Goal: Task Accomplishment & Management: Complete application form

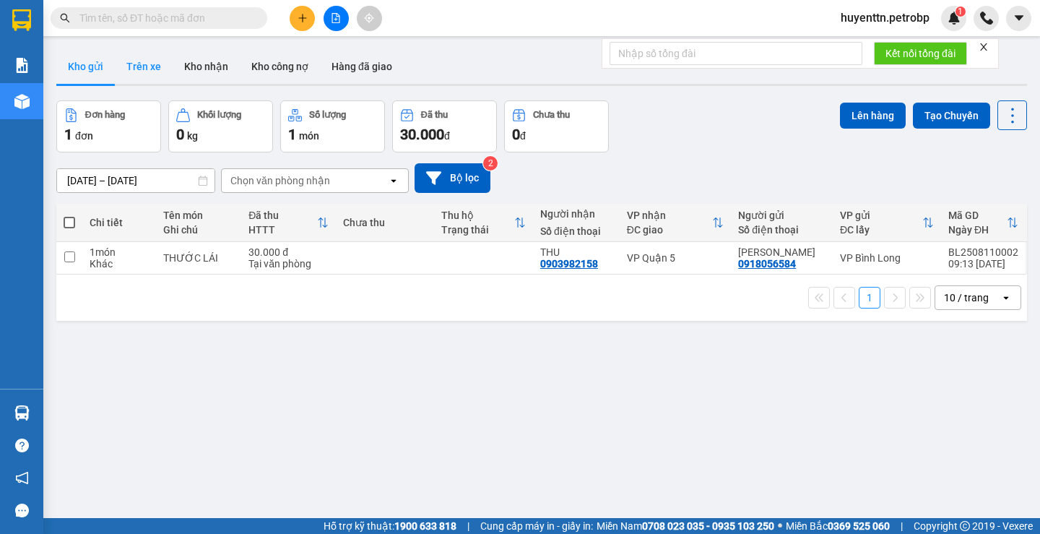
click at [131, 66] on button "Trên xe" at bounding box center [144, 66] width 58 height 35
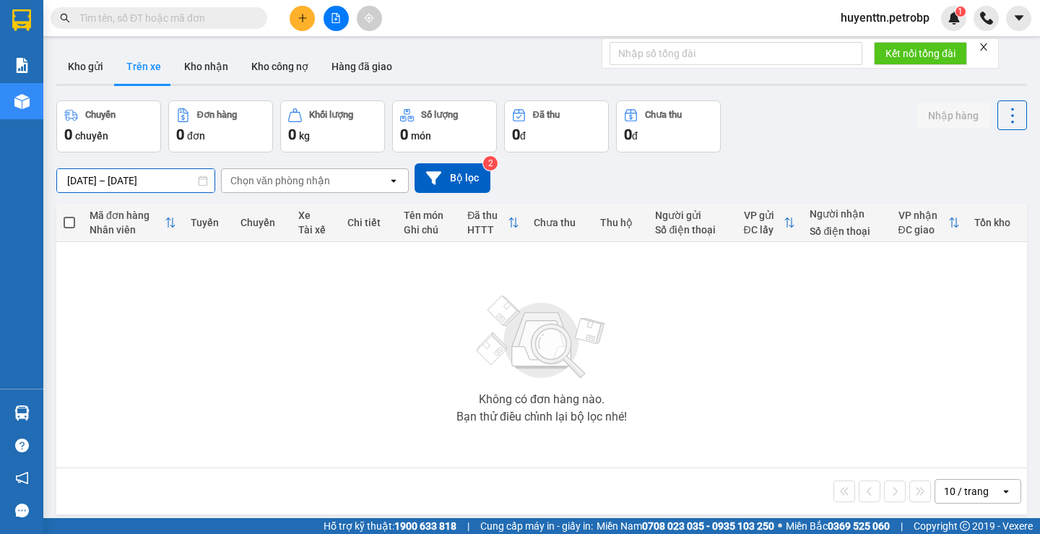
click at [72, 181] on input "[DATE] – [DATE]" at bounding box center [135, 180] width 157 height 23
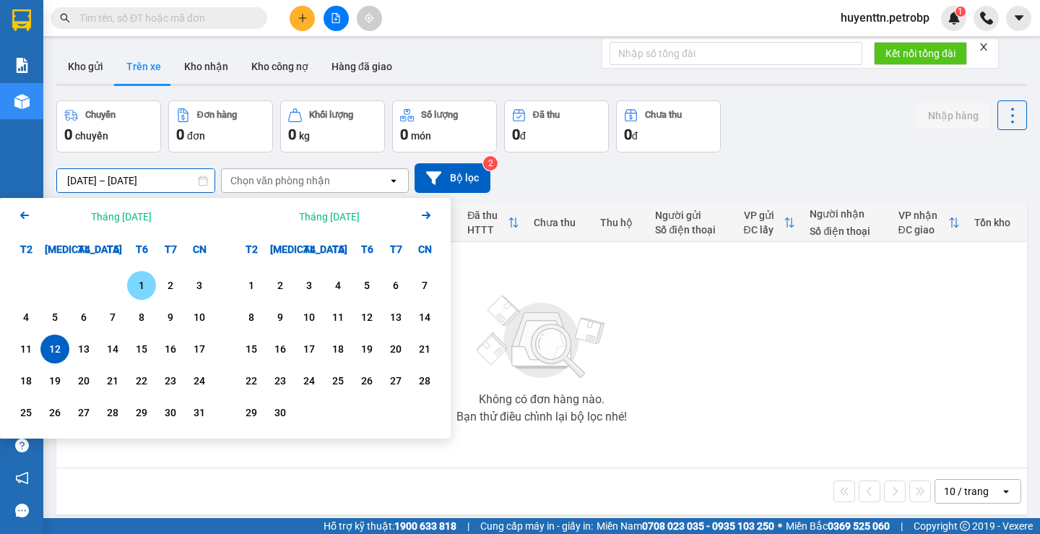
click at [146, 289] on div "1" at bounding box center [141, 285] width 20 height 17
click at [136, 186] on input "[DATE] – / /" at bounding box center [135, 180] width 157 height 23
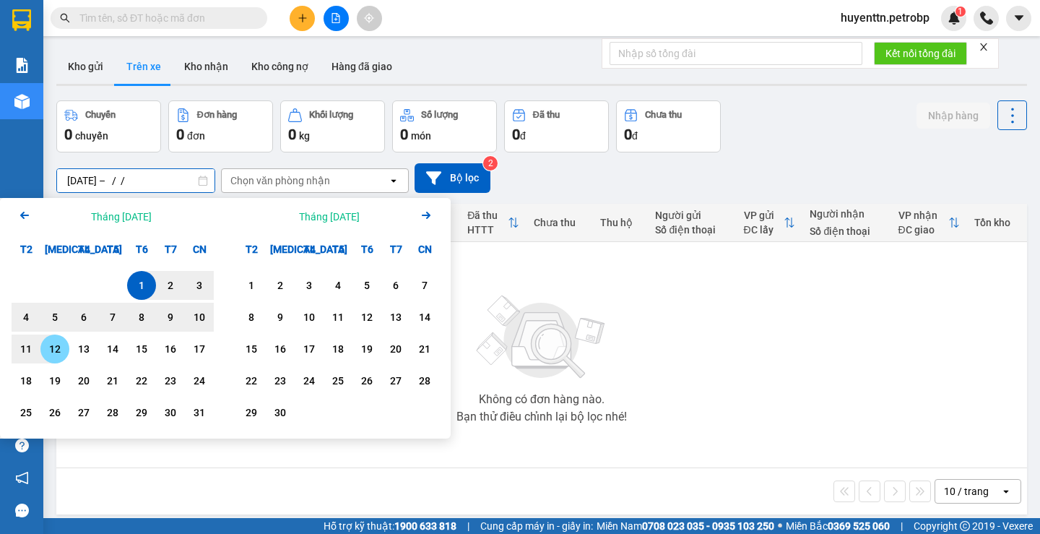
click at [48, 347] on div "12" at bounding box center [55, 348] width 20 height 17
type input "[DATE] – [DATE]"
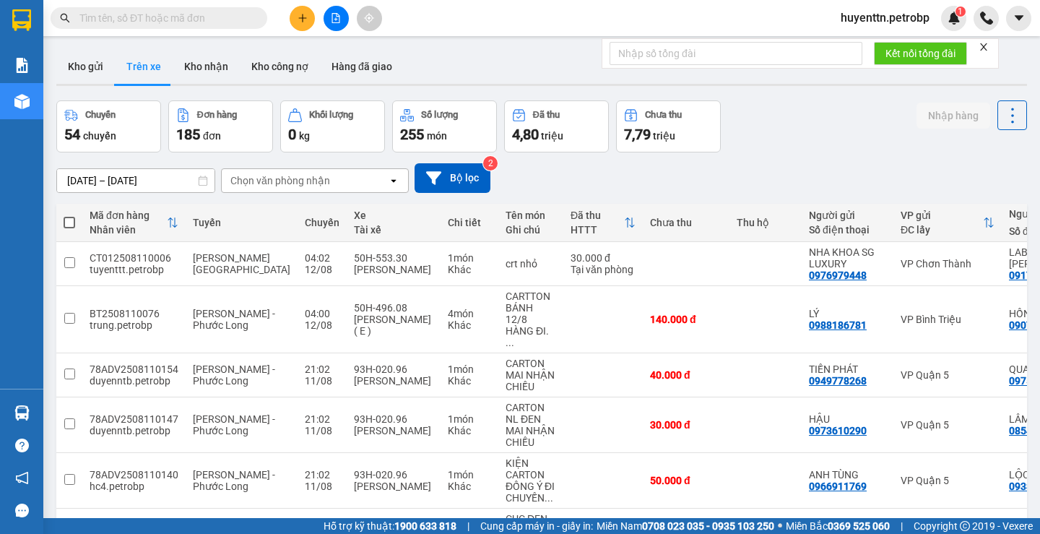
click at [265, 175] on div "Chọn văn phòng nhận" at bounding box center [280, 180] width 100 height 14
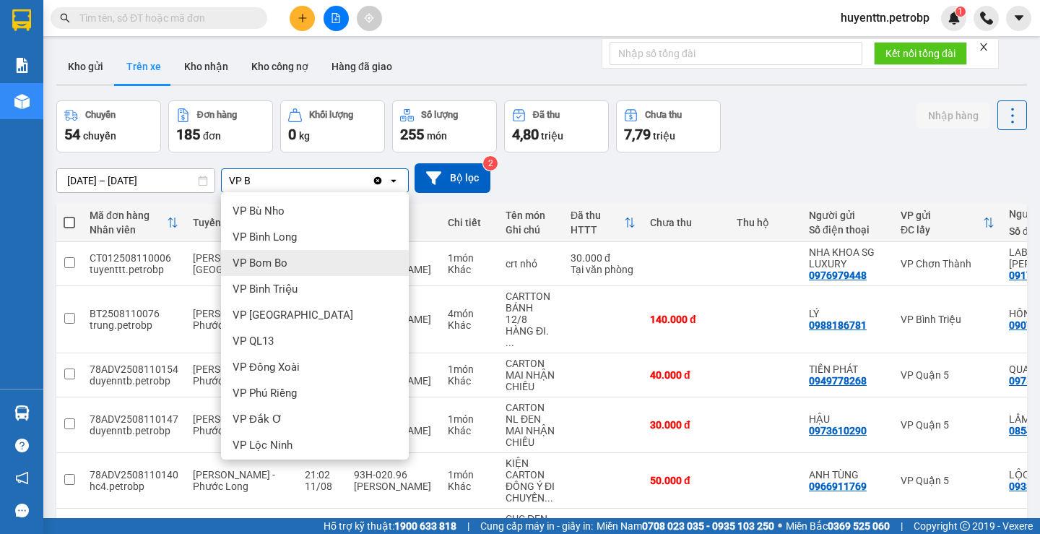
scroll to position [72, 0]
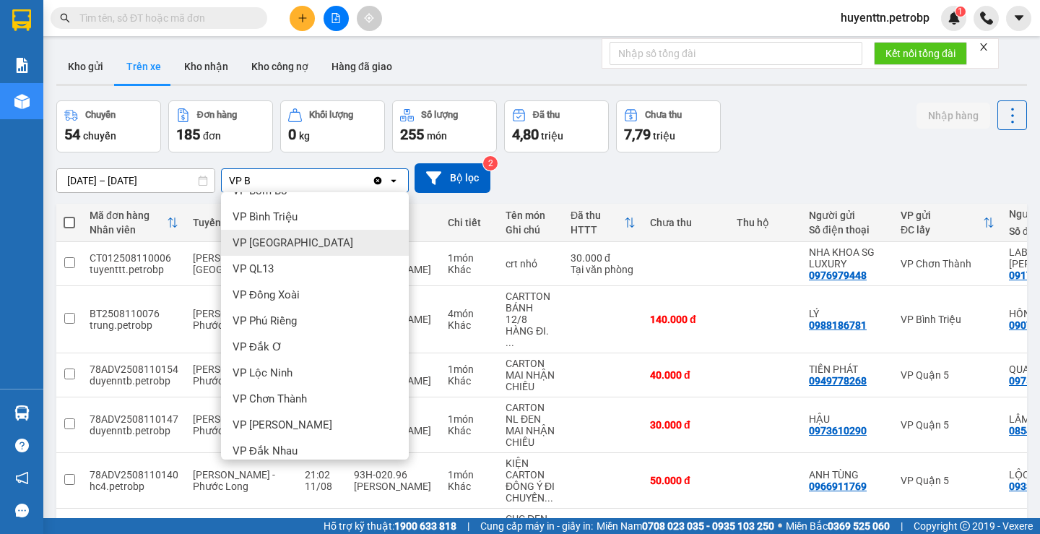
type input "VP B"
click at [285, 237] on span "VP [GEOGRAPHIC_DATA]" at bounding box center [293, 242] width 121 height 14
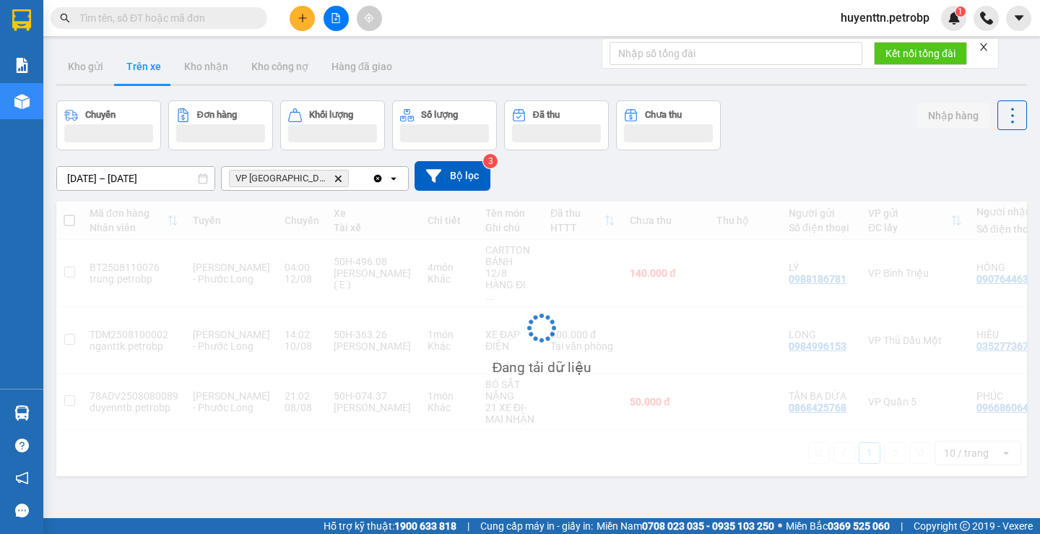
click at [334, 176] on icon "Delete" at bounding box center [338, 178] width 9 height 9
click at [308, 176] on div "Chọn văn phòng nhận" at bounding box center [280, 178] width 100 height 14
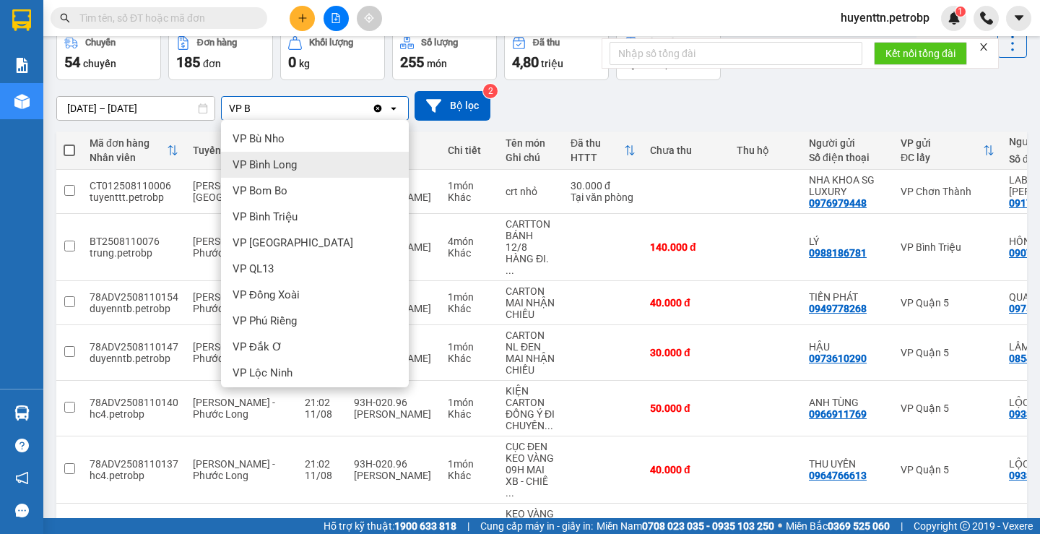
type input "VP B"
click at [313, 159] on div "VP Bình Long" at bounding box center [315, 165] width 188 height 26
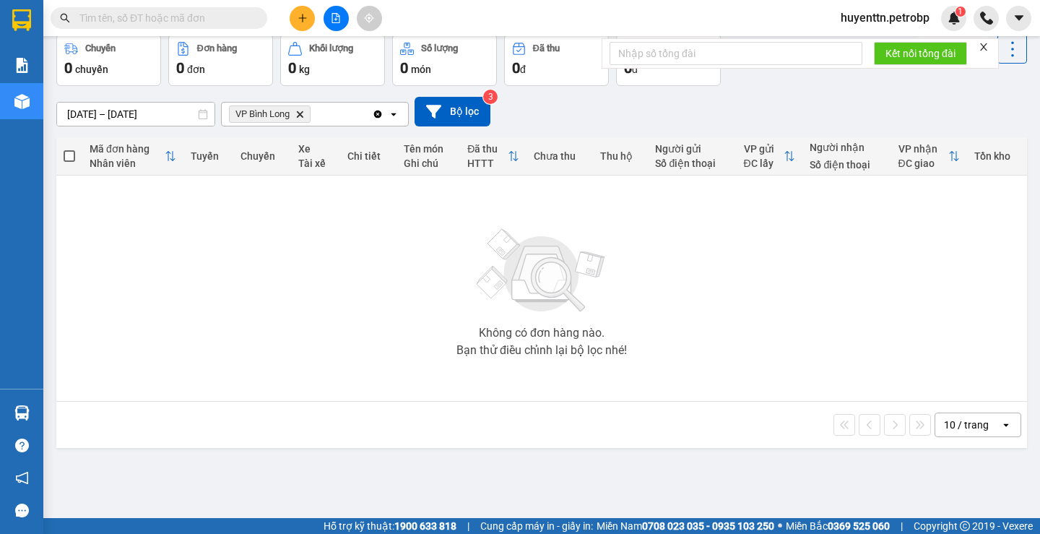
scroll to position [0, 0]
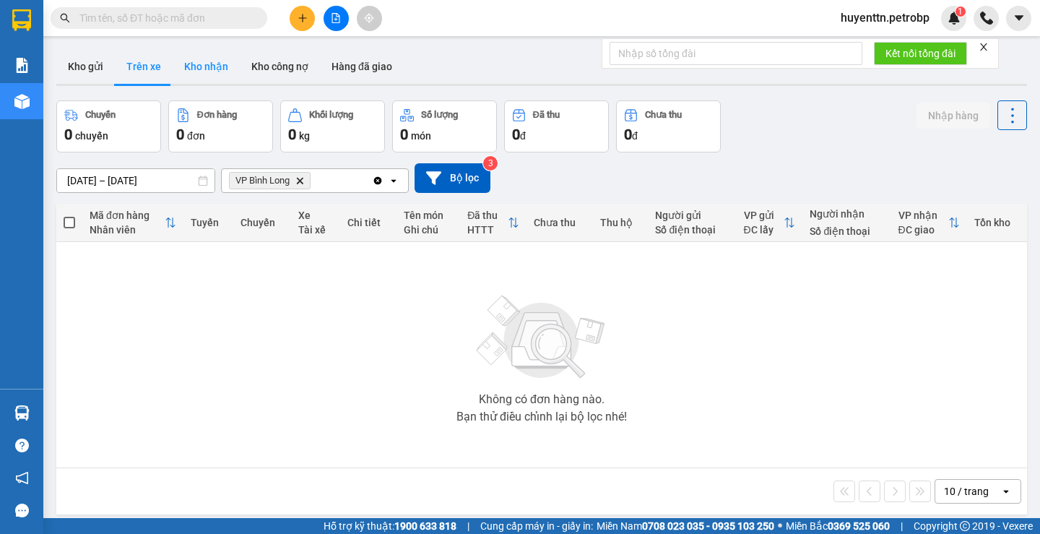
click at [209, 64] on button "Kho nhận" at bounding box center [206, 66] width 67 height 35
type input "[DATE] – [DATE]"
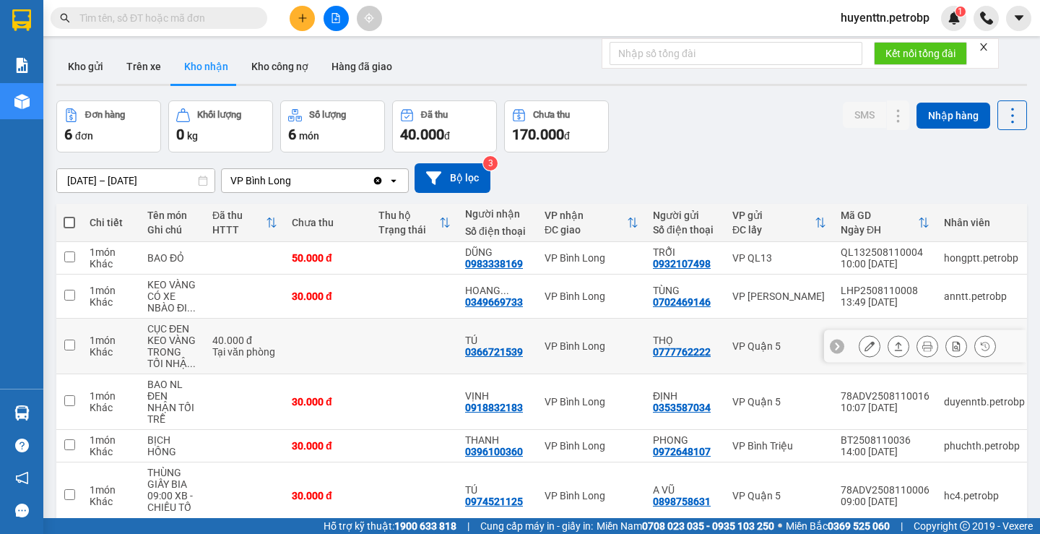
scroll to position [66, 0]
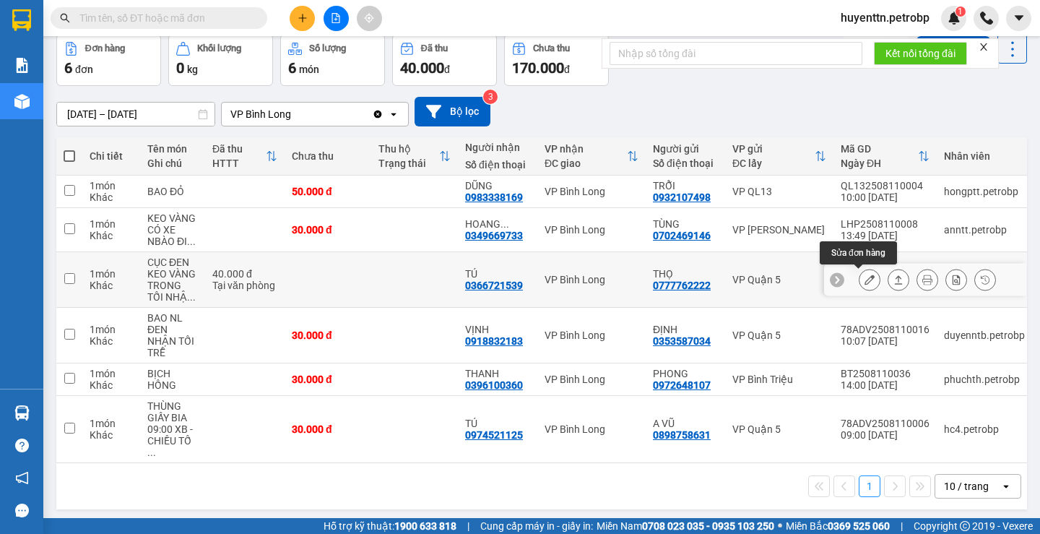
click at [859, 288] on button at bounding box center [869, 279] width 20 height 25
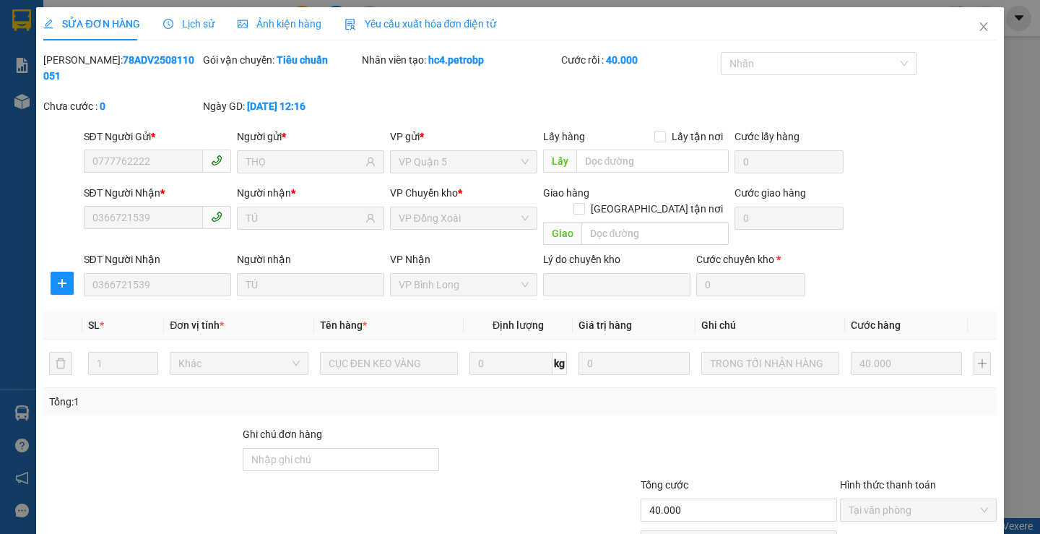
type input "0777762222"
type input "THỌ"
type input "0366721539"
type input "TÚ"
type input "40.000"
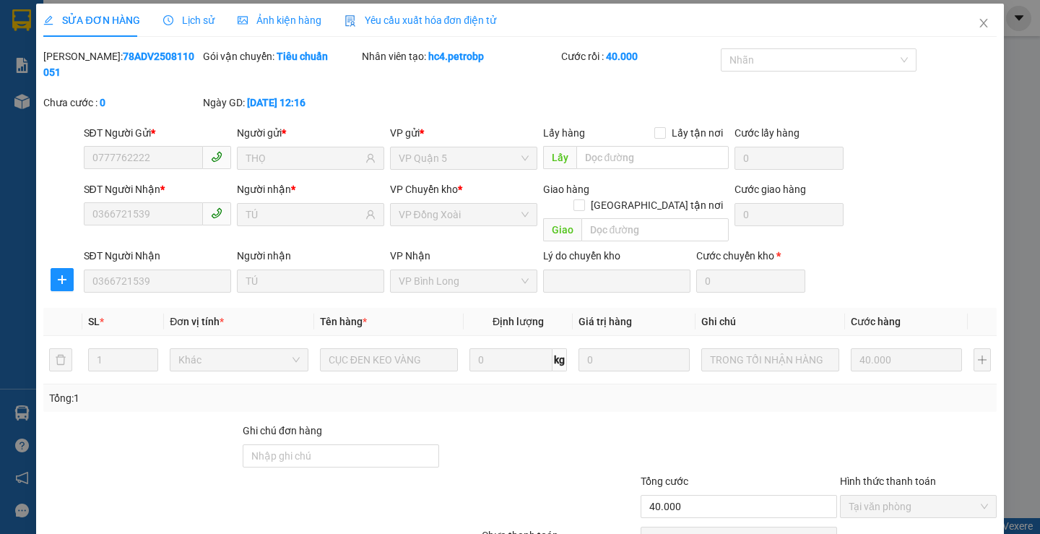
click at [898, 423] on div at bounding box center [919, 448] width 160 height 51
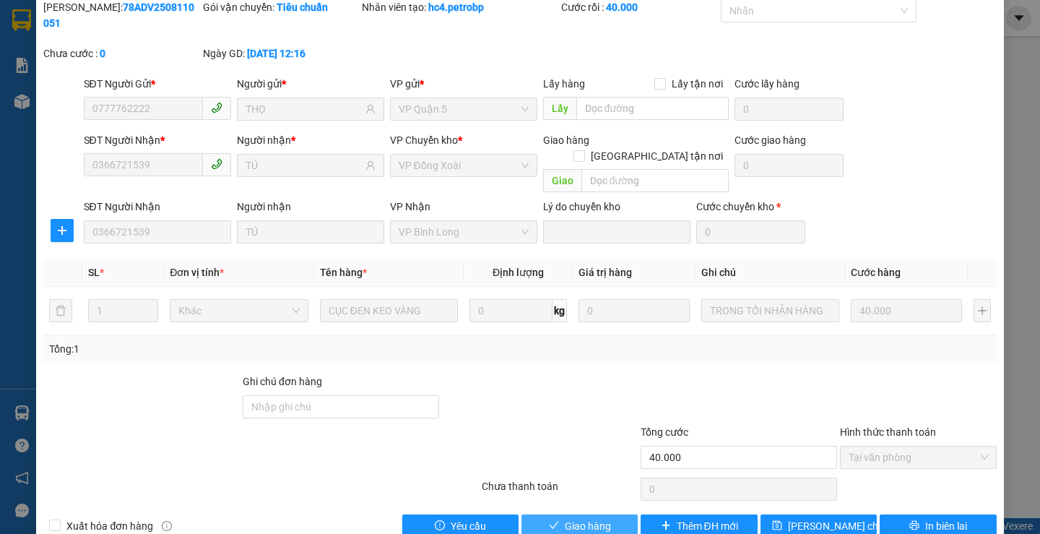
click at [573, 518] on span "Giao hàng" at bounding box center [588, 526] width 46 height 16
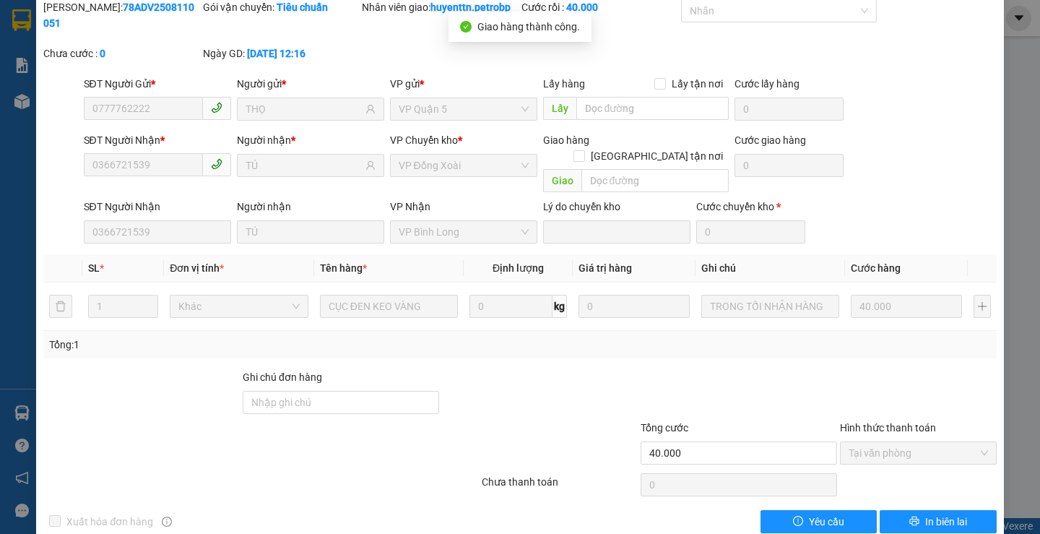
scroll to position [0, 0]
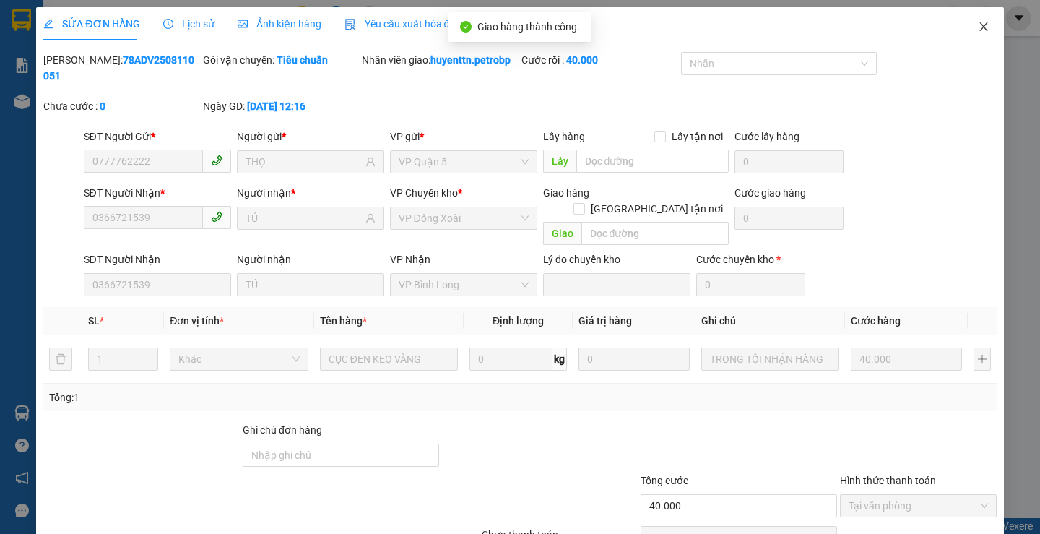
click at [978, 32] on icon "close" at bounding box center [984, 27] width 12 height 12
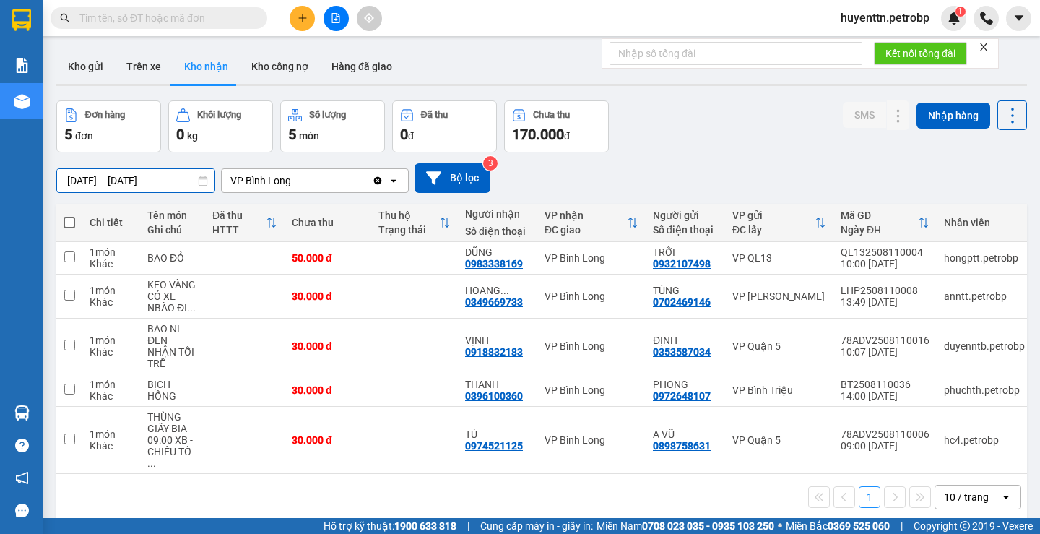
click at [81, 171] on input "[DATE] – [DATE]" at bounding box center [135, 180] width 157 height 23
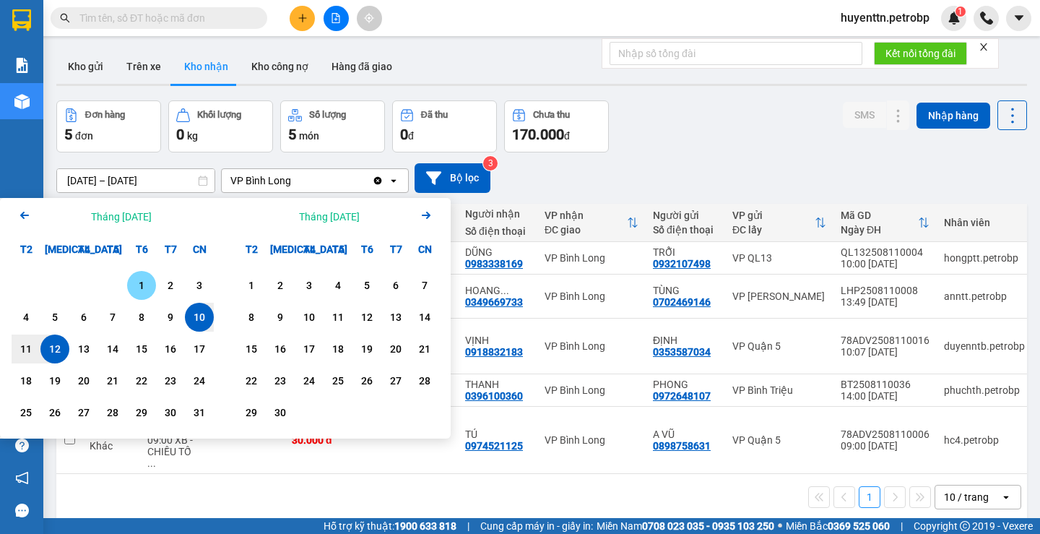
click at [138, 290] on div "1" at bounding box center [141, 285] width 20 height 17
click at [135, 183] on input "[DATE] – / /" at bounding box center [135, 180] width 157 height 23
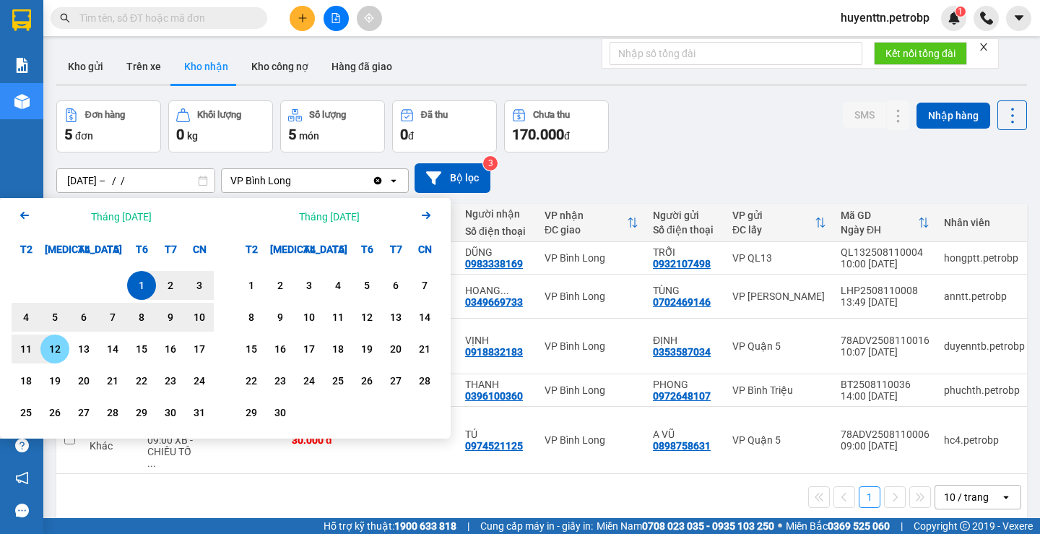
click at [62, 342] on div "12" at bounding box center [55, 348] width 20 height 17
type input "[DATE] – [DATE]"
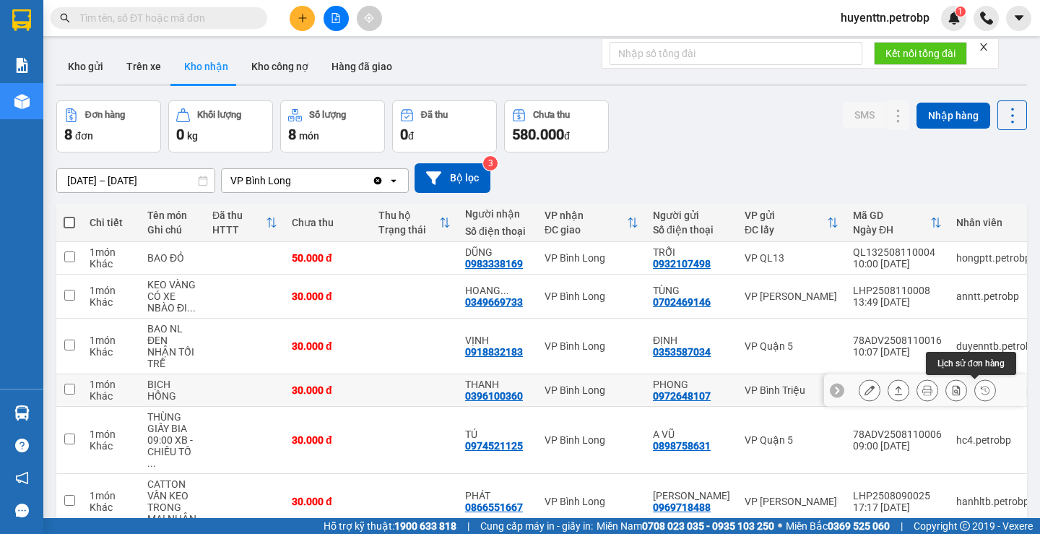
click at [980, 391] on icon at bounding box center [985, 390] width 10 height 10
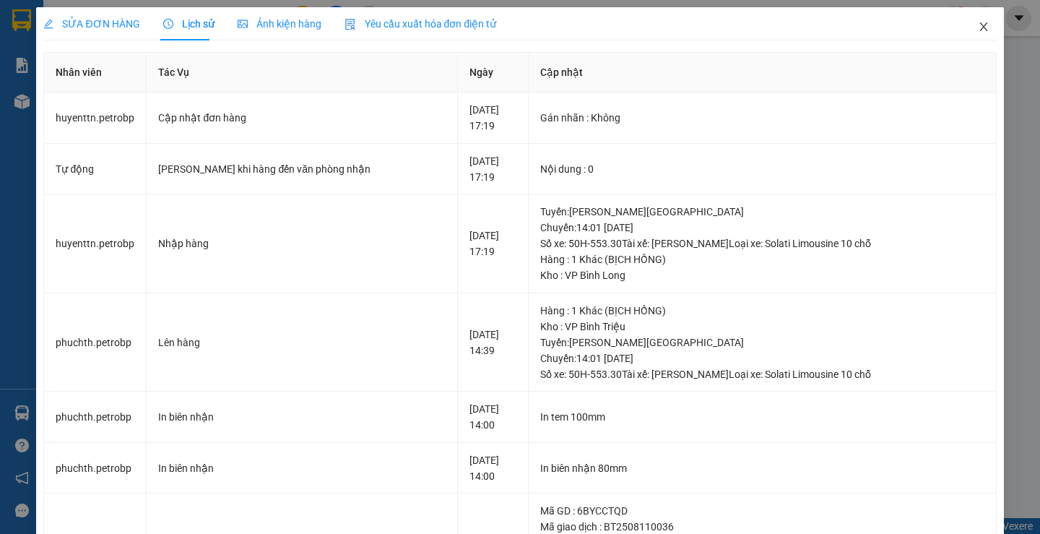
click at [963, 30] on span "Close" at bounding box center [983, 27] width 40 height 40
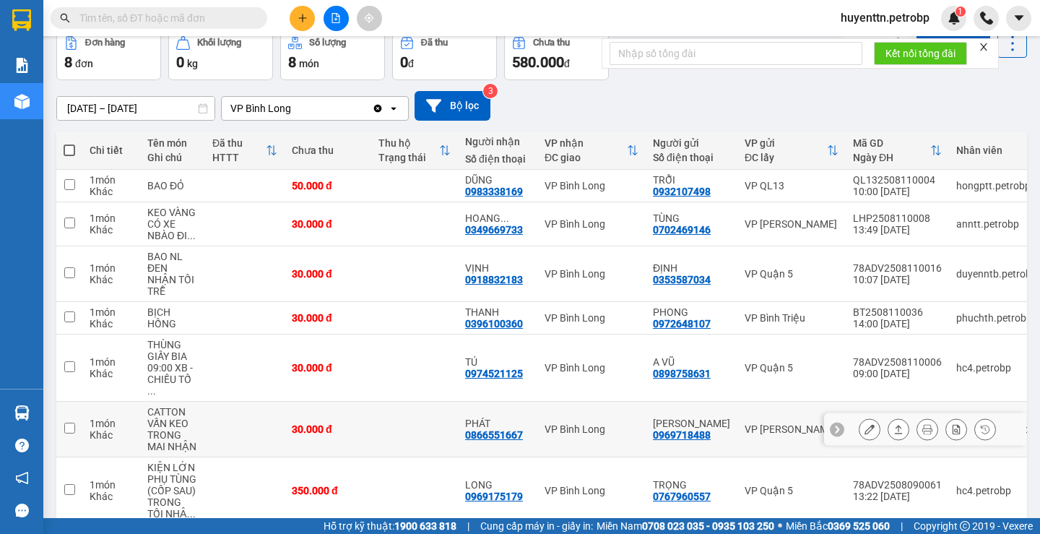
scroll to position [144, 0]
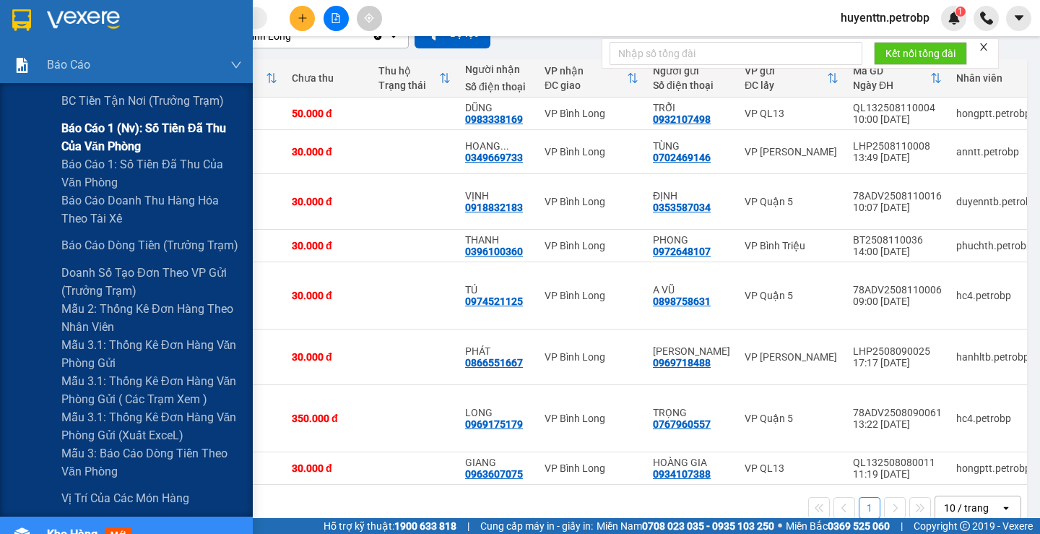
click at [139, 133] on span "Báo cáo 1 (nv): Số tiền đã thu của văn phòng" at bounding box center [151, 137] width 181 height 36
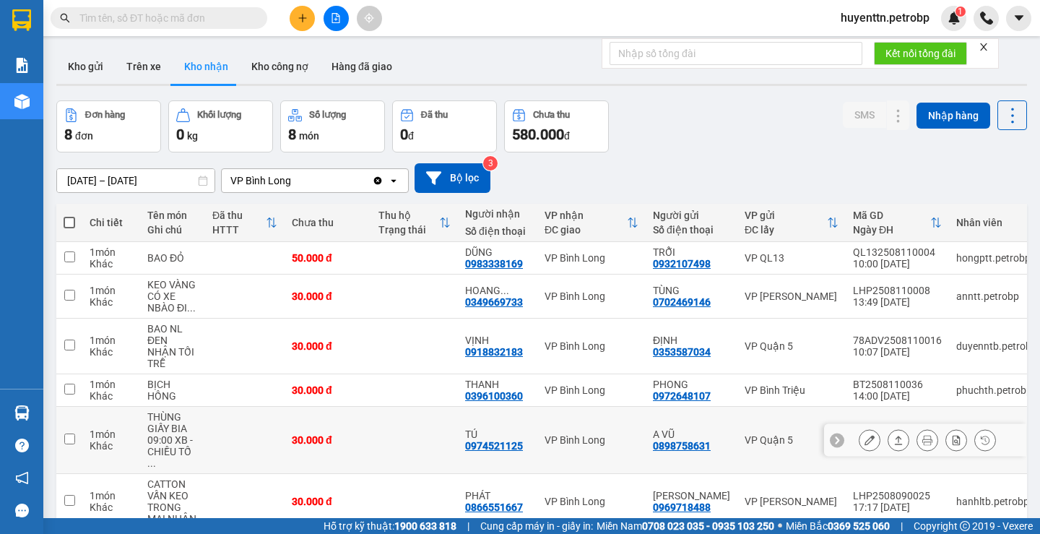
scroll to position [72, 0]
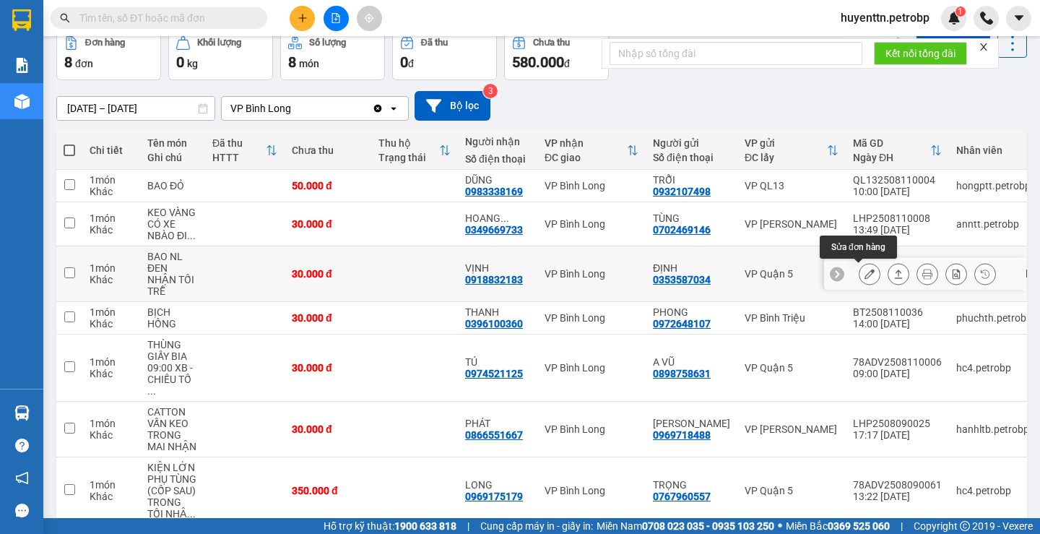
click at [860, 280] on button at bounding box center [869, 273] width 20 height 25
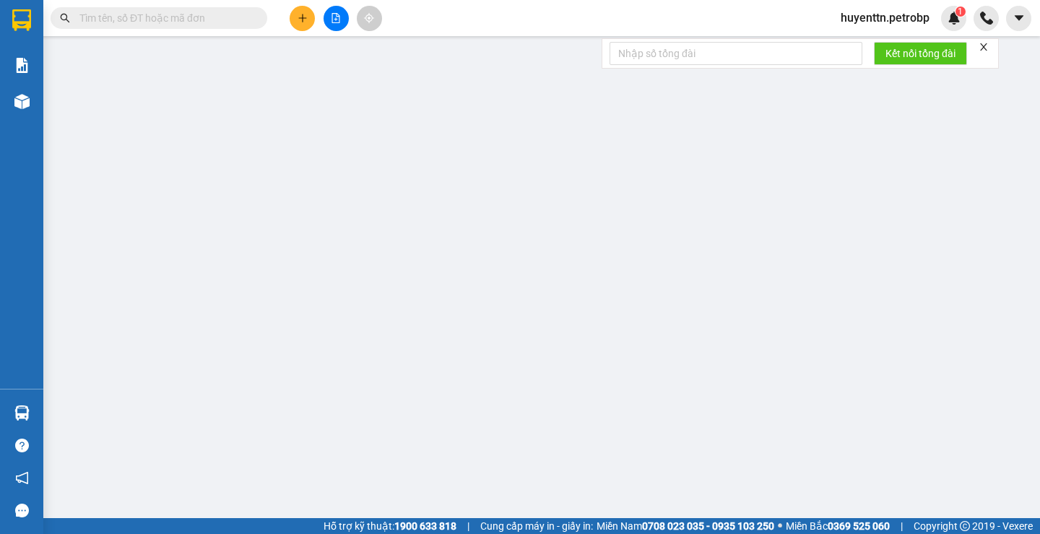
type input "0353587034"
type input "ĐỊNH"
type input "0918832183"
type input "VỊNH"
type input "30.000"
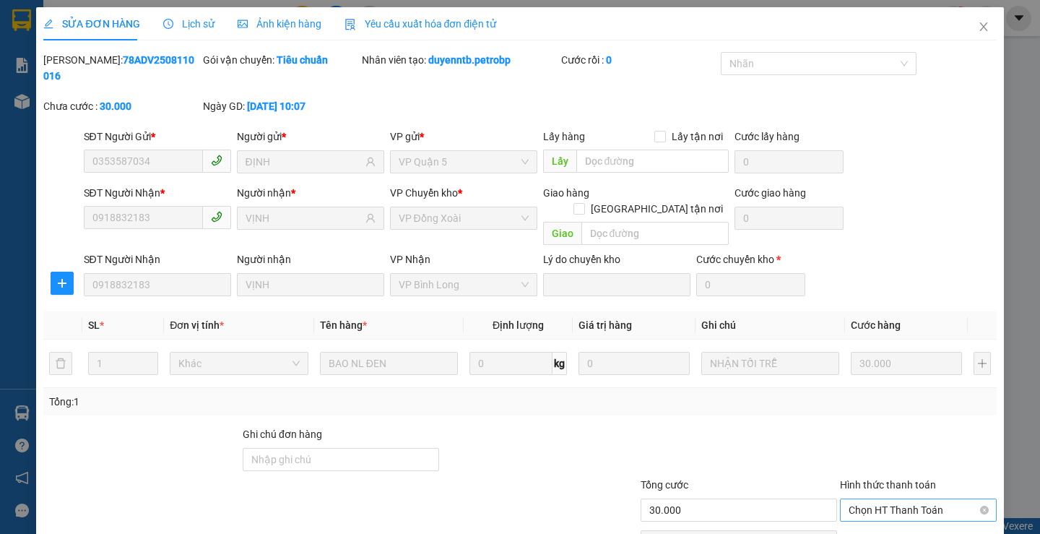
scroll to position [53, 0]
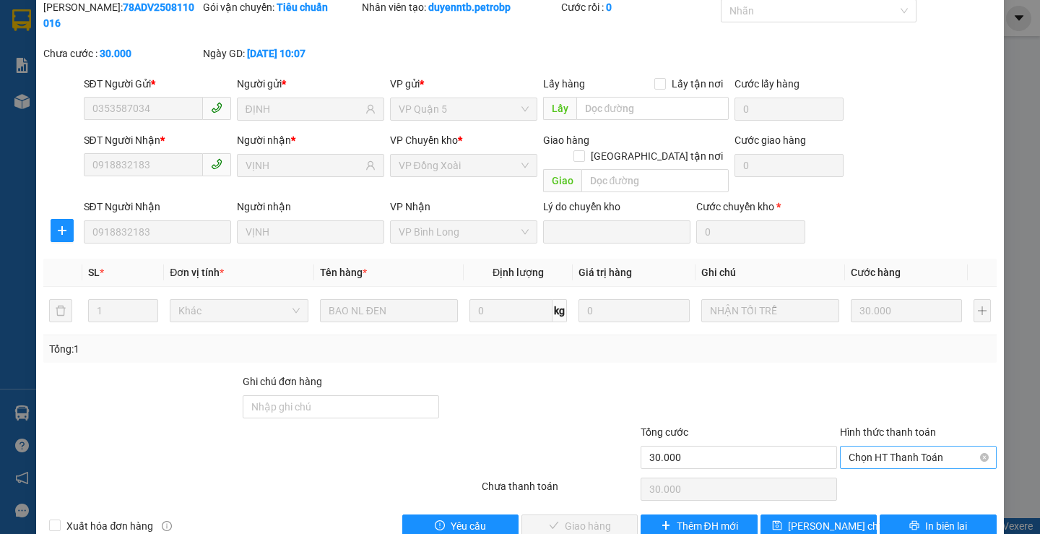
click at [870, 446] on span "Chọn HT Thanh Toán" at bounding box center [918, 457] width 139 height 22
click at [863, 451] on div "Tại văn phòng" at bounding box center [909, 454] width 137 height 16
type input "0"
click at [579, 518] on span "Giao hàng" at bounding box center [588, 526] width 46 height 16
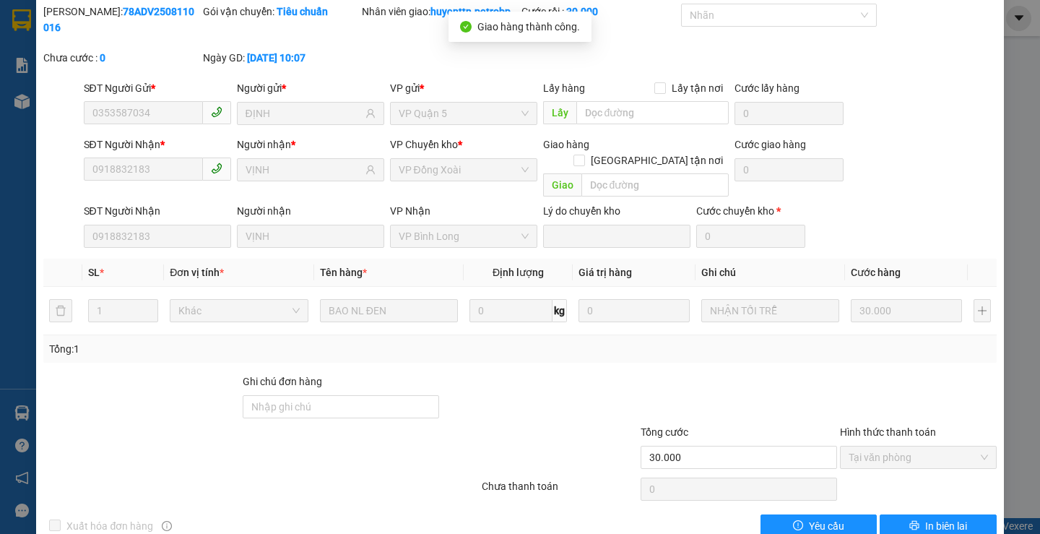
scroll to position [0, 0]
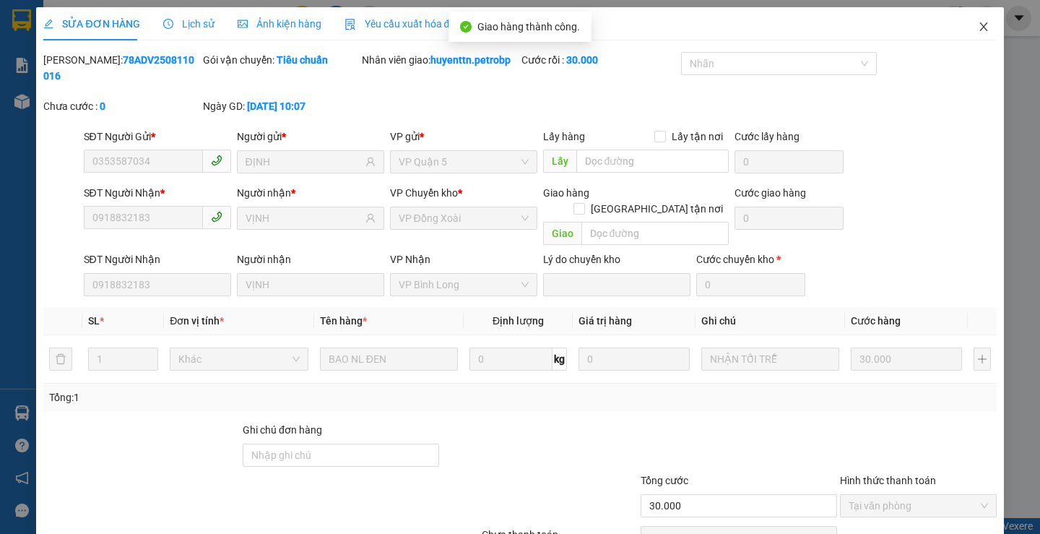
click at [978, 31] on icon "close" at bounding box center [984, 27] width 12 height 12
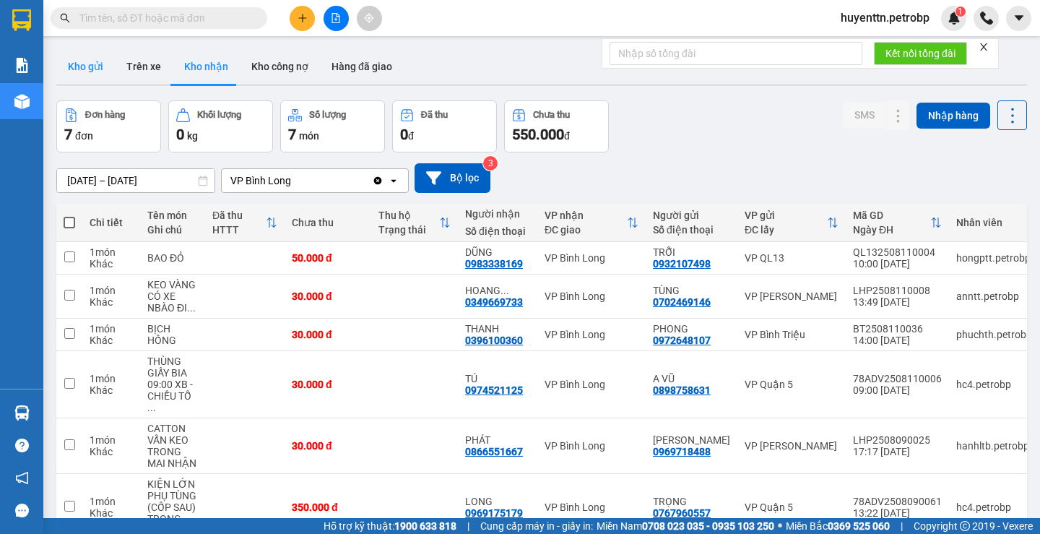
click at [81, 69] on button "Kho gửi" at bounding box center [85, 66] width 59 height 35
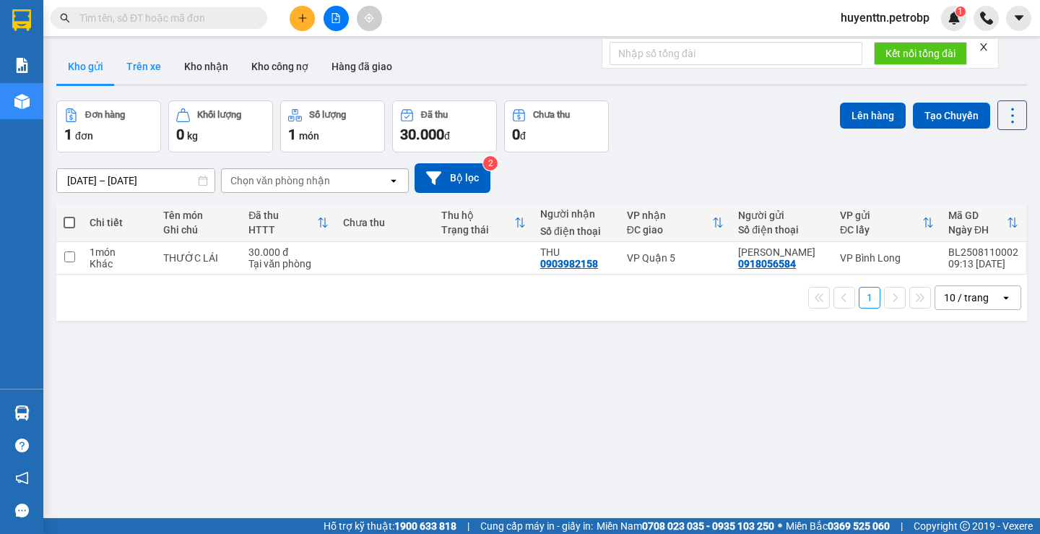
click at [122, 74] on button "Trên xe" at bounding box center [144, 66] width 58 height 35
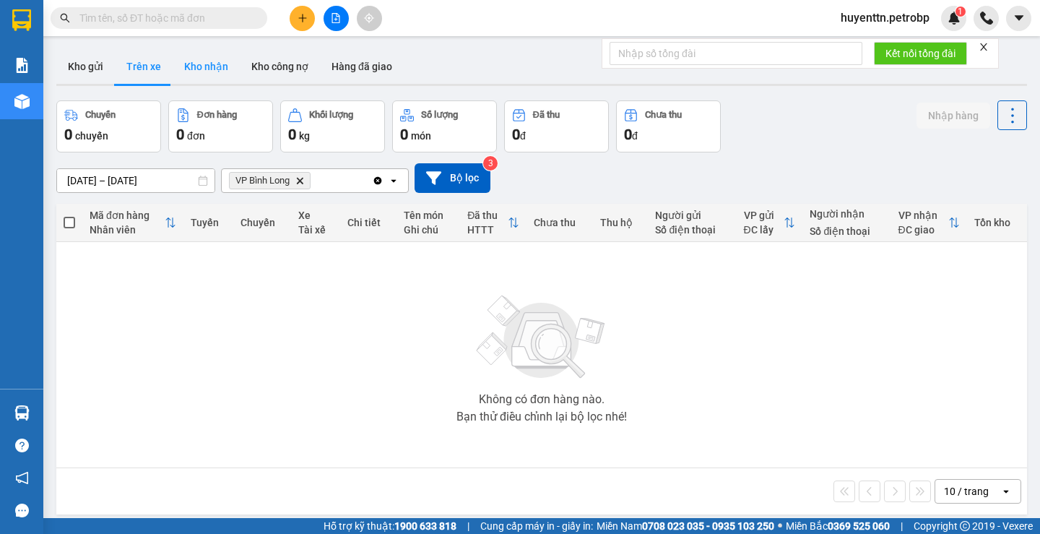
click at [188, 67] on button "Kho nhận" at bounding box center [206, 66] width 67 height 35
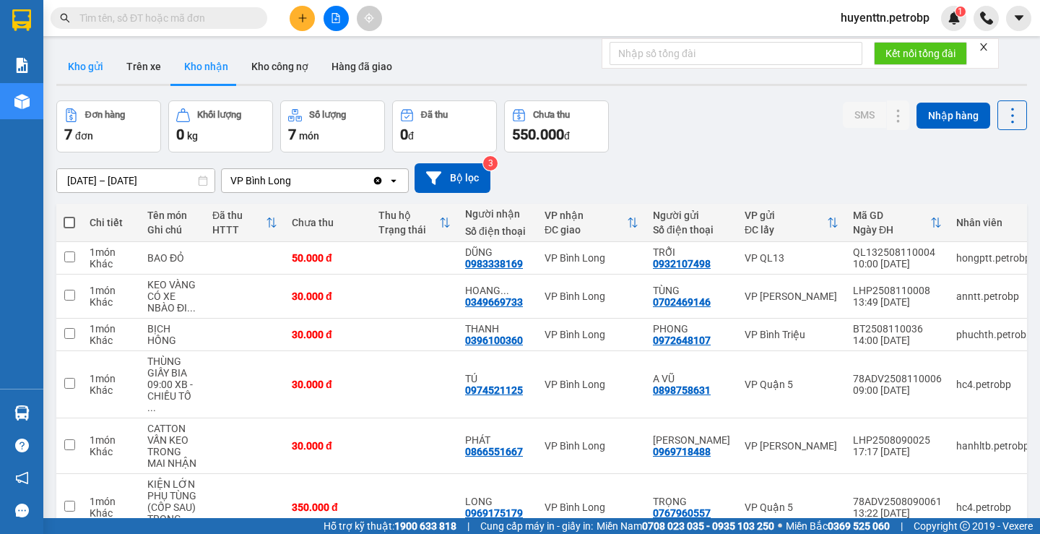
click at [94, 70] on button "Kho gửi" at bounding box center [85, 66] width 59 height 35
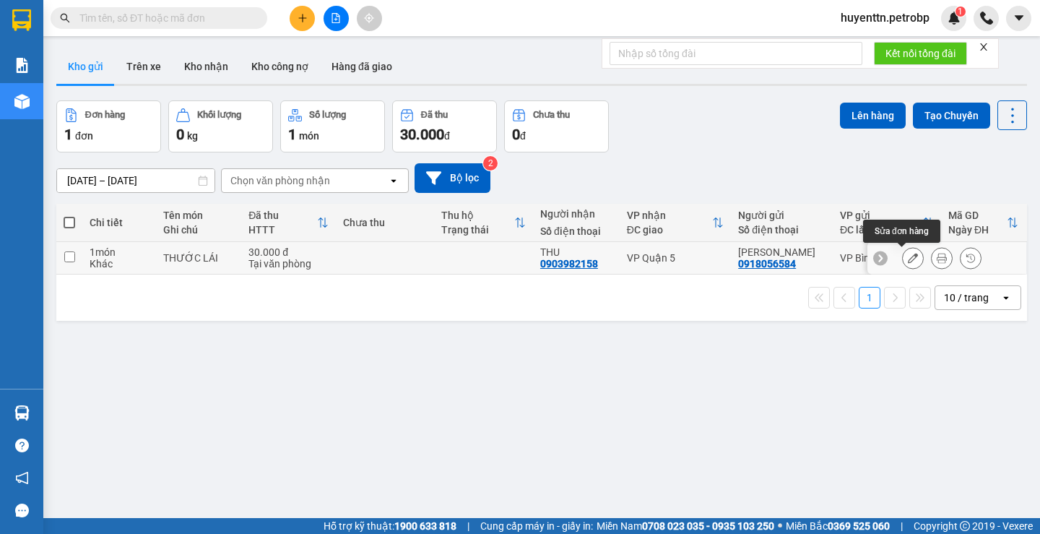
click at [903, 264] on button at bounding box center [913, 258] width 20 height 25
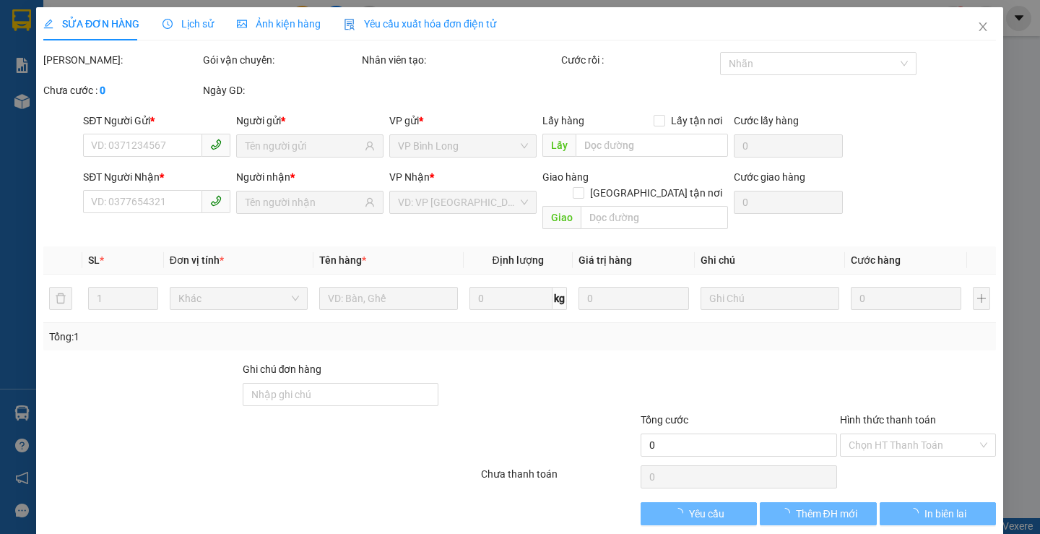
type input "0918056584"
type input "0903982158"
type input "30.000"
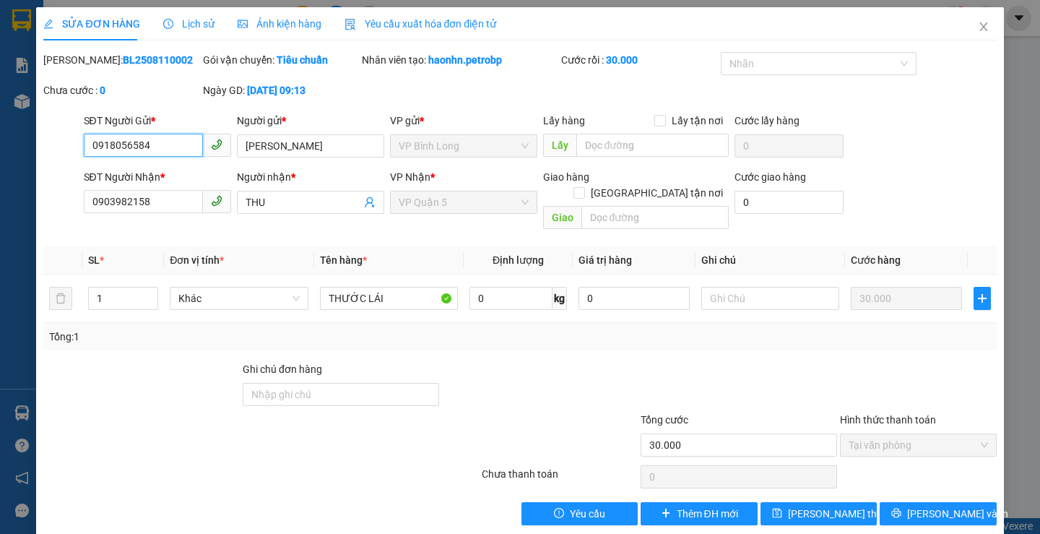
click at [170, 144] on input "0918056584" at bounding box center [143, 145] width 119 height 23
type input "0"
type input "0972546910"
click at [310, 142] on input "[PERSON_NAME]" at bounding box center [310, 145] width 147 height 23
type input "M"
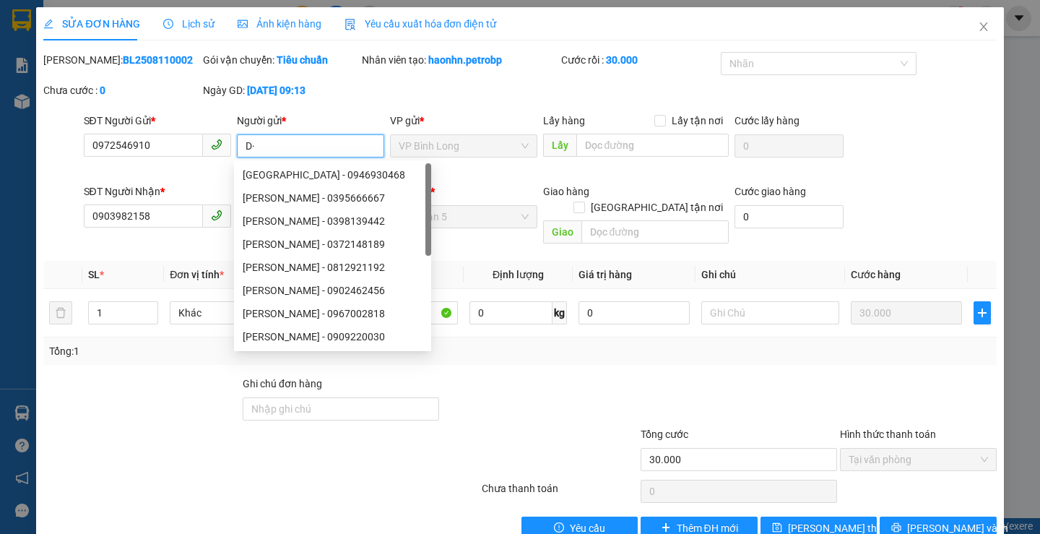
type input "D"
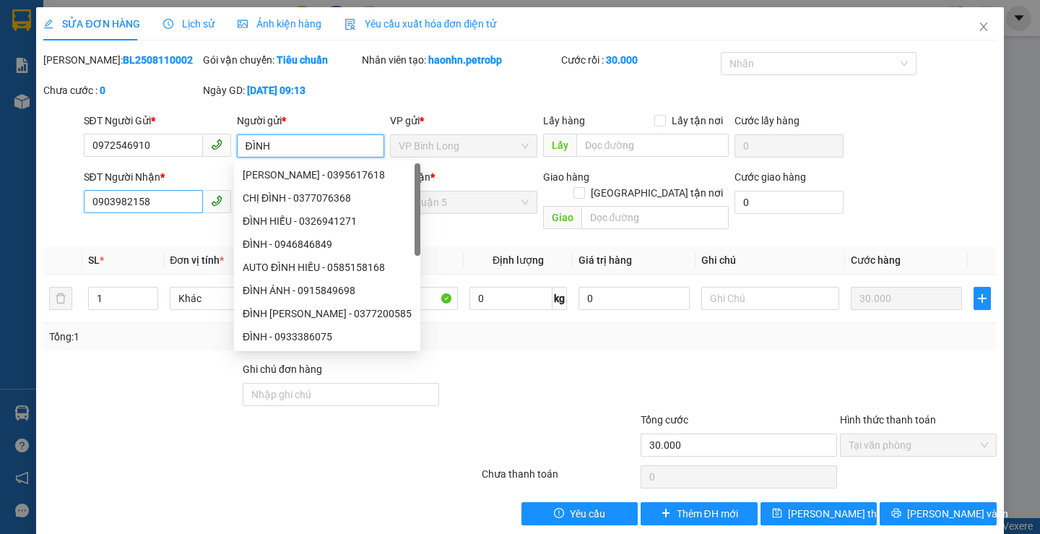
type input "ĐÌNH"
click at [168, 208] on input "0903982158" at bounding box center [143, 201] width 119 height 23
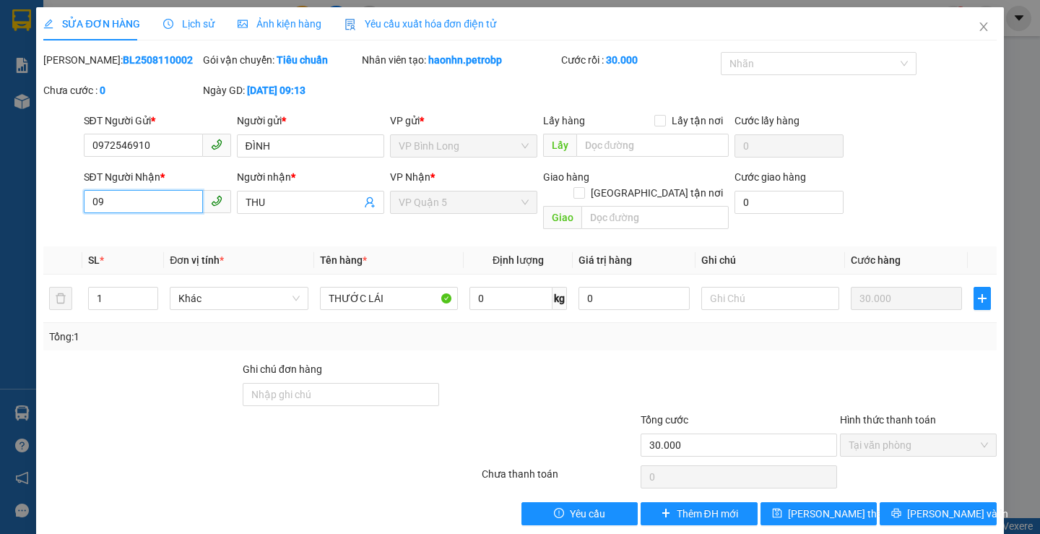
type input "0"
type input "0362319176"
click at [278, 202] on input "THU" at bounding box center [304, 202] width 116 height 16
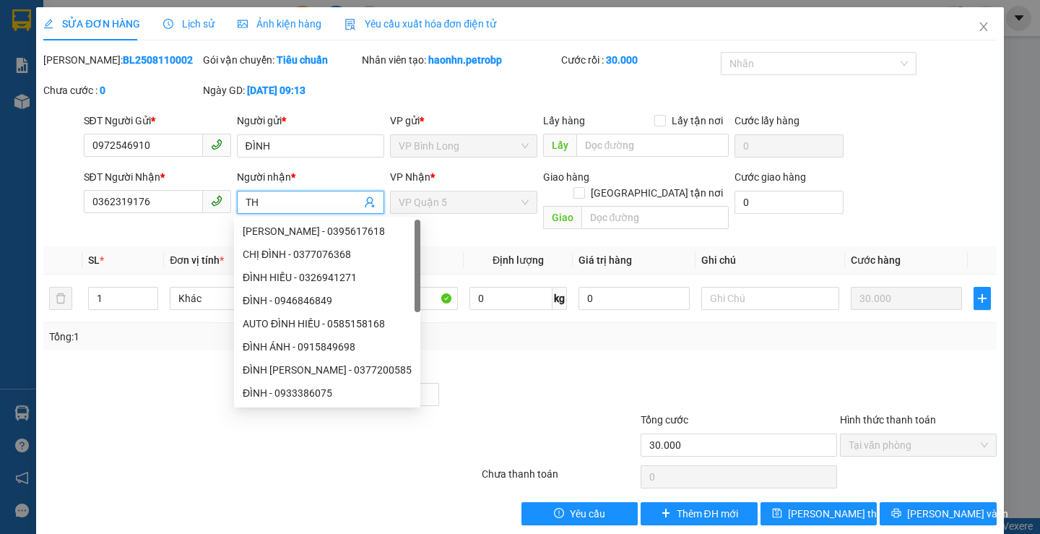
type input "T"
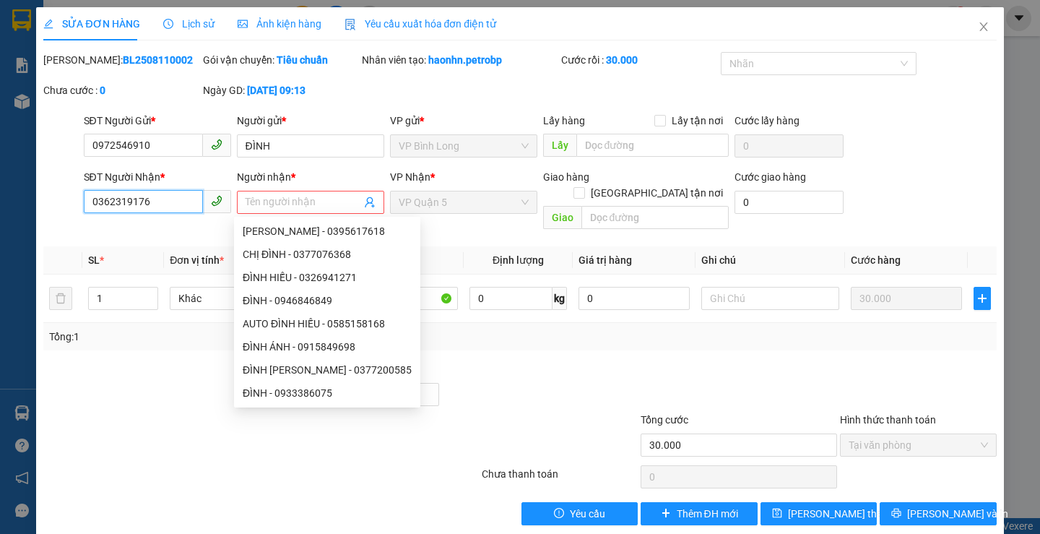
click at [171, 199] on input "0362319176" at bounding box center [143, 201] width 119 height 23
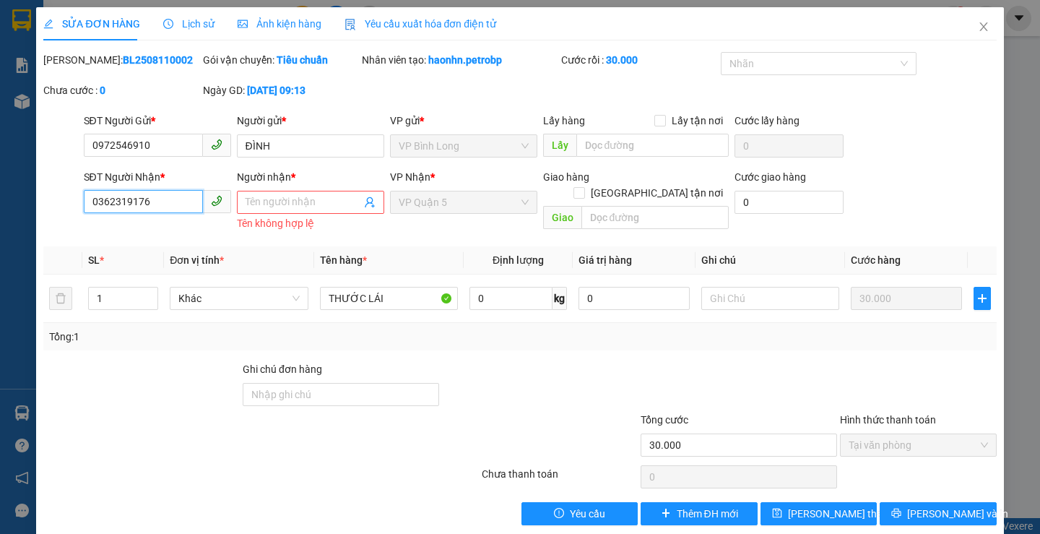
click at [113, 198] on input "0362319176" at bounding box center [143, 201] width 119 height 23
type input "0362319176"
click at [309, 205] on input "Người nhận *" at bounding box center [304, 202] width 116 height 16
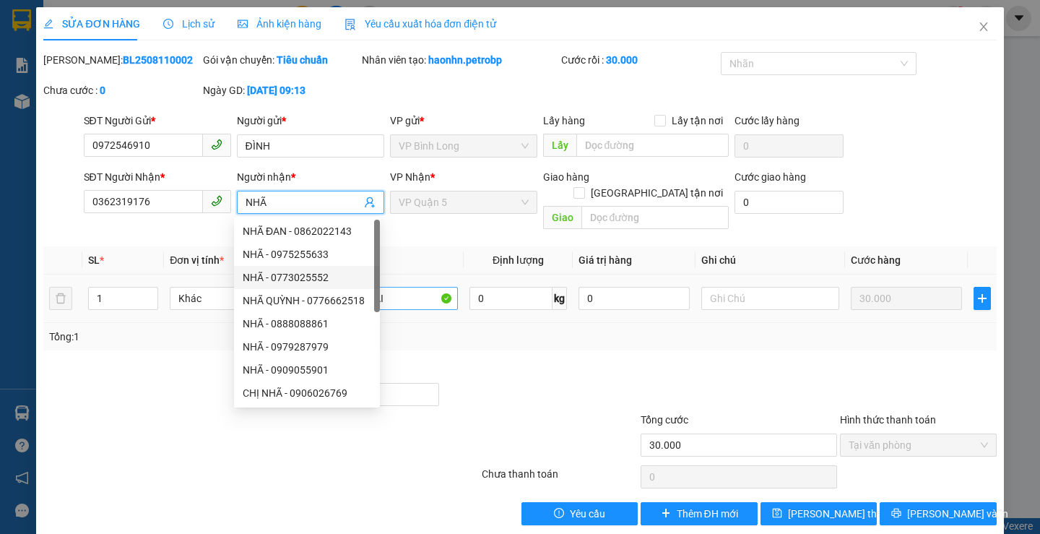
type input "NHÃ"
click at [407, 287] on input "THƯỚC LÁI" at bounding box center [389, 298] width 138 height 23
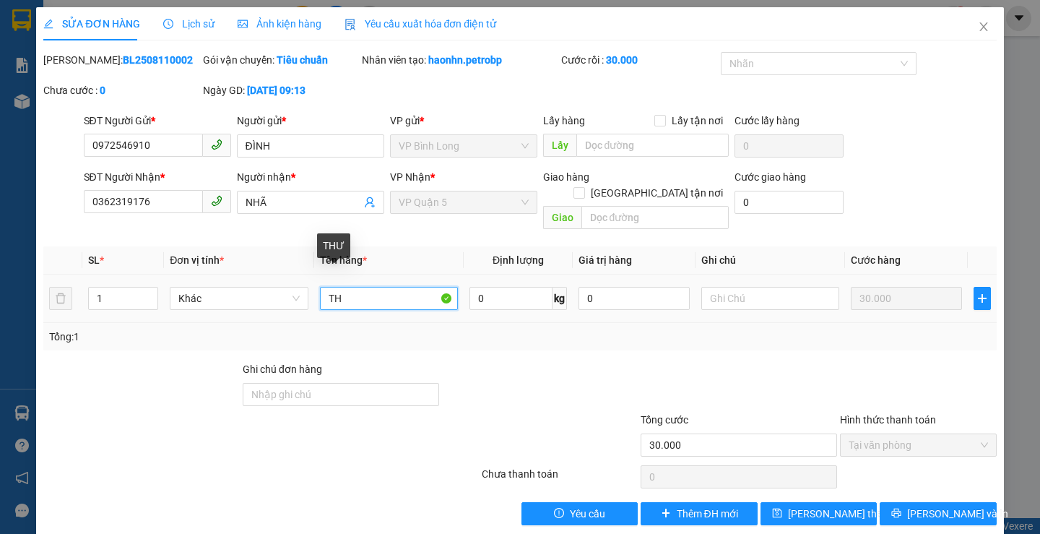
type input "T"
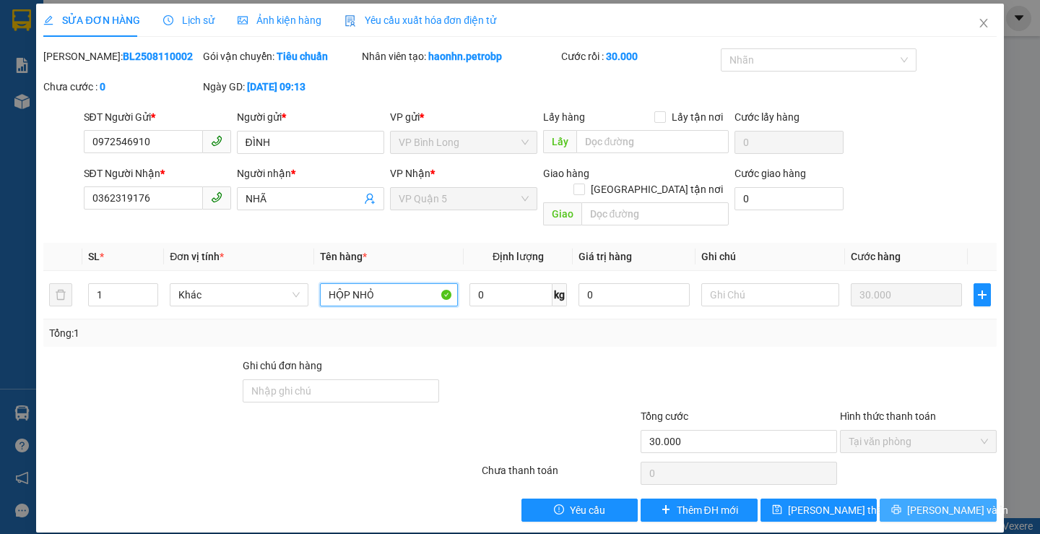
type input "HỘP NHỎ"
click at [901, 505] on icon "printer" at bounding box center [896, 509] width 9 height 9
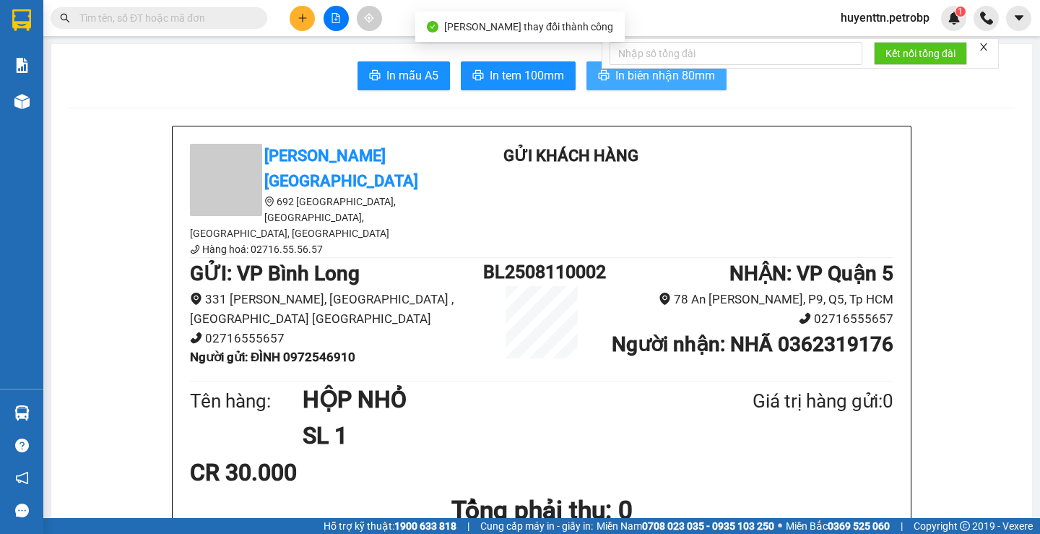
click at [651, 73] on span "In biên nhận 80mm" at bounding box center [665, 75] width 100 height 18
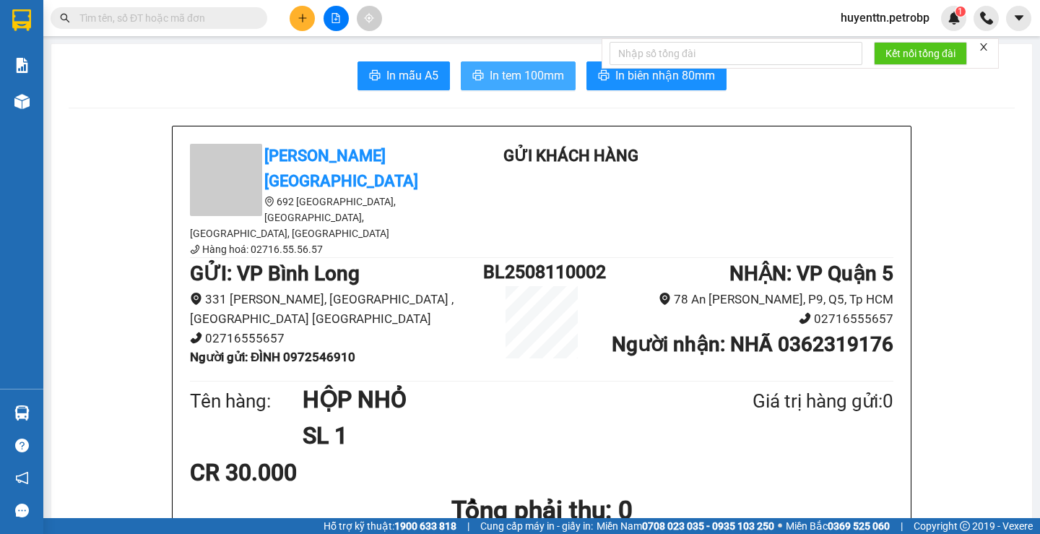
click at [490, 83] on span "In tem 100mm" at bounding box center [527, 75] width 74 height 18
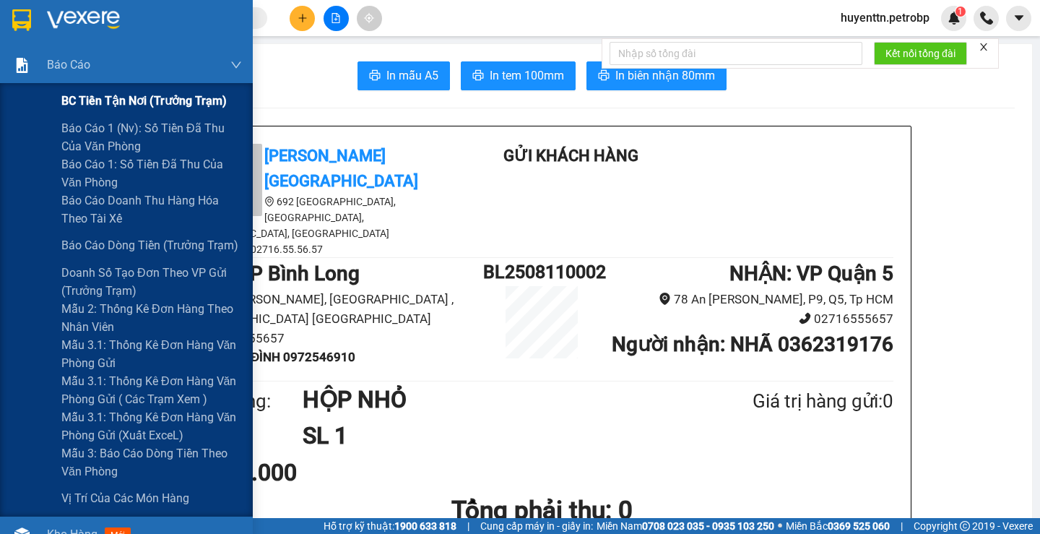
click at [91, 117] on div "BC tiền tận nơi (trưởng trạm)" at bounding box center [151, 101] width 181 height 36
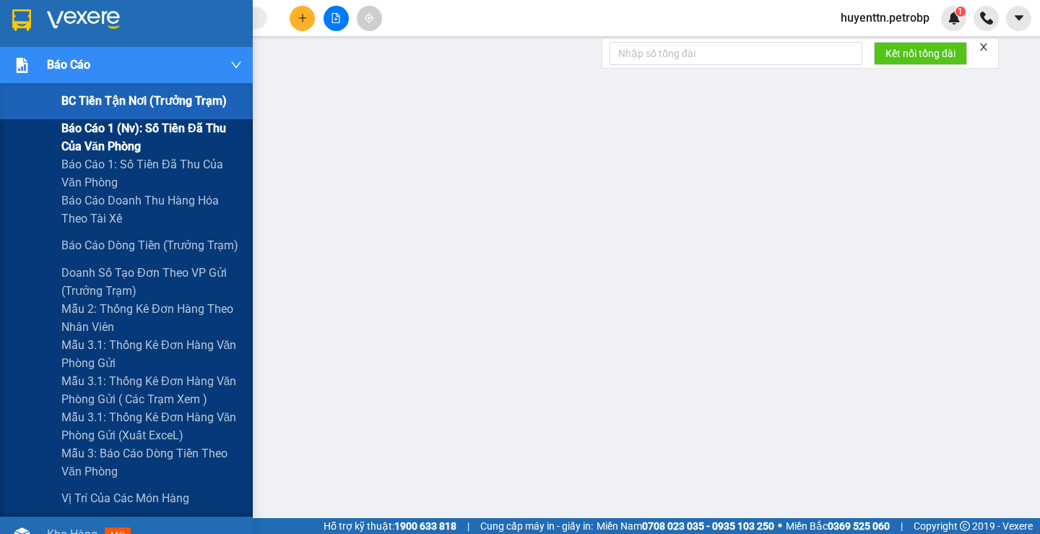
click at [99, 150] on span "Báo cáo 1 (nv): Số tiền đã thu của văn phòng" at bounding box center [151, 137] width 181 height 36
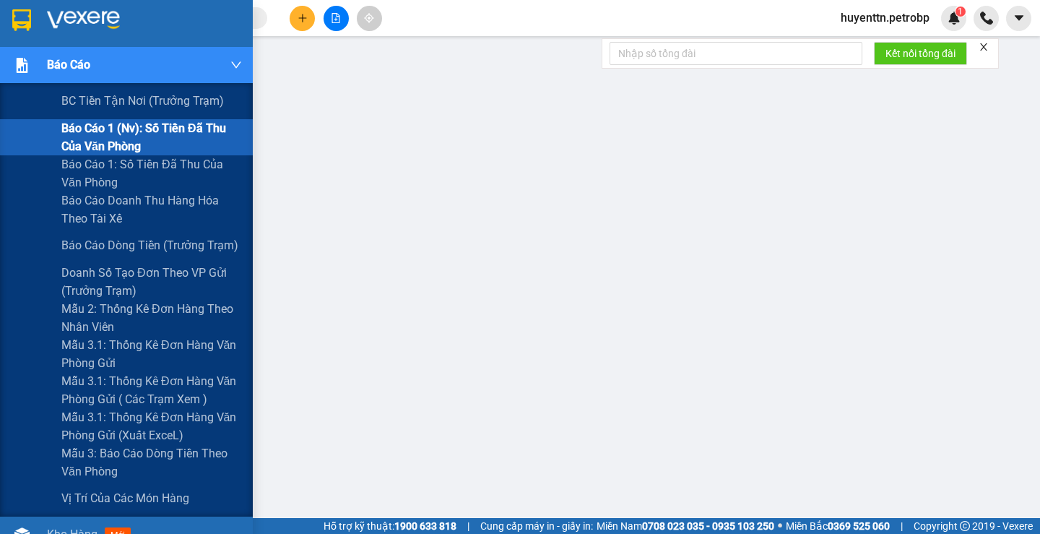
click at [106, 132] on span "Báo cáo 1 (nv): Số tiền đã thu của văn phòng" at bounding box center [151, 137] width 181 height 36
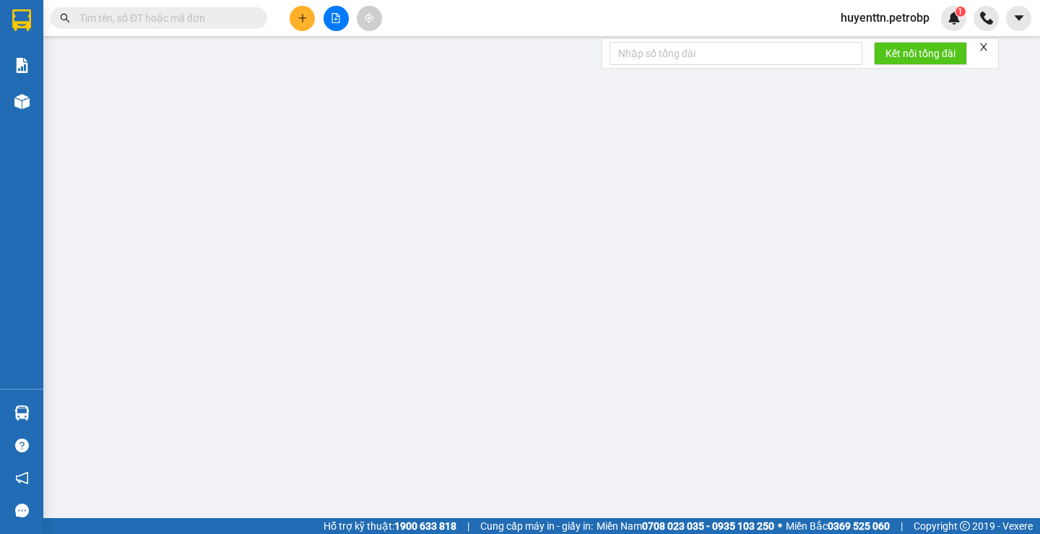
type input "0972546910"
type input "0362319176"
type input "30.000"
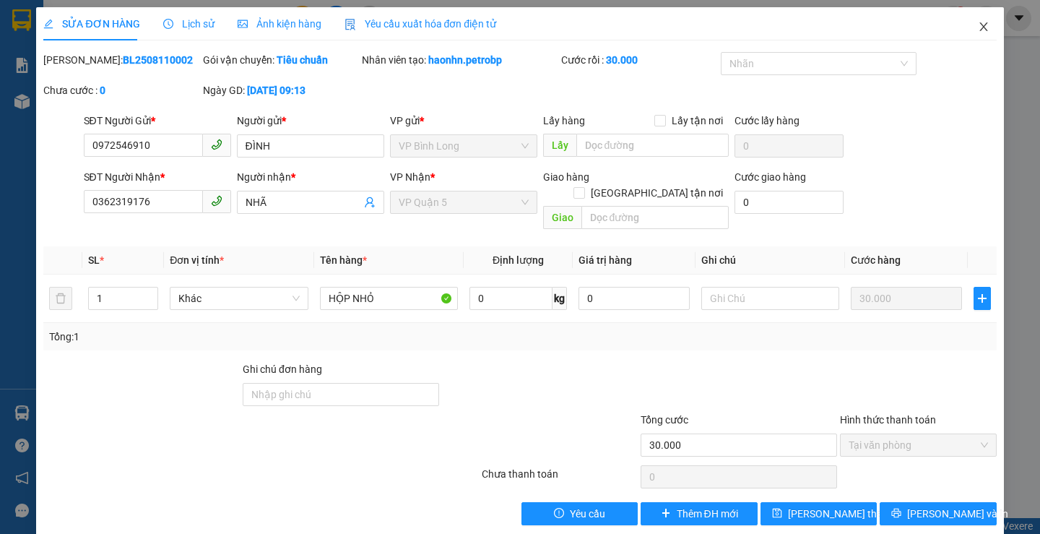
click at [971, 38] on span "Close" at bounding box center [983, 27] width 40 height 40
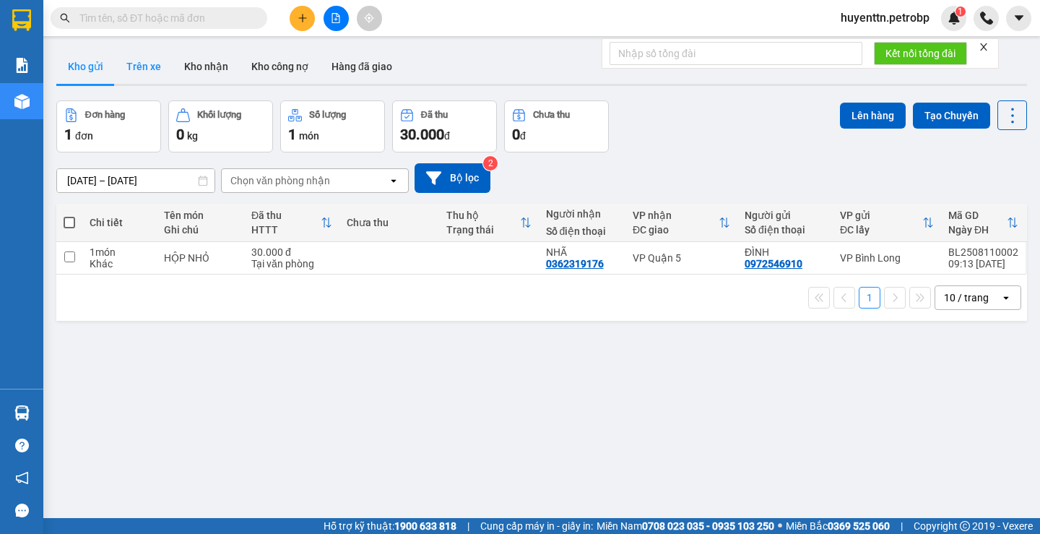
click at [140, 60] on button "Trên xe" at bounding box center [144, 66] width 58 height 35
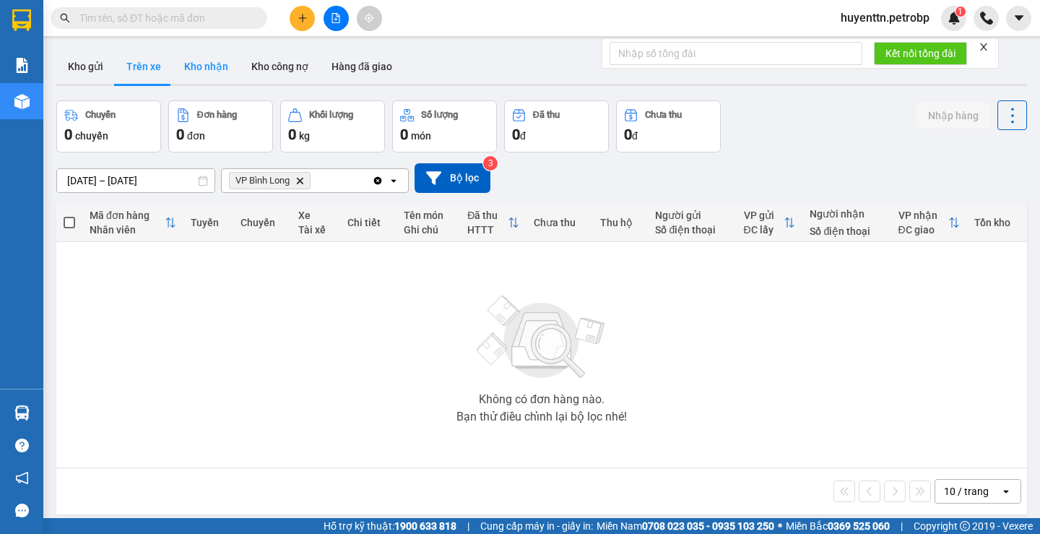
click at [191, 68] on button "Kho nhận" at bounding box center [206, 66] width 67 height 35
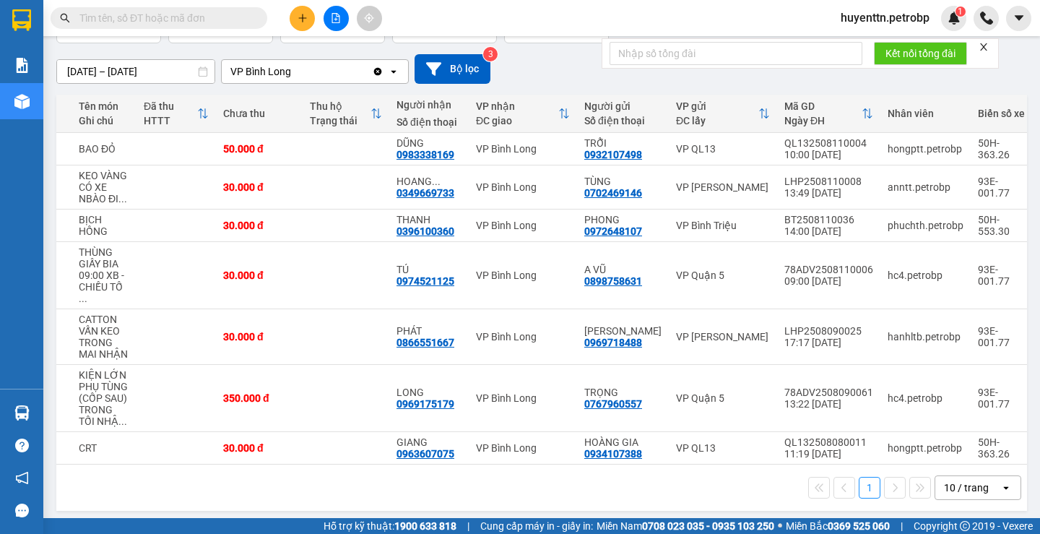
scroll to position [37, 0]
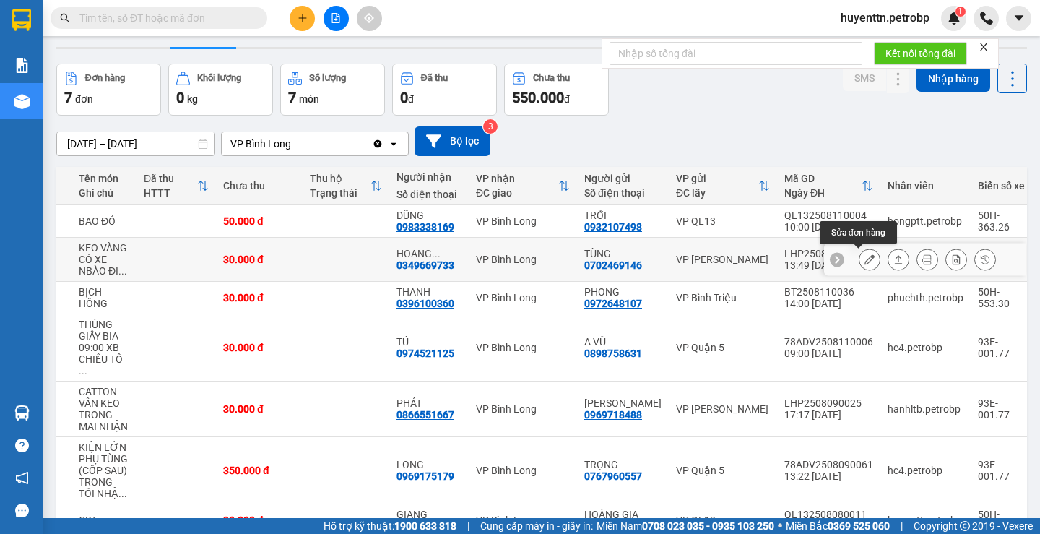
click at [865, 264] on icon at bounding box center [870, 259] width 10 height 10
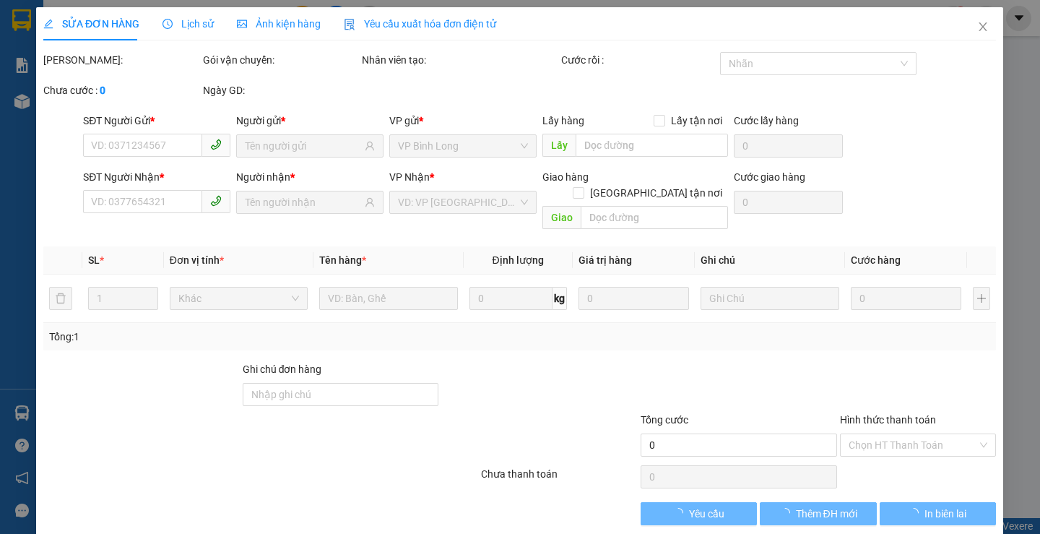
type input "0702469146"
type input "TÙNG"
type input "0349669733"
type input "[PERSON_NAME]"
type input "30.000"
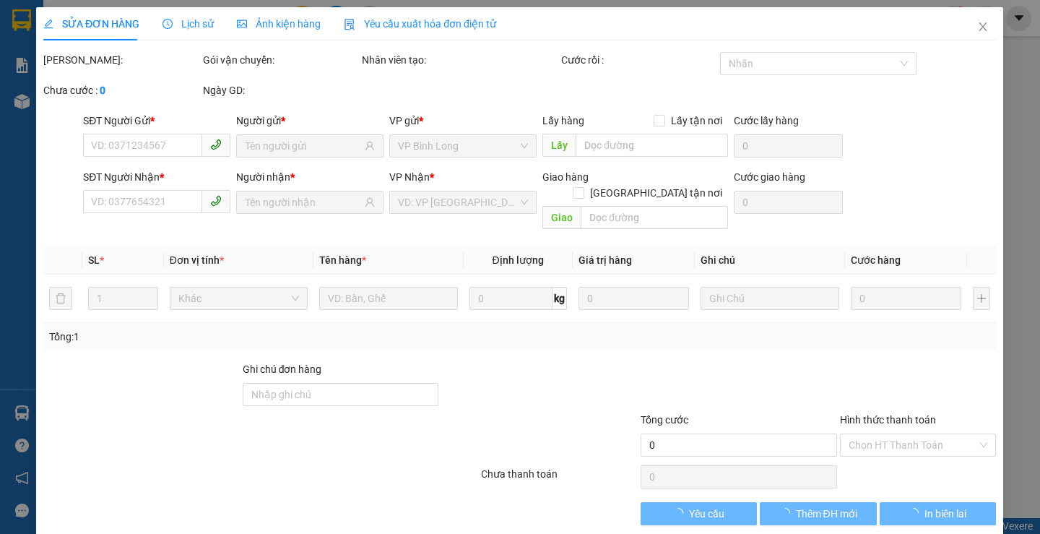
type input "30.000"
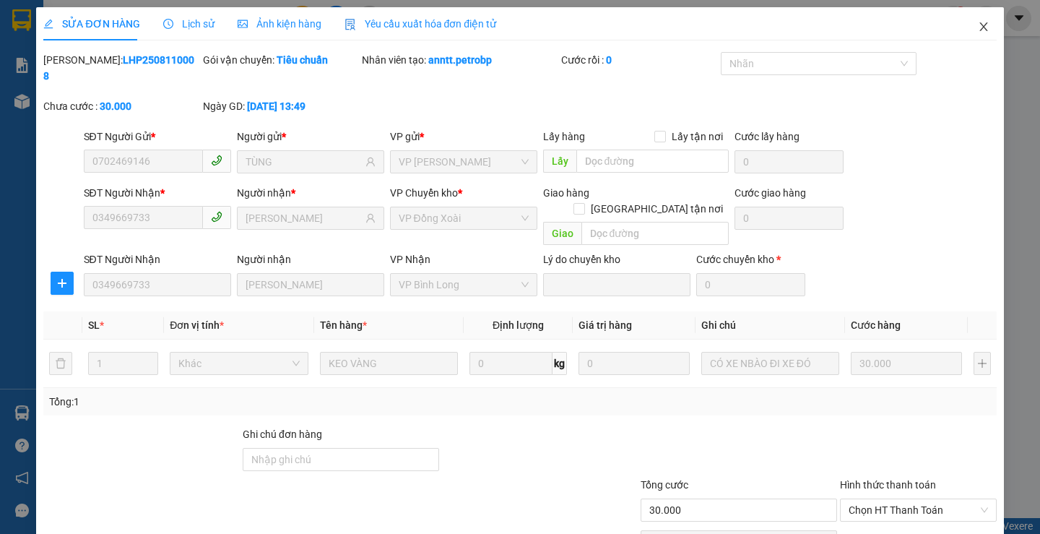
click at [978, 30] on icon "close" at bounding box center [984, 27] width 12 height 12
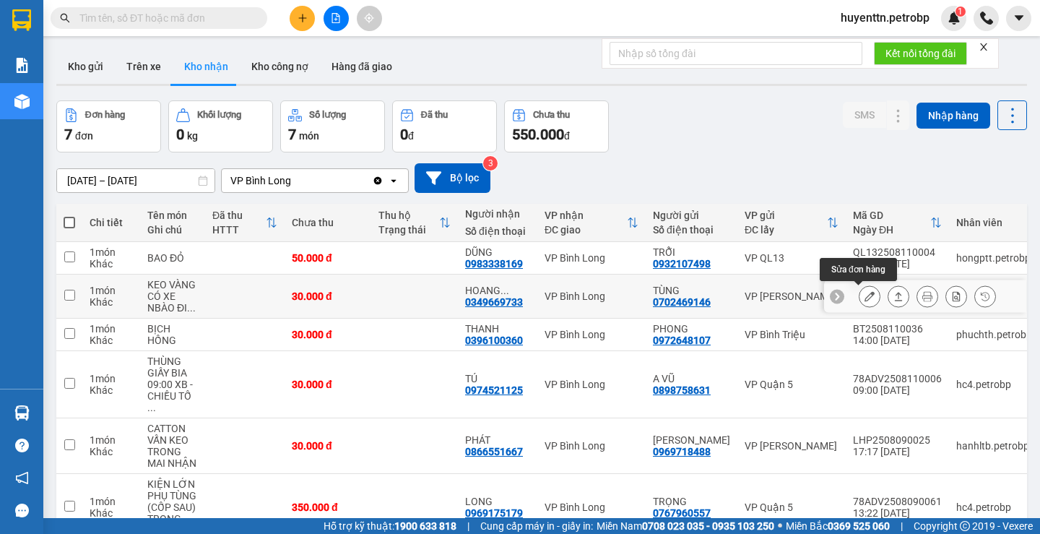
click at [865, 298] on icon at bounding box center [870, 296] width 10 height 10
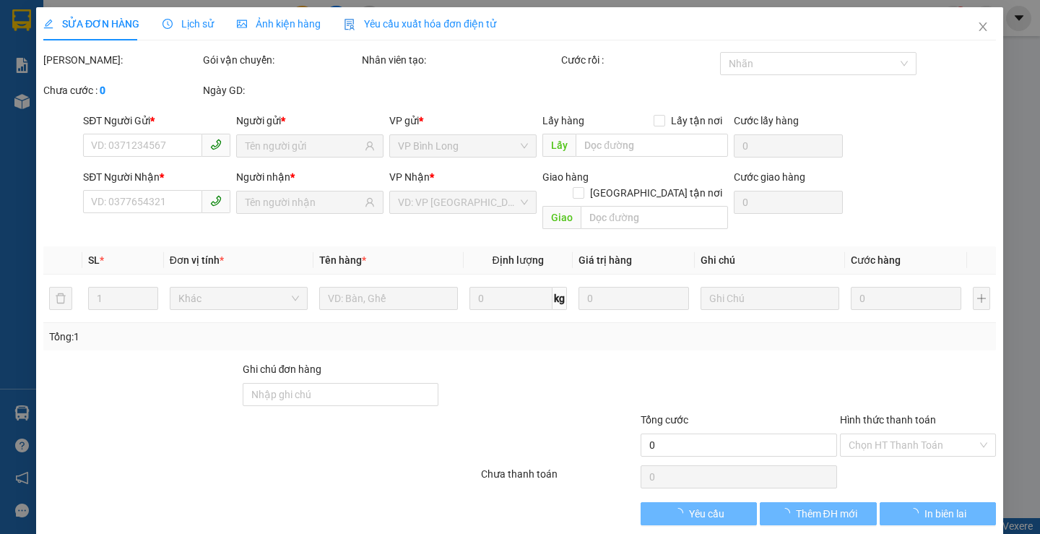
type input "0702469146"
type input "TÙNG"
type input "0349669733"
type input "[PERSON_NAME]"
type input "30.000"
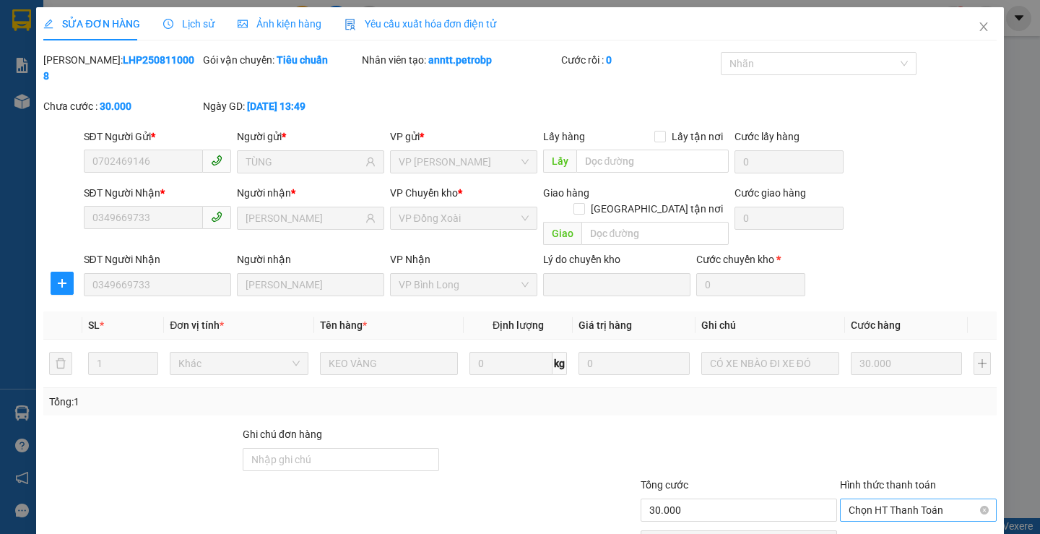
scroll to position [53, 0]
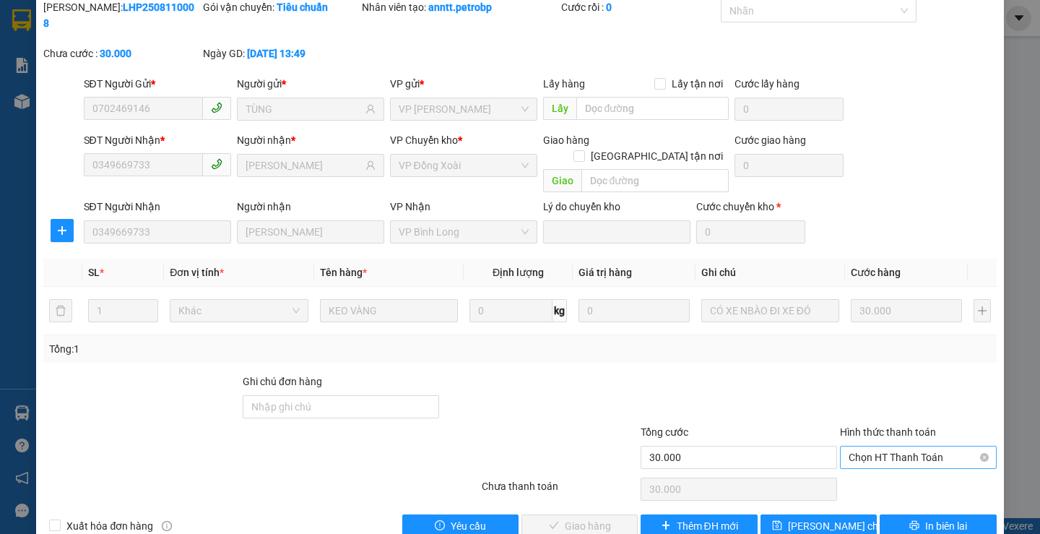
click at [869, 446] on span "Chọn HT Thanh Toán" at bounding box center [918, 457] width 139 height 22
click at [862, 448] on div "Tại văn phòng" at bounding box center [909, 454] width 137 height 16
type input "0"
click at [572, 518] on span "Giao hàng" at bounding box center [588, 526] width 46 height 16
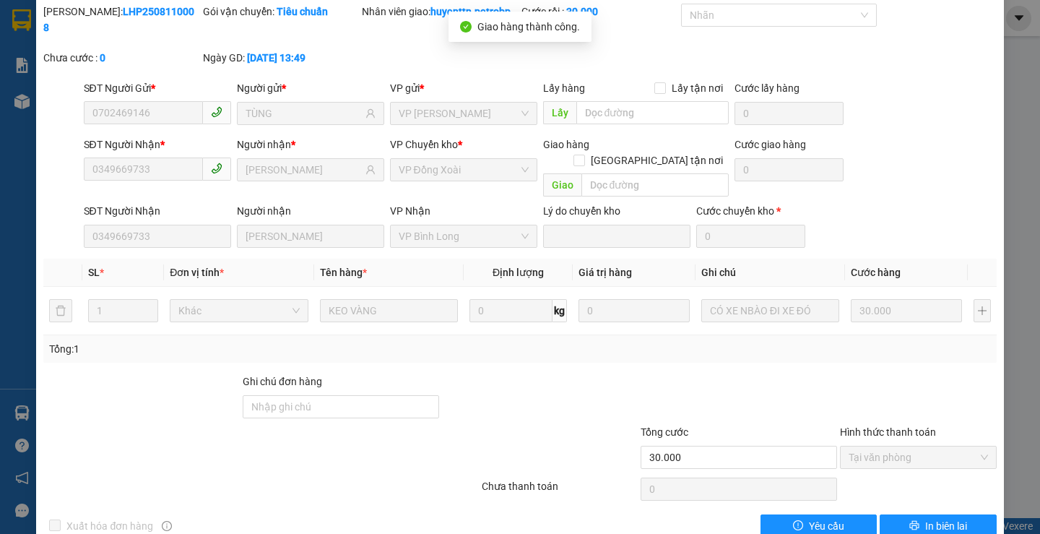
scroll to position [0, 0]
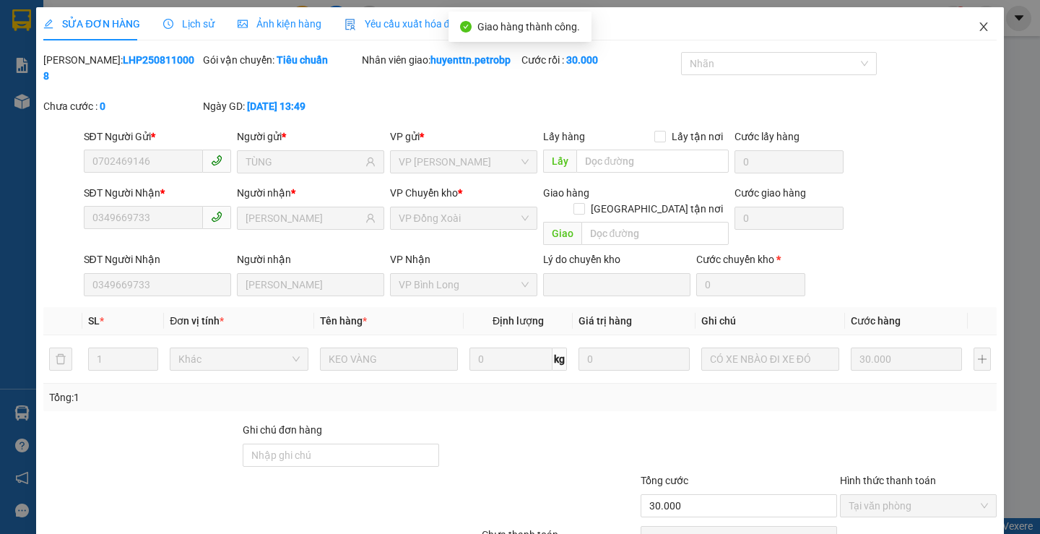
click at [979, 25] on icon "close" at bounding box center [984, 27] width 12 height 12
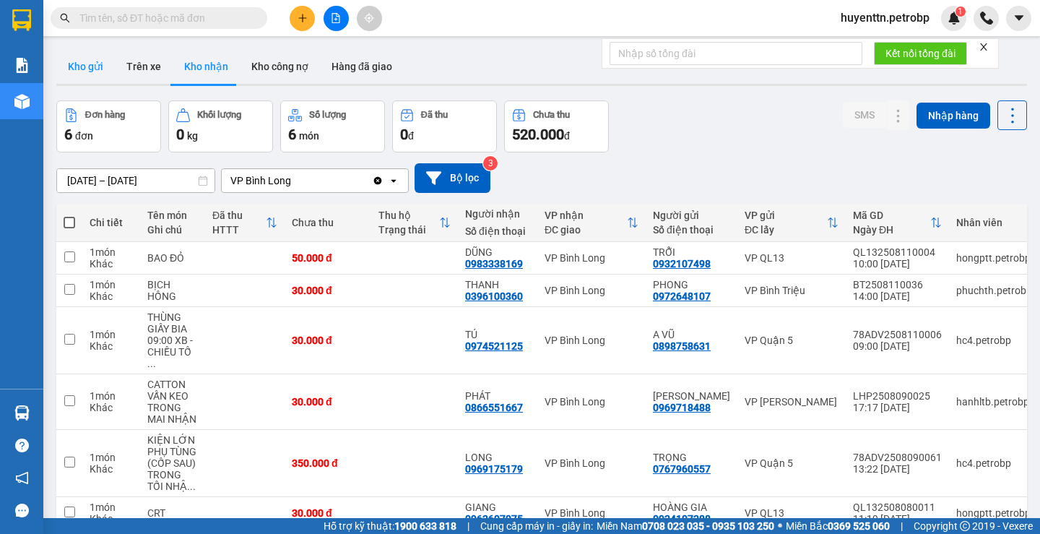
click at [97, 75] on button "Kho gửi" at bounding box center [85, 66] width 59 height 35
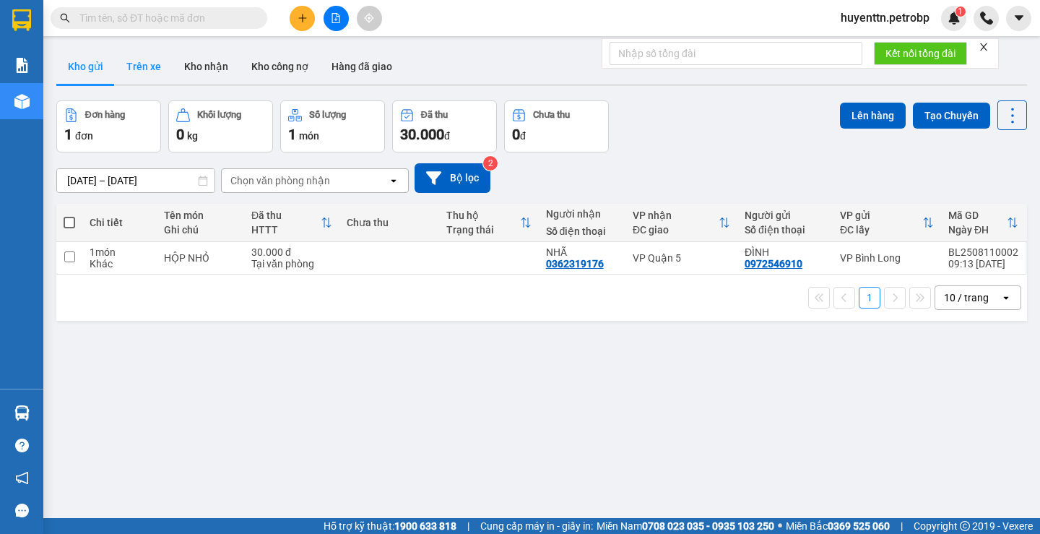
click at [143, 71] on button "Trên xe" at bounding box center [144, 66] width 58 height 35
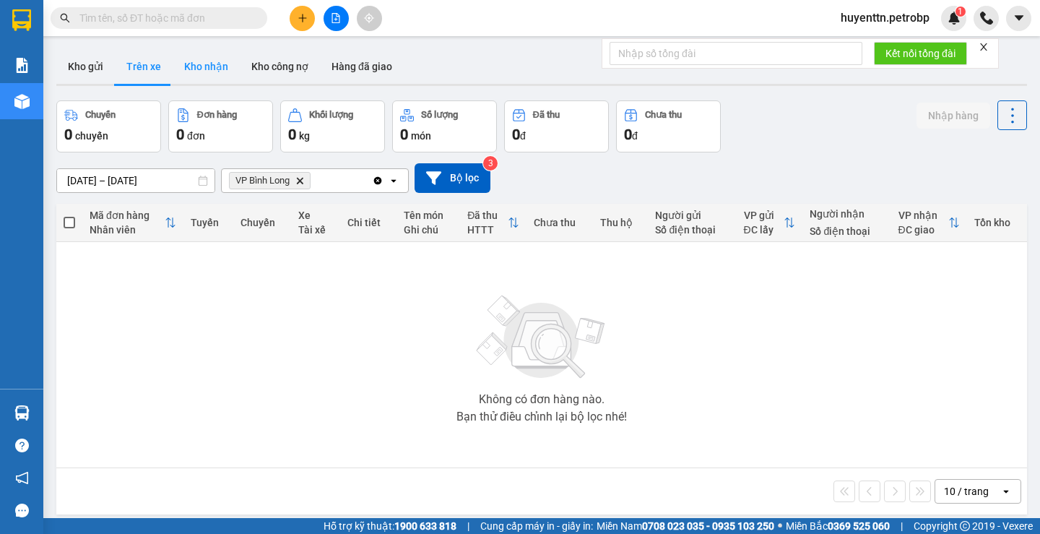
click at [197, 72] on button "Kho nhận" at bounding box center [206, 66] width 67 height 35
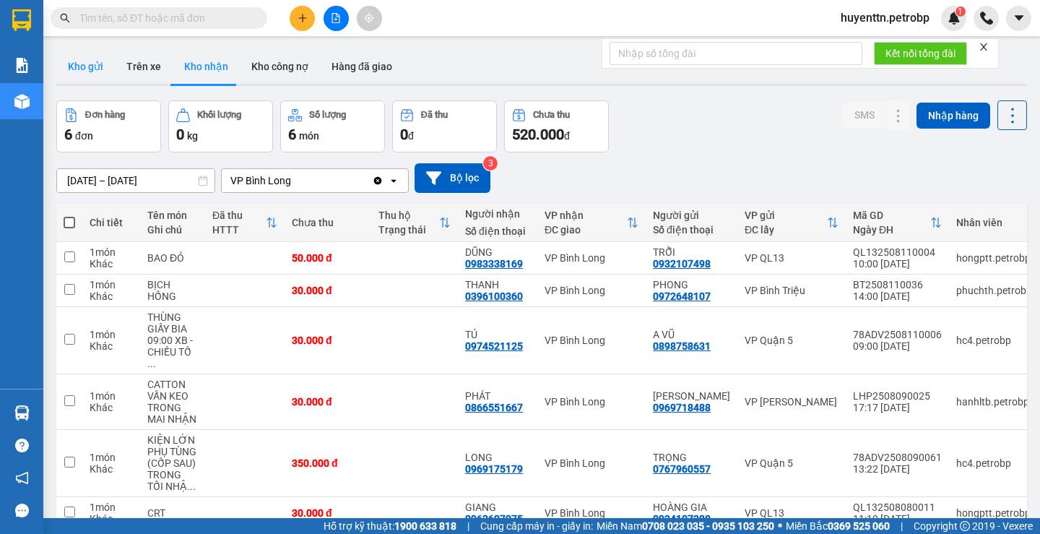
click at [78, 74] on button "Kho gửi" at bounding box center [85, 66] width 59 height 35
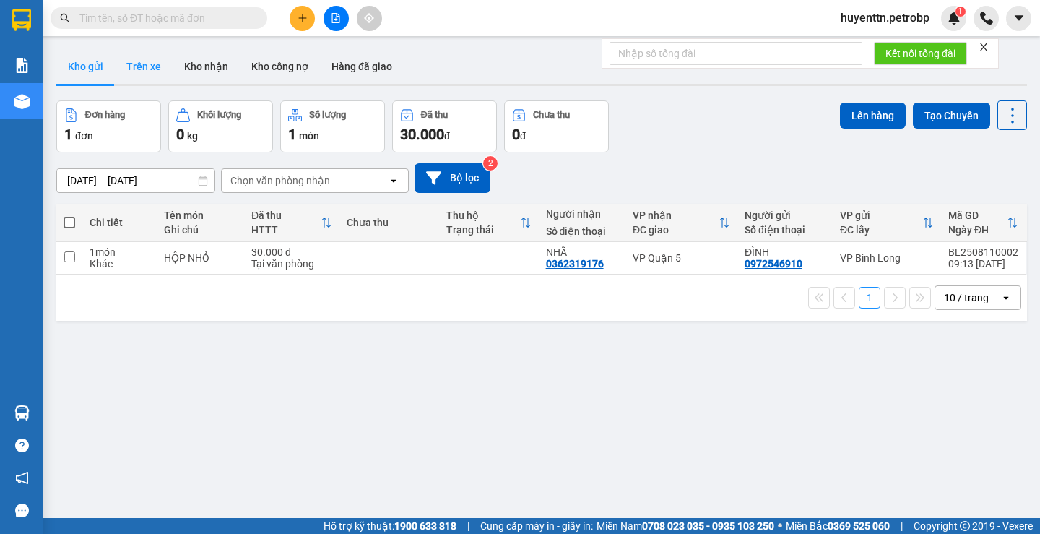
click at [116, 71] on button "Trên xe" at bounding box center [144, 66] width 58 height 35
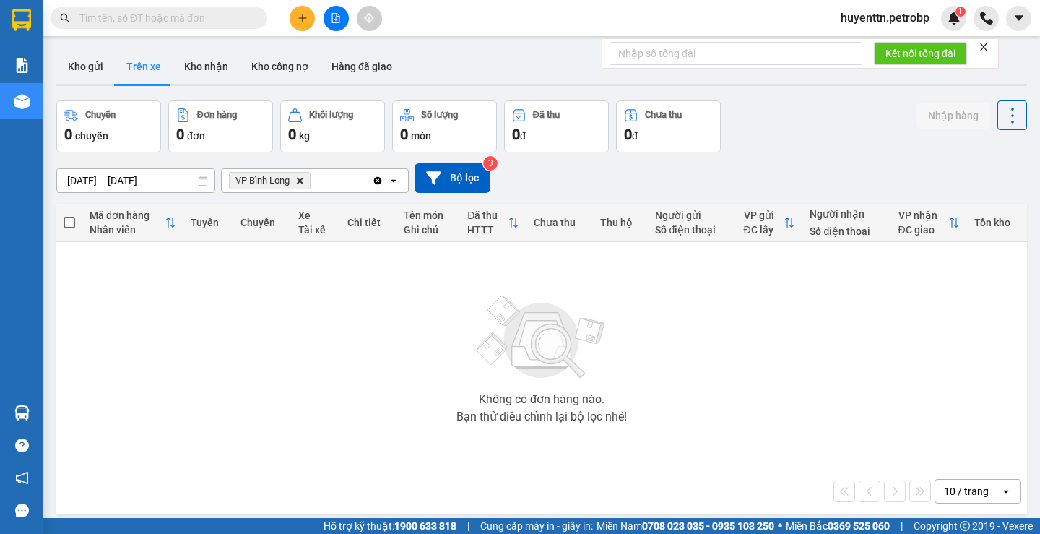
click at [299, 178] on icon "VP Bình Long, close by backspace" at bounding box center [300, 180] width 7 height 7
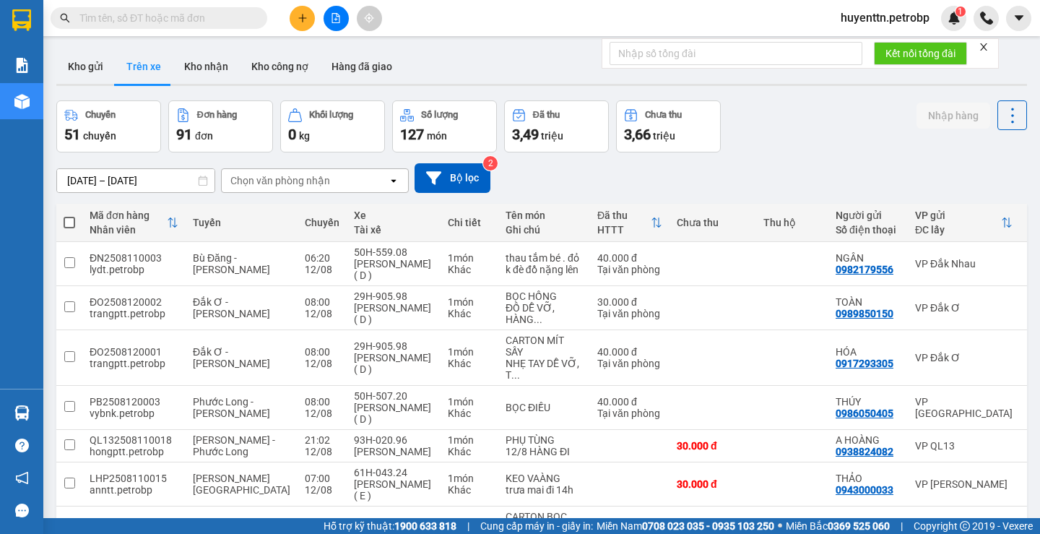
click at [288, 180] on div "Chọn văn phòng nhận" at bounding box center [280, 180] width 100 height 14
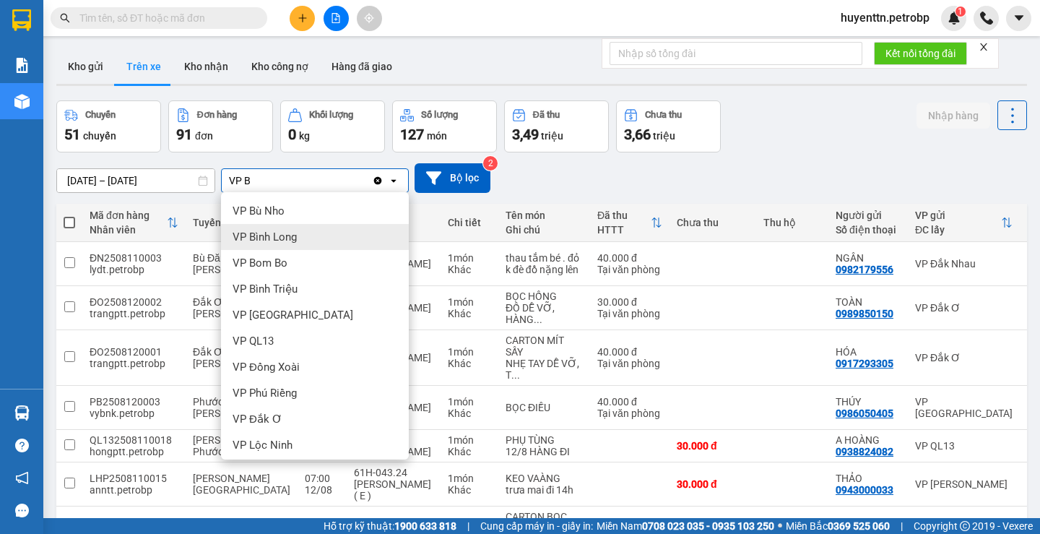
type input "VP B"
click at [292, 235] on span "VP Bình Long" at bounding box center [265, 237] width 64 height 14
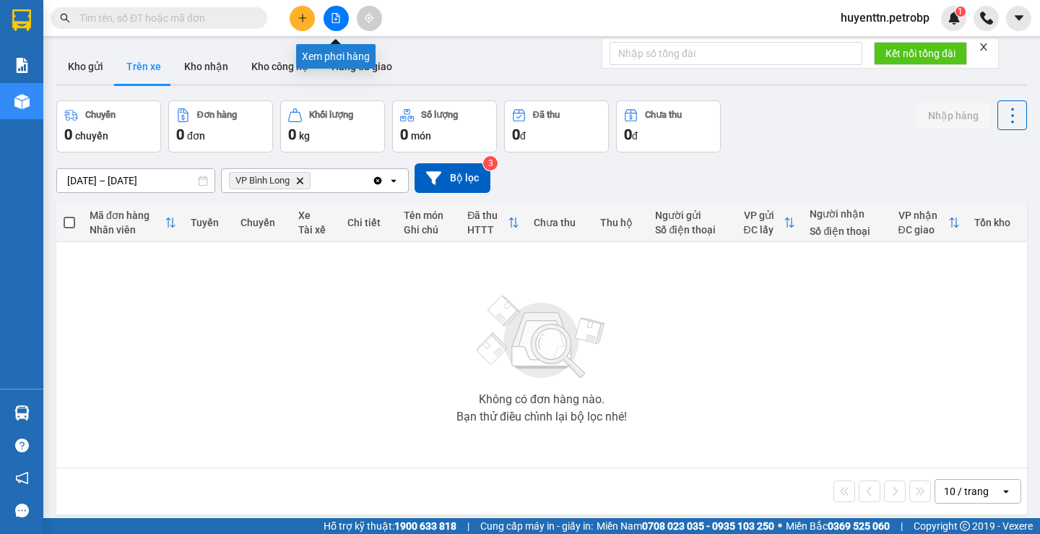
click at [332, 20] on icon "file-add" at bounding box center [336, 18] width 10 height 10
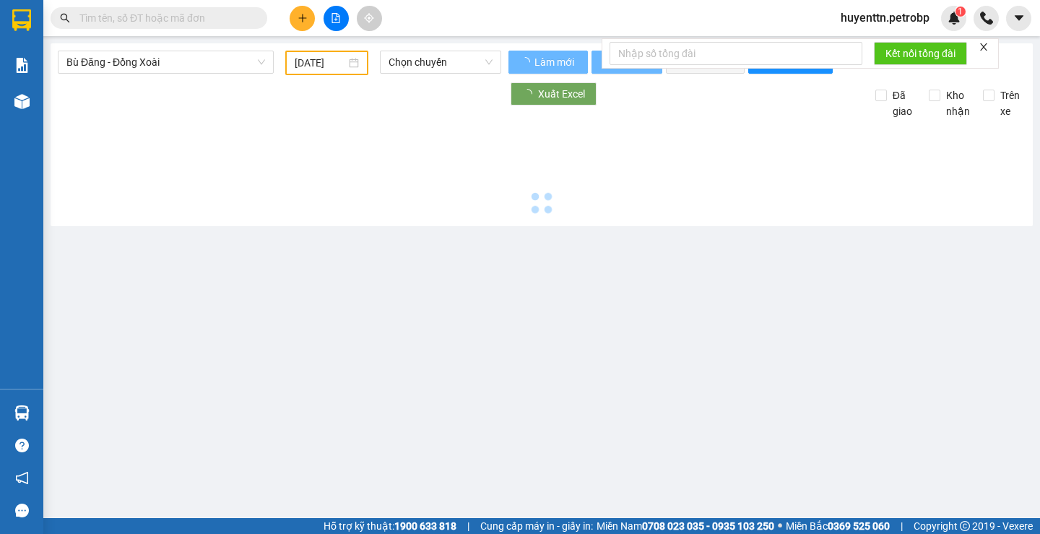
type input "[DATE]"
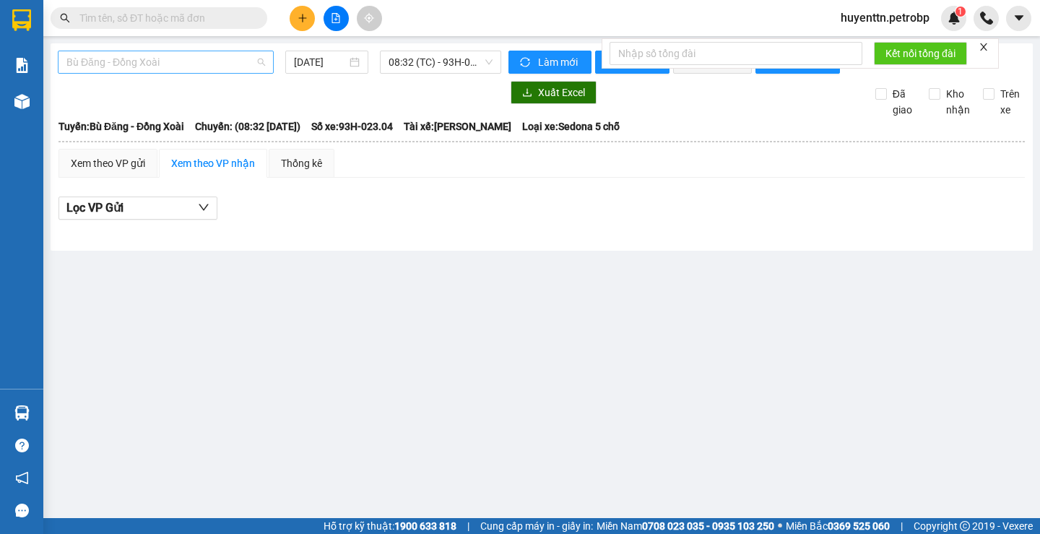
click at [120, 56] on span "Bù Đăng - Đồng Xoài" at bounding box center [165, 62] width 199 height 22
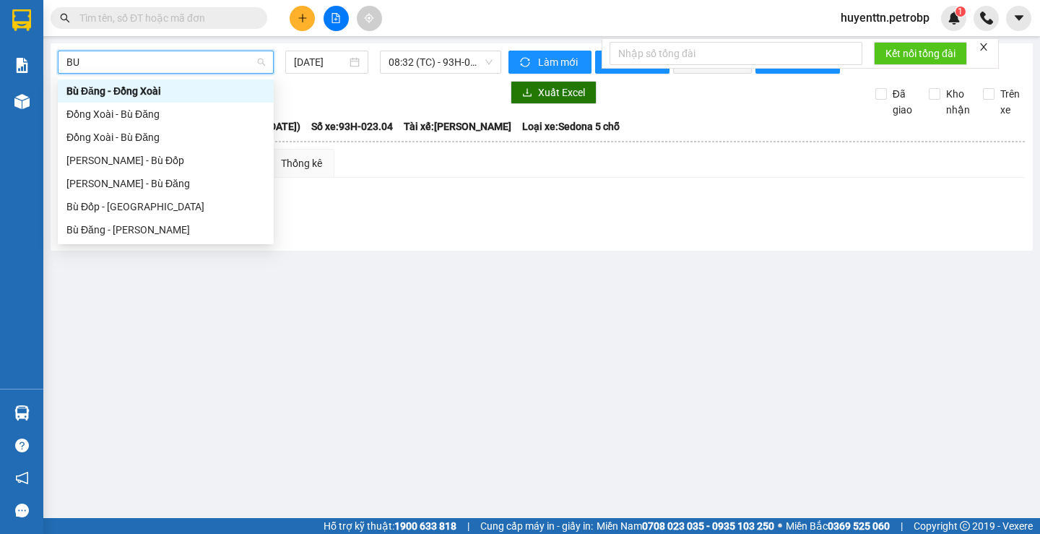
type input "BU D"
click at [128, 213] on div "Bù Đốp - [GEOGRAPHIC_DATA]" at bounding box center [165, 207] width 199 height 16
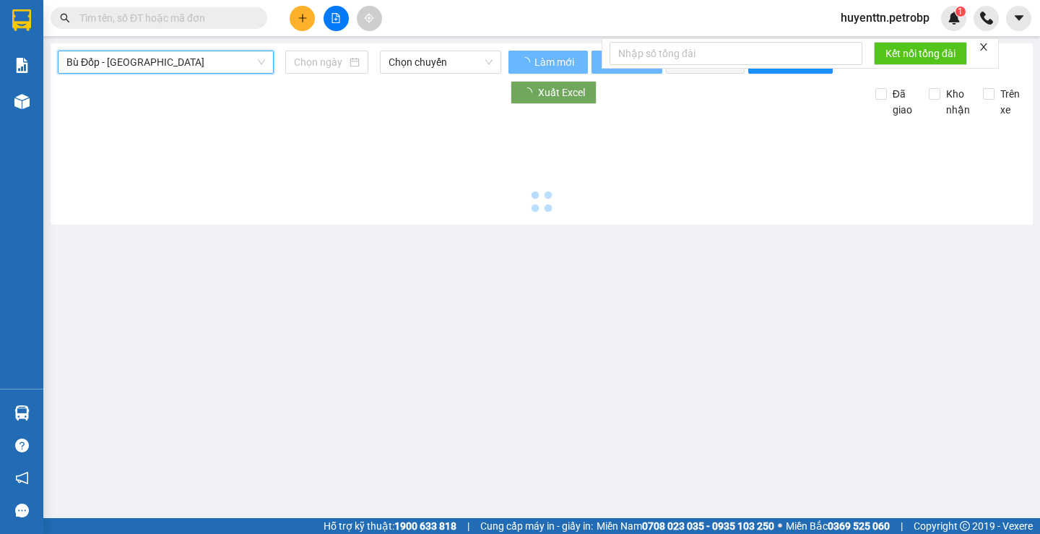
type input "[DATE]"
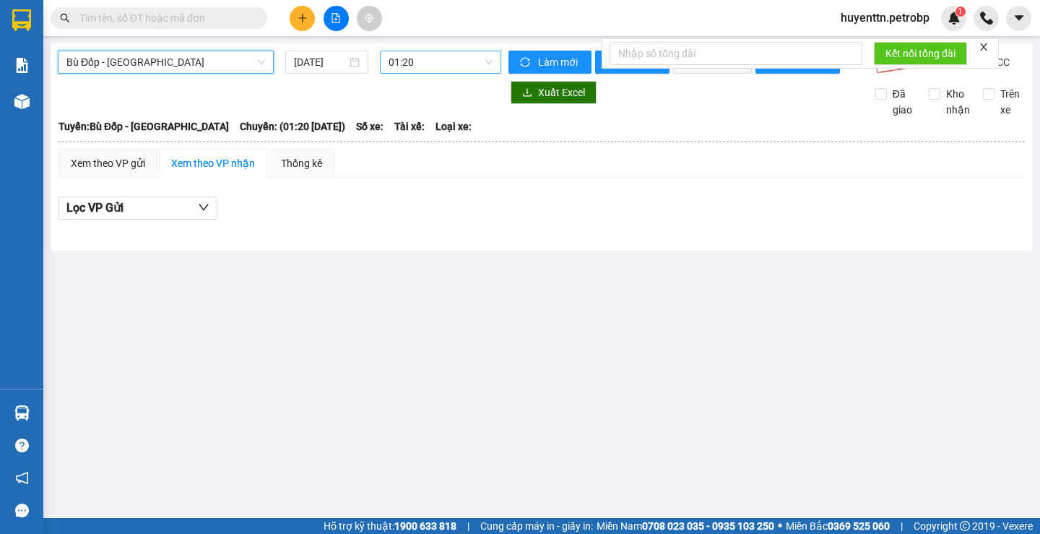
click at [415, 59] on span "01:20" at bounding box center [441, 62] width 104 height 22
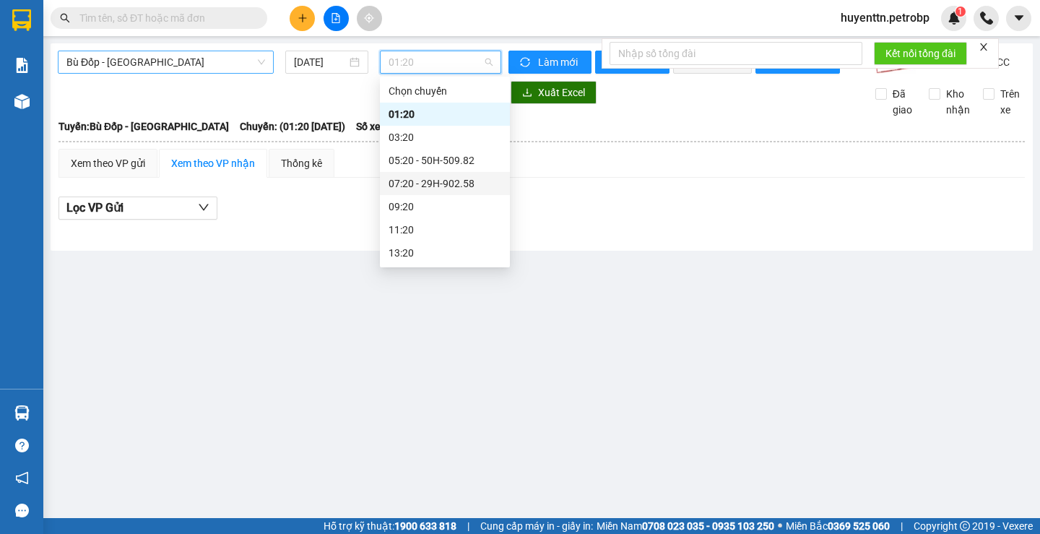
click at [428, 183] on div "07:20 - 29H-902.58" at bounding box center [445, 184] width 113 height 16
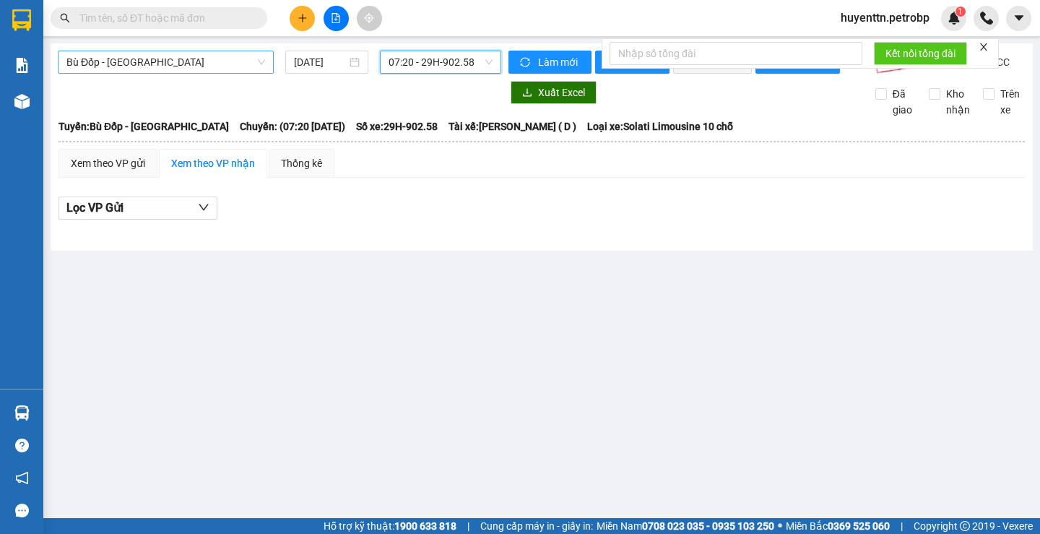
click at [428, 59] on span "07:20 - 29H-902.58" at bounding box center [441, 62] width 104 height 22
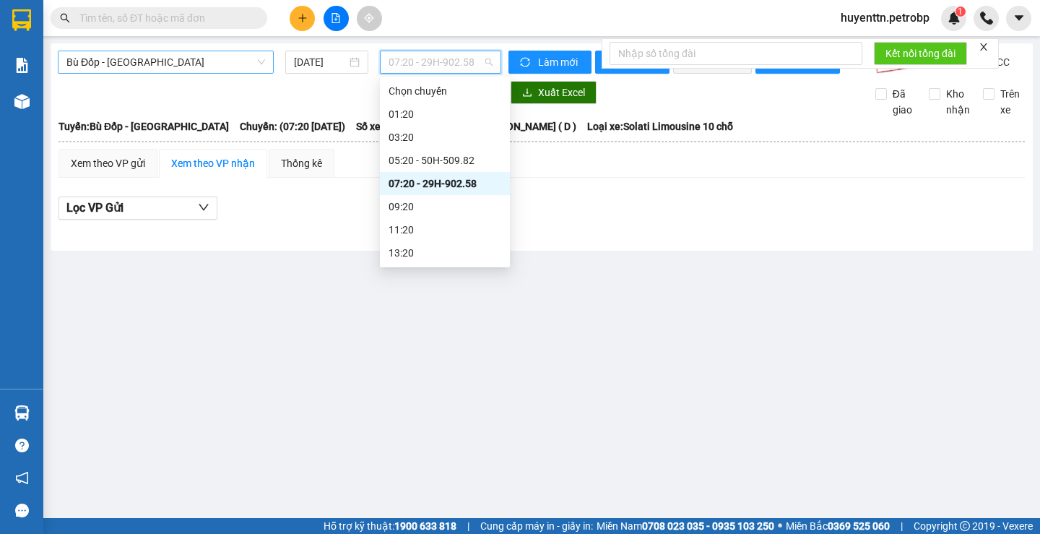
click at [417, 183] on div "07:20 - 29H-902.58" at bounding box center [445, 184] width 113 height 16
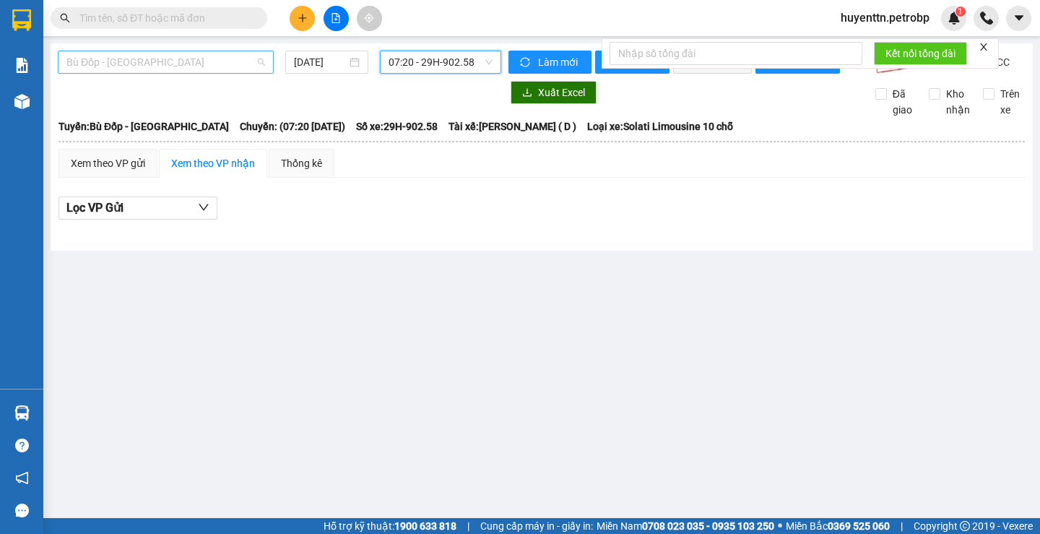
click at [156, 68] on span "Bù Đốp - [GEOGRAPHIC_DATA]" at bounding box center [165, 62] width 199 height 22
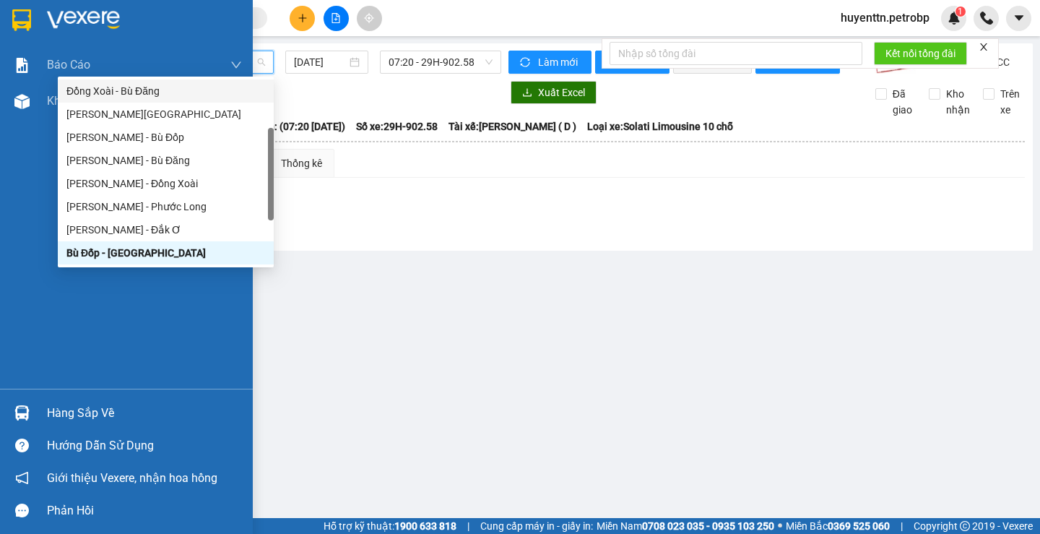
click at [32, 186] on div "Báo cáo BC tiền tận nơi (trưởng trạm) Báo cáo 1 (nv): Số tiền đã thu của văn ph…" at bounding box center [126, 218] width 253 height 342
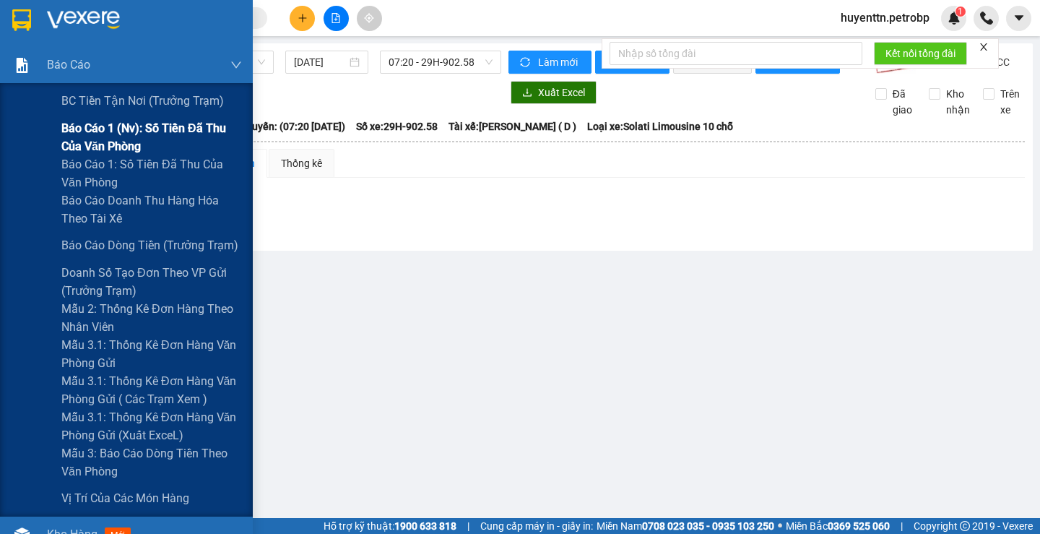
click at [141, 126] on span "Báo cáo 1 (nv): Số tiền đã thu của văn phòng" at bounding box center [151, 137] width 181 height 36
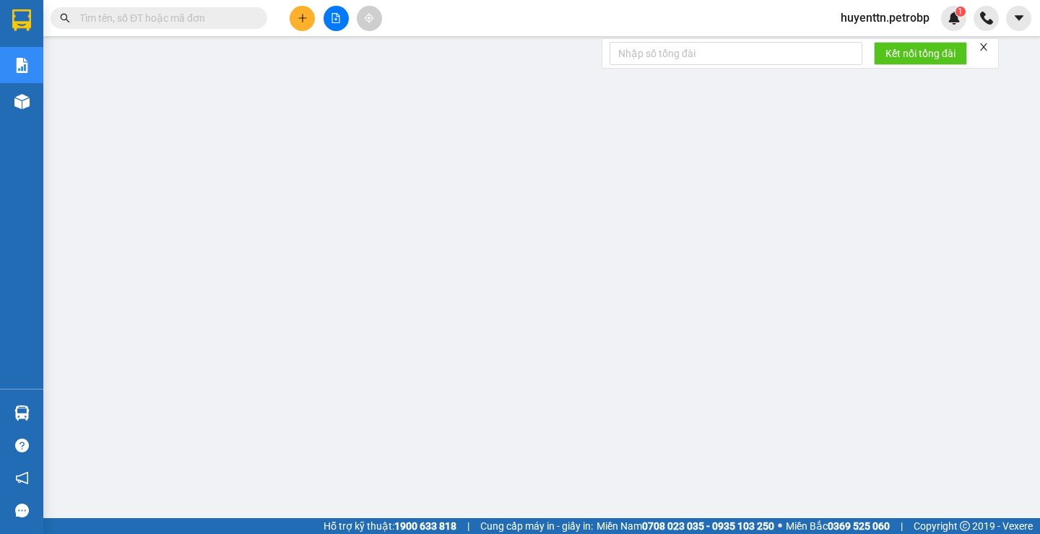
scroll to position [72, 0]
click at [204, 17] on input "text" at bounding box center [164, 18] width 170 height 16
paste input "BL2508110001"
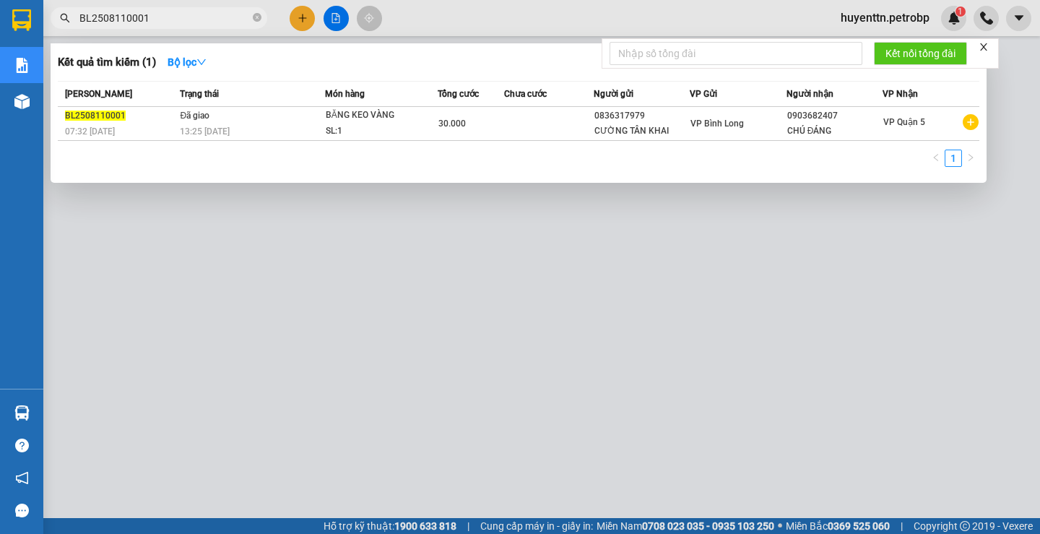
click at [374, 442] on div at bounding box center [520, 267] width 1040 height 534
click at [212, 10] on input "BL2508110001" at bounding box center [164, 18] width 170 height 16
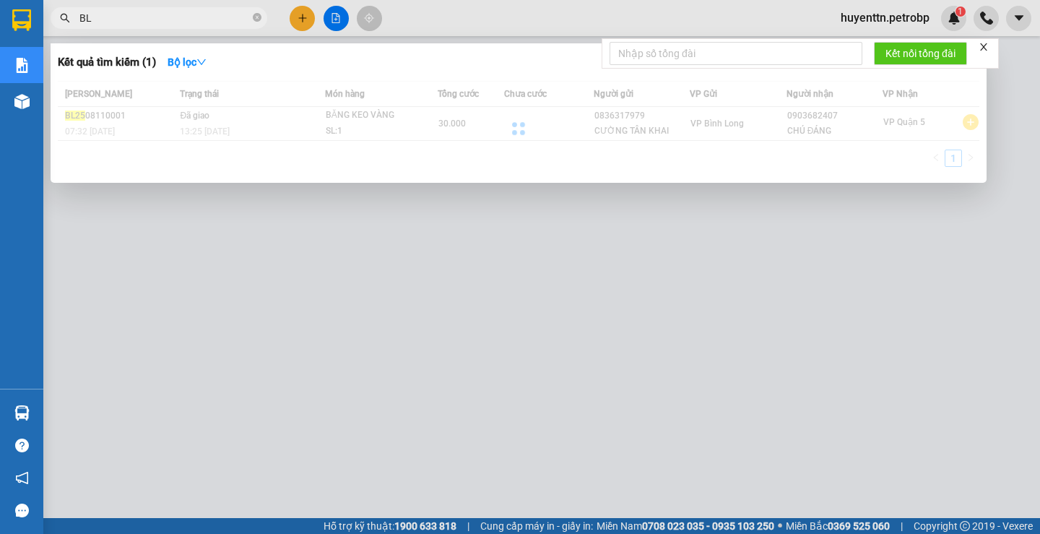
type input "B"
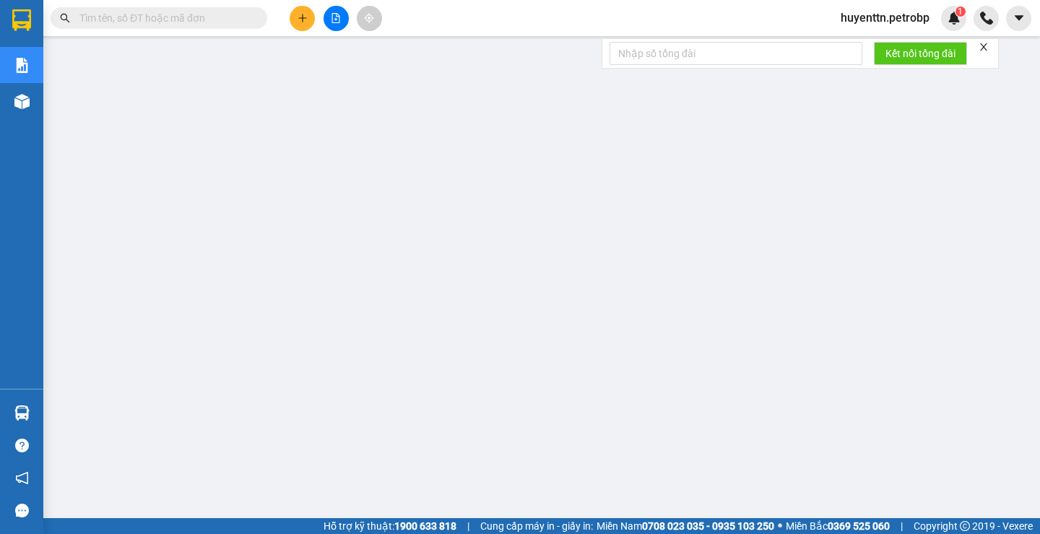
paste input "BL2508110002"
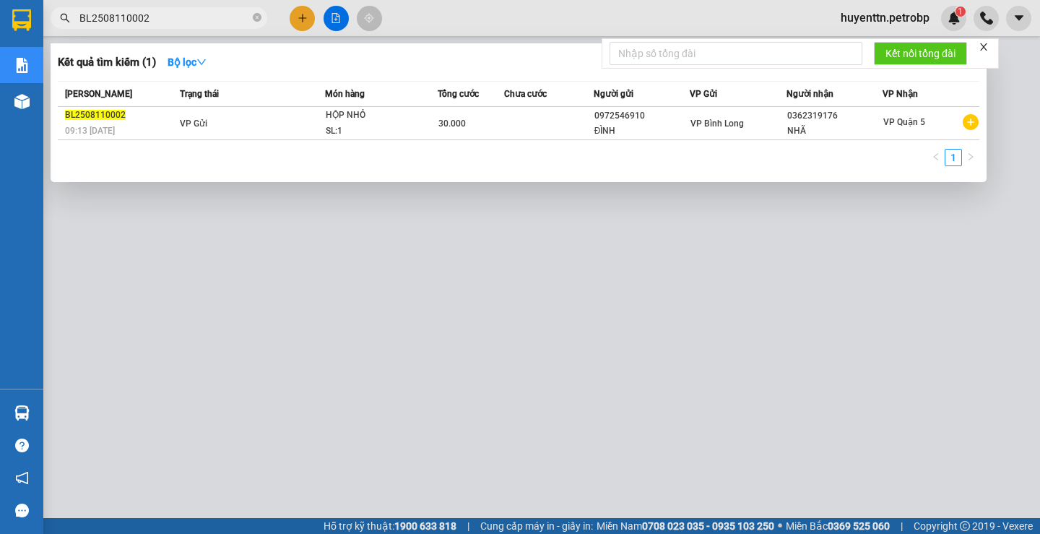
type input "BL2508110002"
click at [345, 377] on div at bounding box center [520, 267] width 1040 height 534
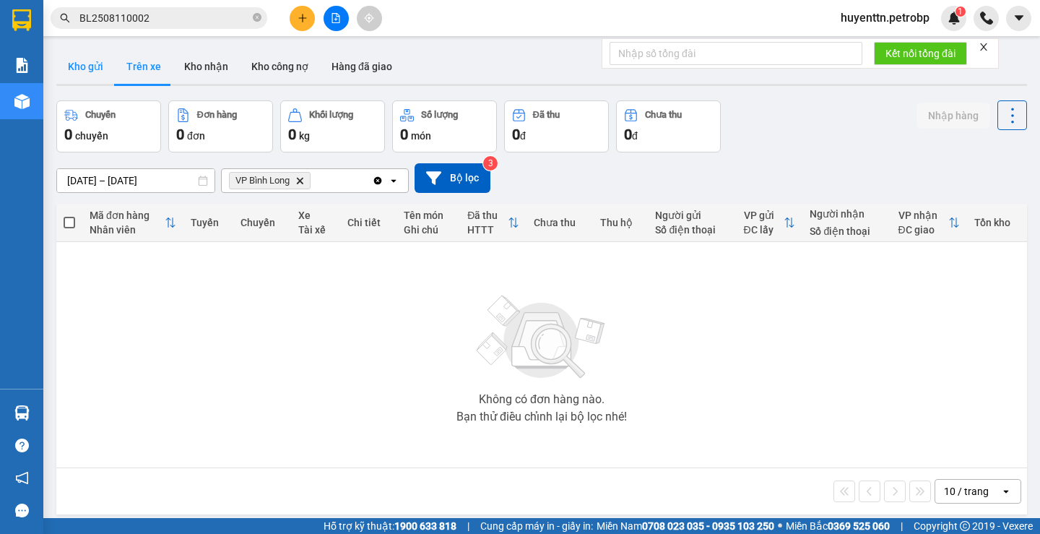
click at [89, 69] on button "Kho gửi" at bounding box center [85, 66] width 59 height 35
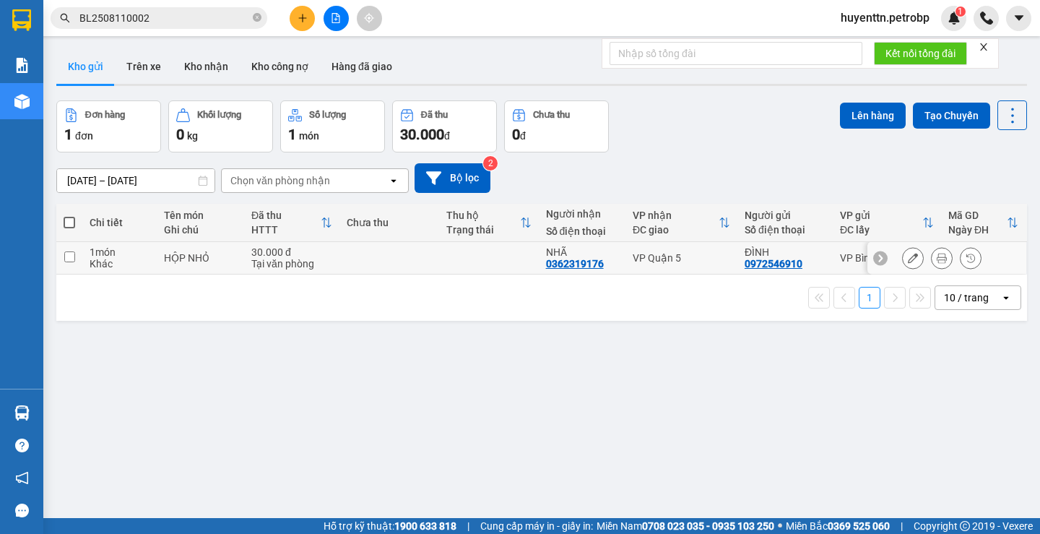
click at [69, 265] on td at bounding box center [69, 258] width 26 height 33
checkbox input "true"
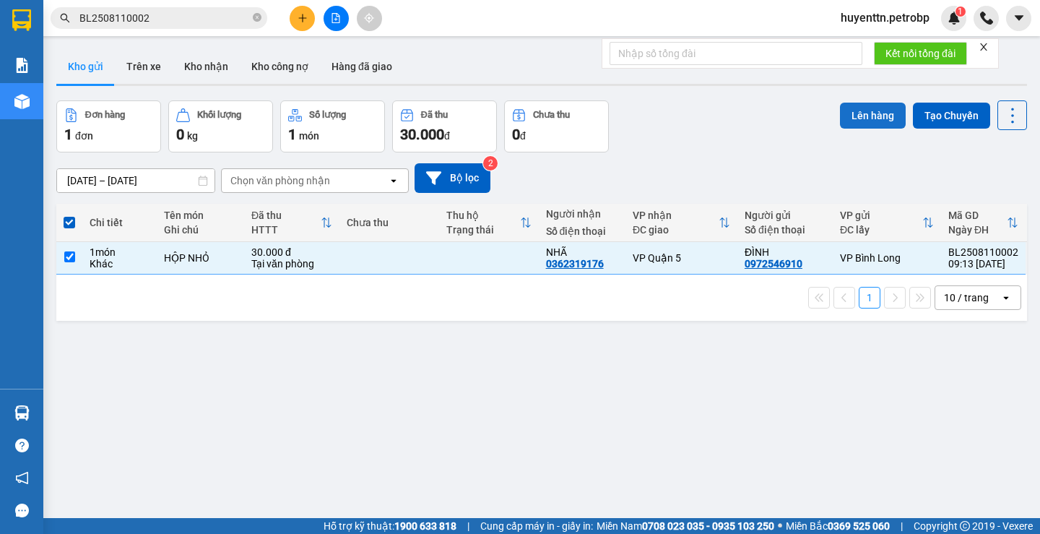
click at [862, 103] on button "Lên hàng" at bounding box center [873, 116] width 66 height 26
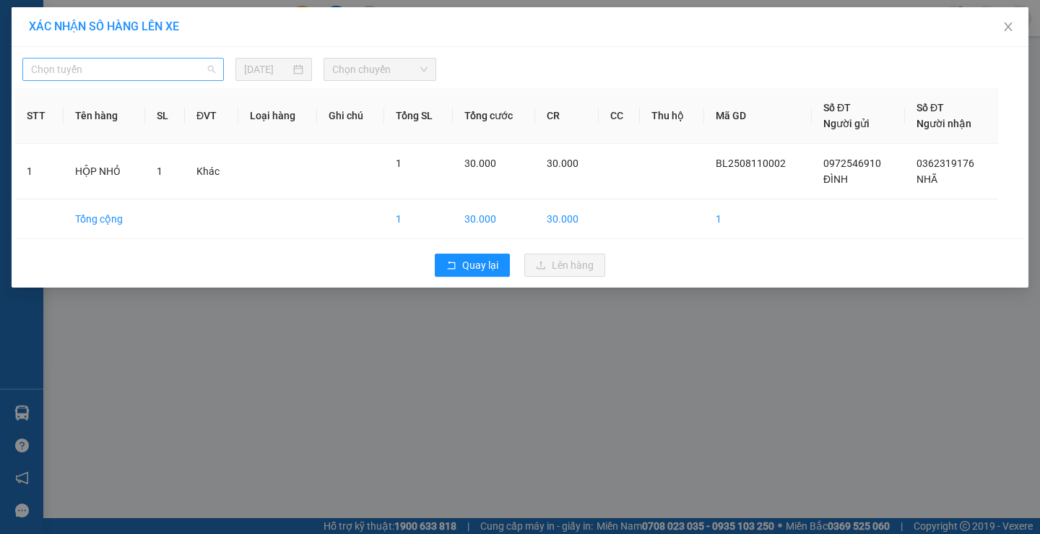
click at [147, 77] on span "Chọn tuyến" at bounding box center [123, 70] width 184 height 22
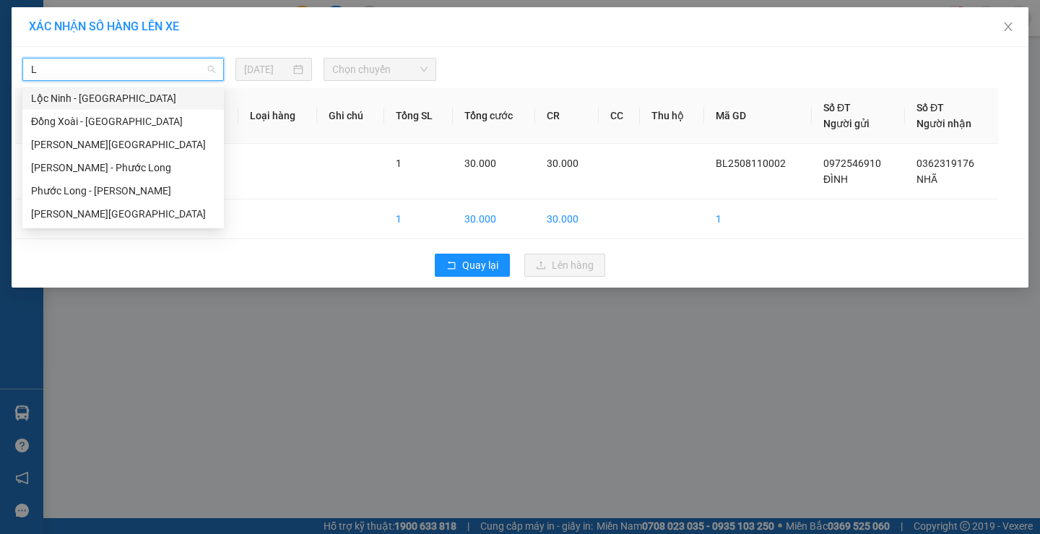
type input "LO"
click at [121, 214] on div "[PERSON_NAME][GEOGRAPHIC_DATA]" at bounding box center [123, 214] width 184 height 16
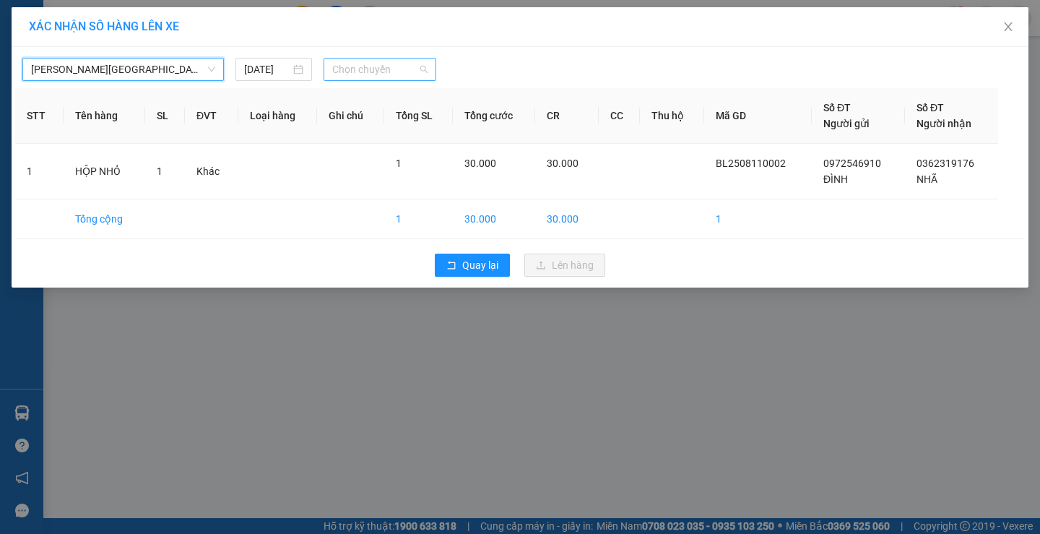
click at [387, 74] on span "Chọn chuyến" at bounding box center [379, 70] width 95 height 22
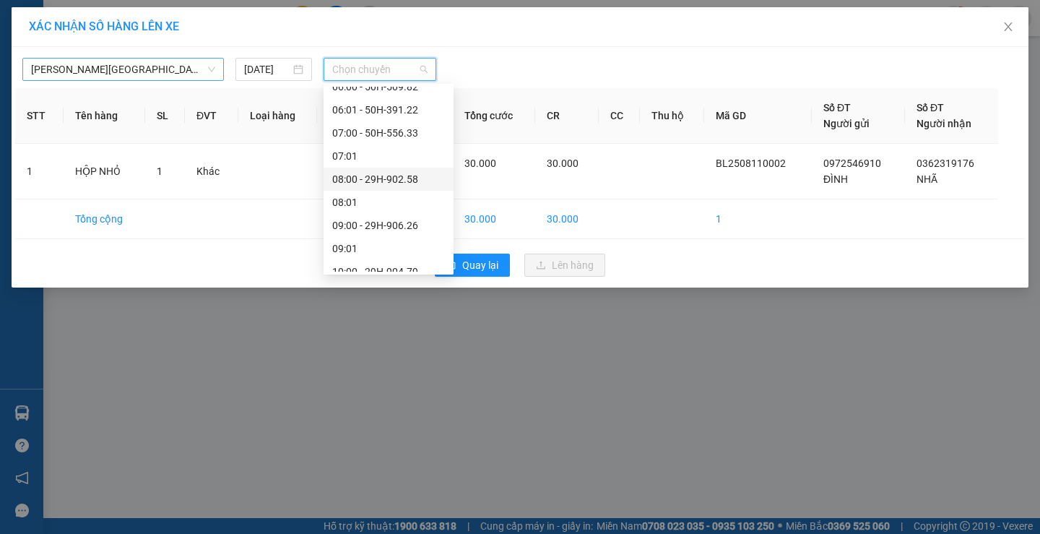
scroll to position [361, 0]
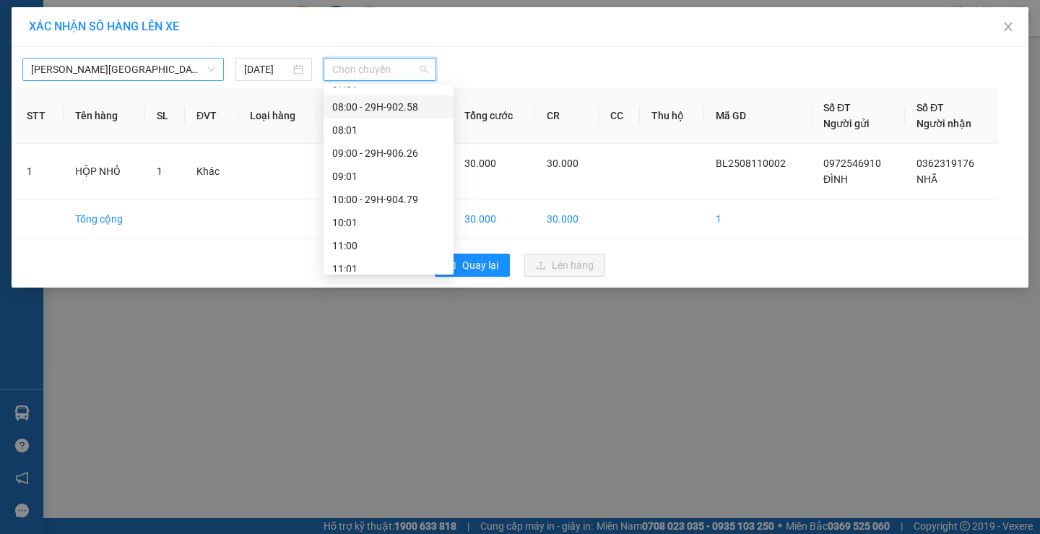
click at [405, 111] on div "08:00 - 29H-902.58" at bounding box center [388, 107] width 113 height 16
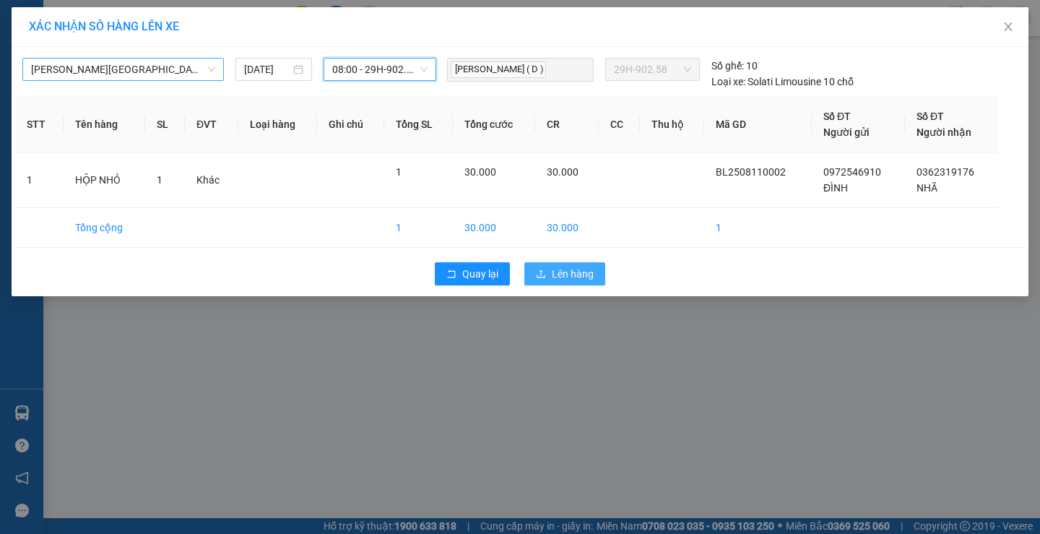
click at [545, 269] on icon "upload" at bounding box center [541, 274] width 10 height 10
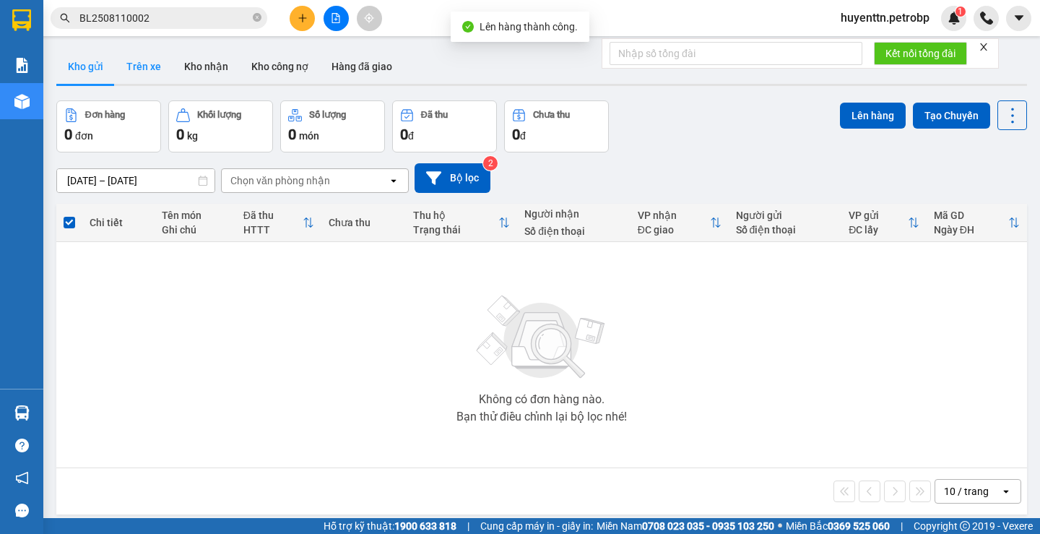
click at [152, 69] on button "Trên xe" at bounding box center [144, 66] width 58 height 35
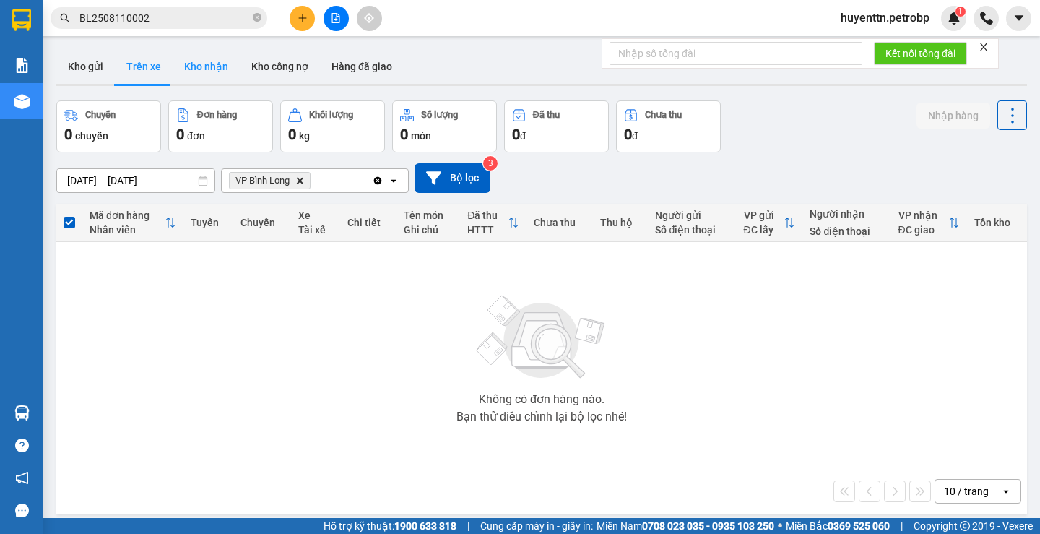
click at [221, 69] on button "Kho nhận" at bounding box center [206, 66] width 67 height 35
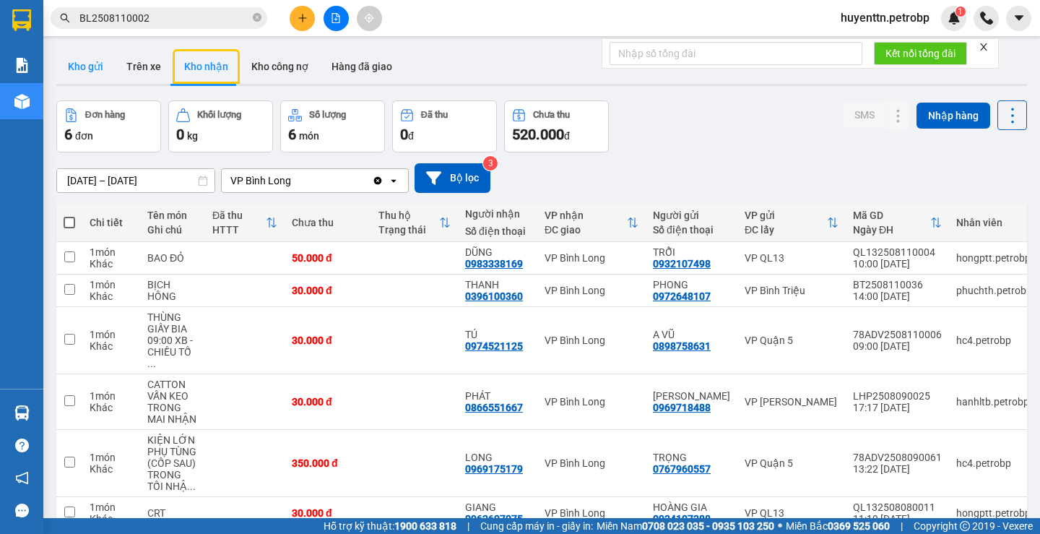
click at [82, 56] on button "Kho gửi" at bounding box center [85, 66] width 59 height 35
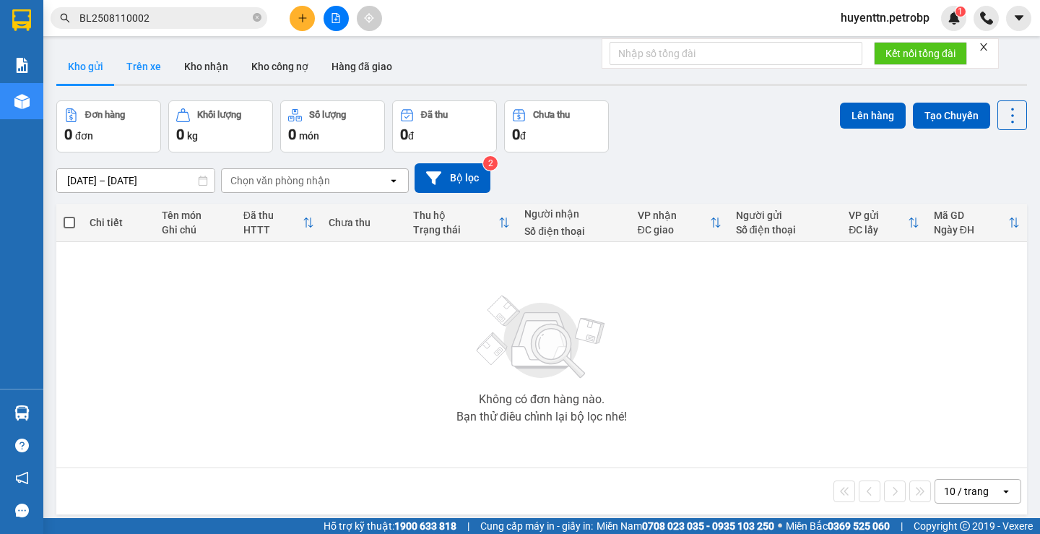
click at [143, 72] on button "Trên xe" at bounding box center [144, 66] width 58 height 35
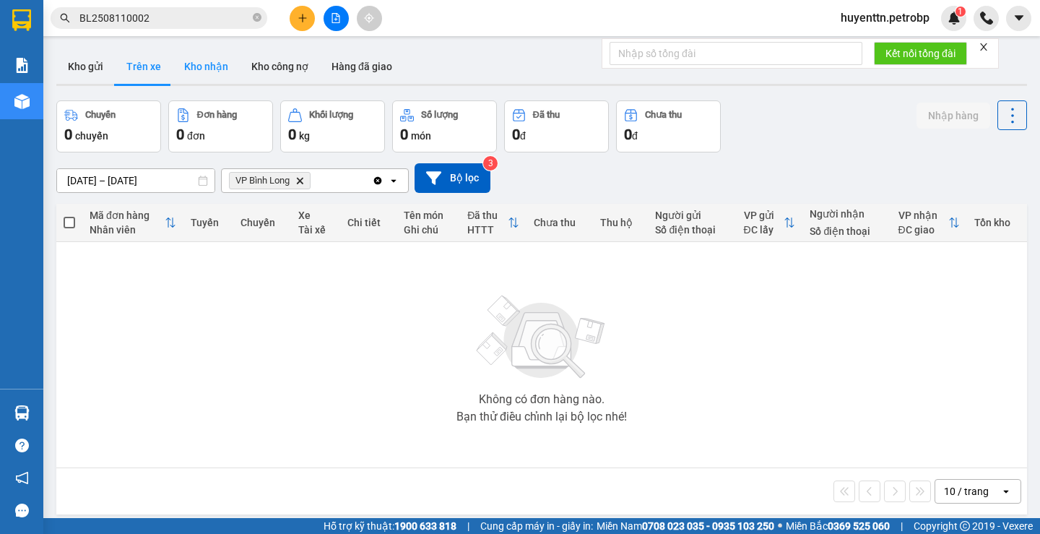
click at [191, 74] on button "Kho nhận" at bounding box center [206, 66] width 67 height 35
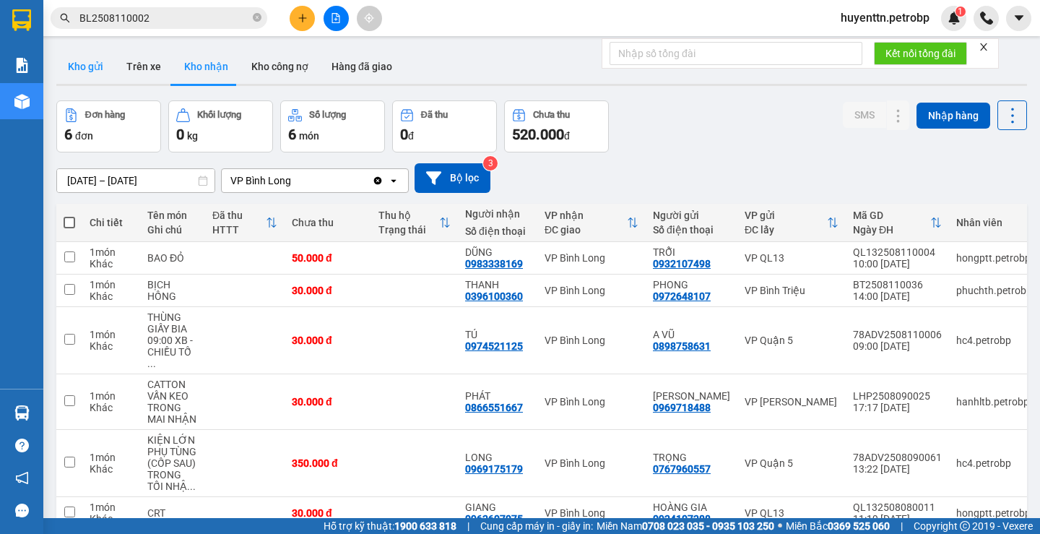
click at [102, 82] on button "Kho gửi" at bounding box center [85, 66] width 59 height 35
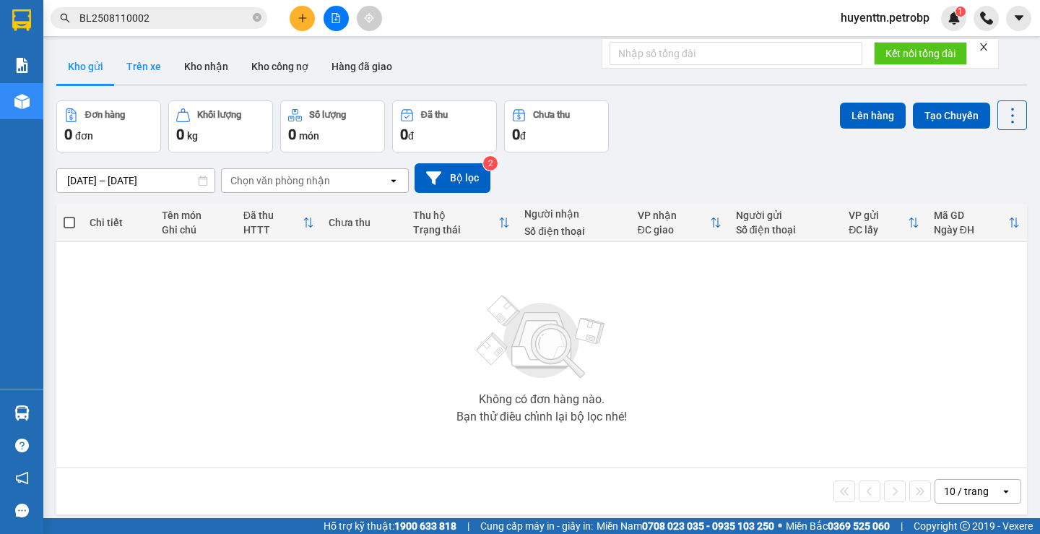
click at [139, 66] on button "Trên xe" at bounding box center [144, 66] width 58 height 35
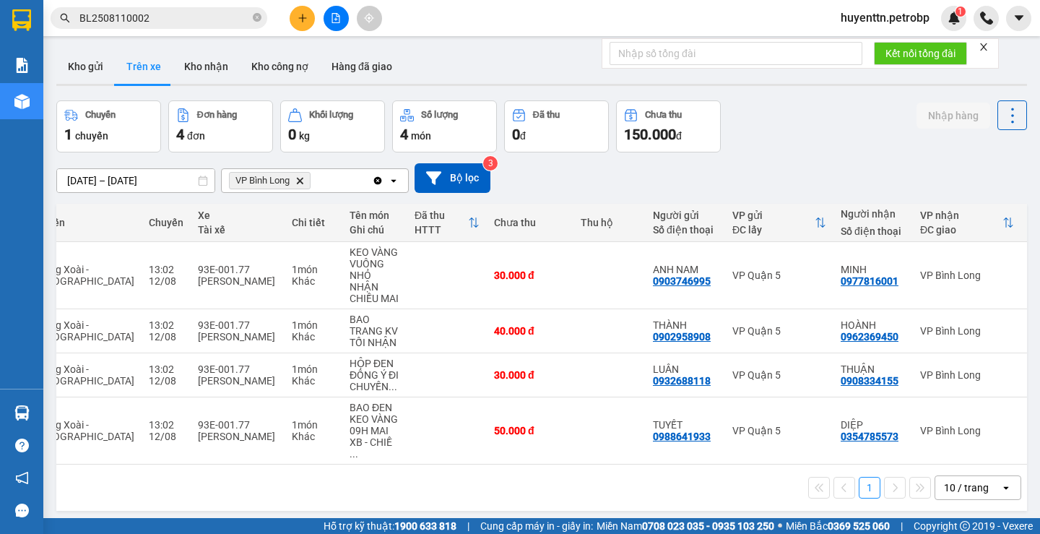
scroll to position [0, 170]
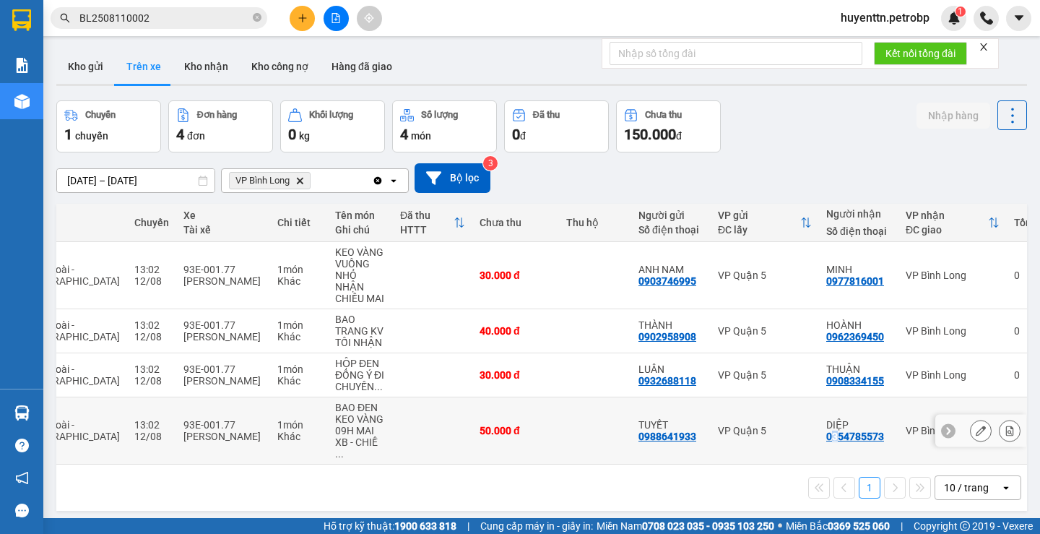
click at [826, 430] on div "0354785573" at bounding box center [855, 436] width 58 height 12
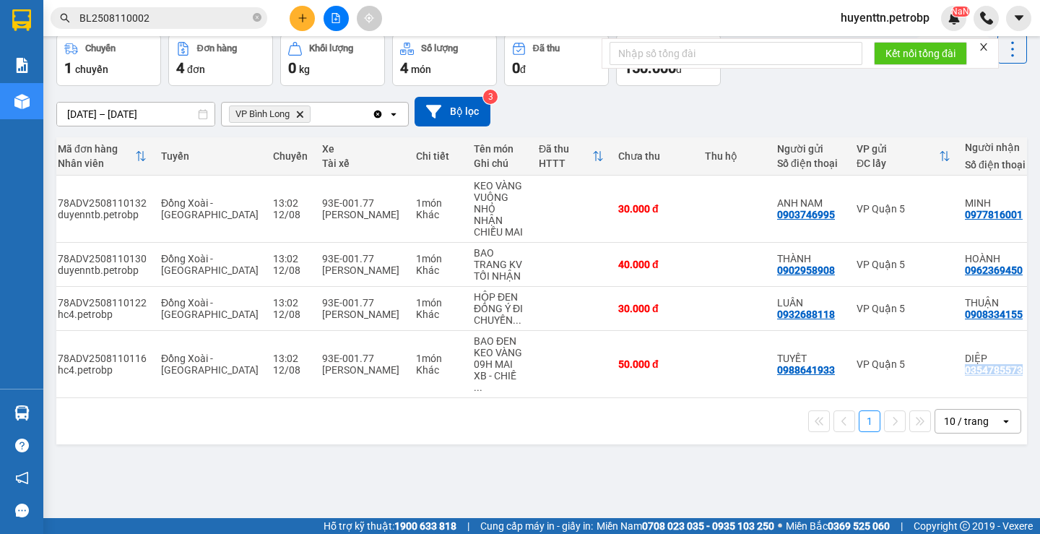
scroll to position [0, 0]
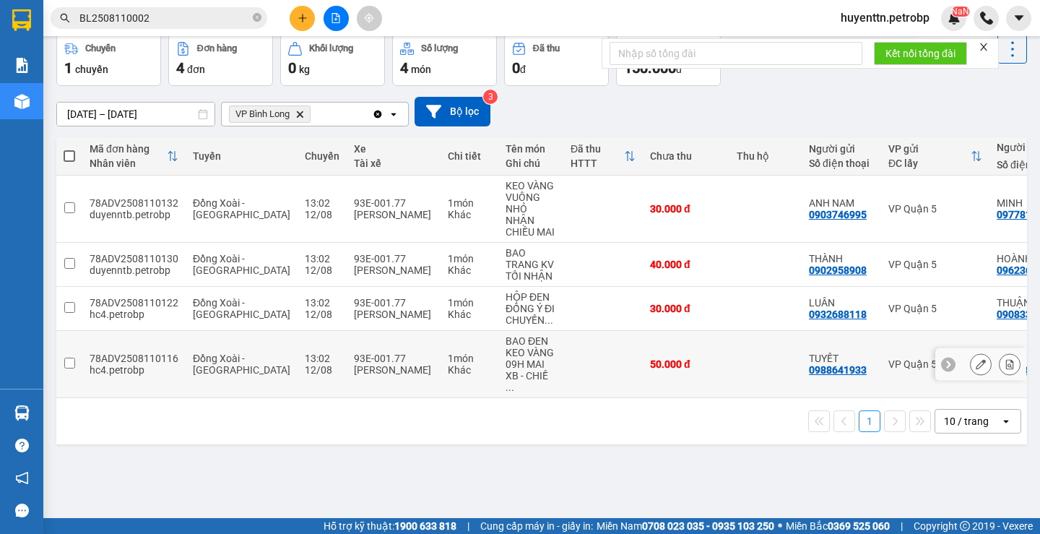
click at [132, 352] on div "78ADV2508110116" at bounding box center [134, 358] width 89 height 12
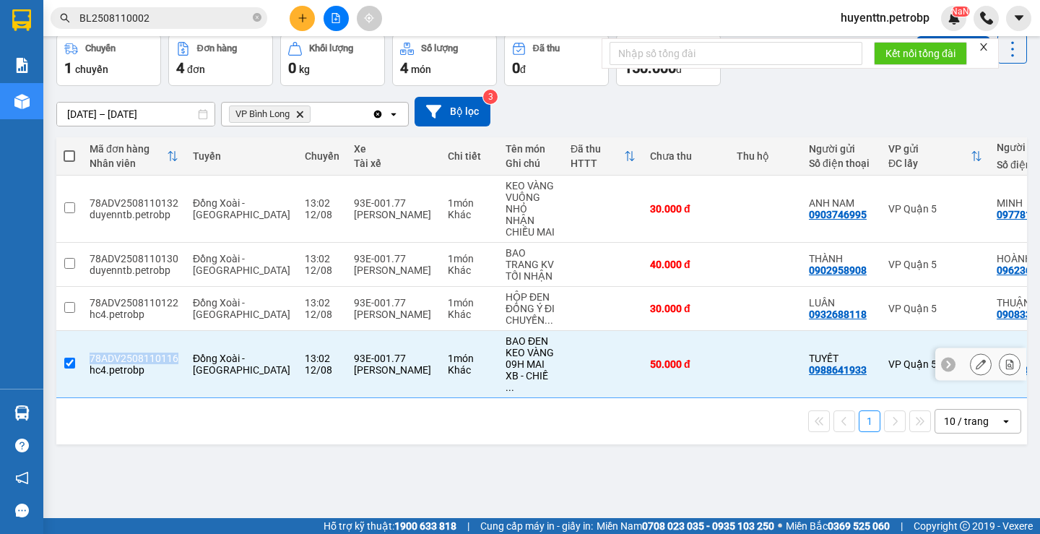
click at [132, 352] on div "78ADV2508110116" at bounding box center [134, 358] width 89 height 12
checkbox input "false"
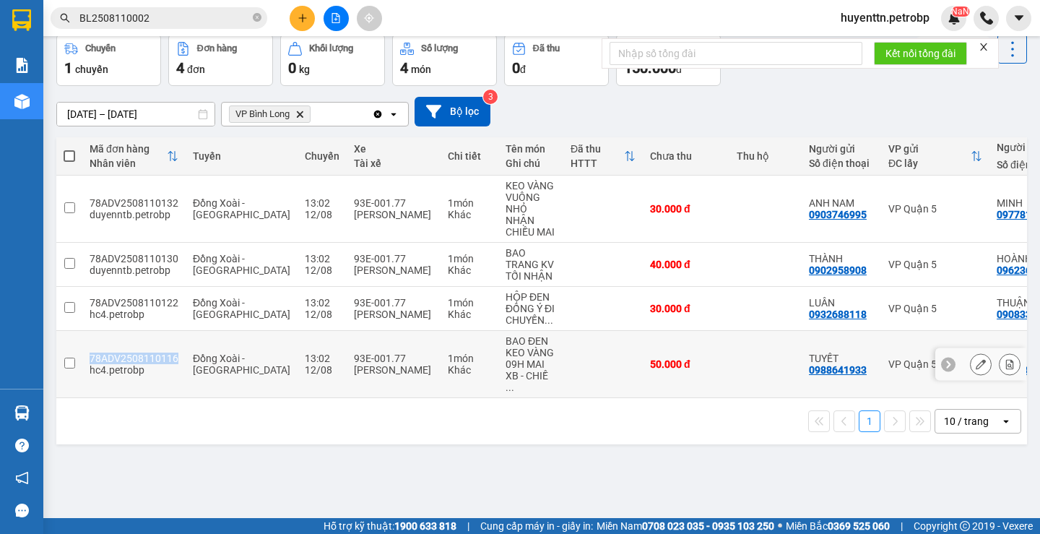
copy div "78ADV2508110116"
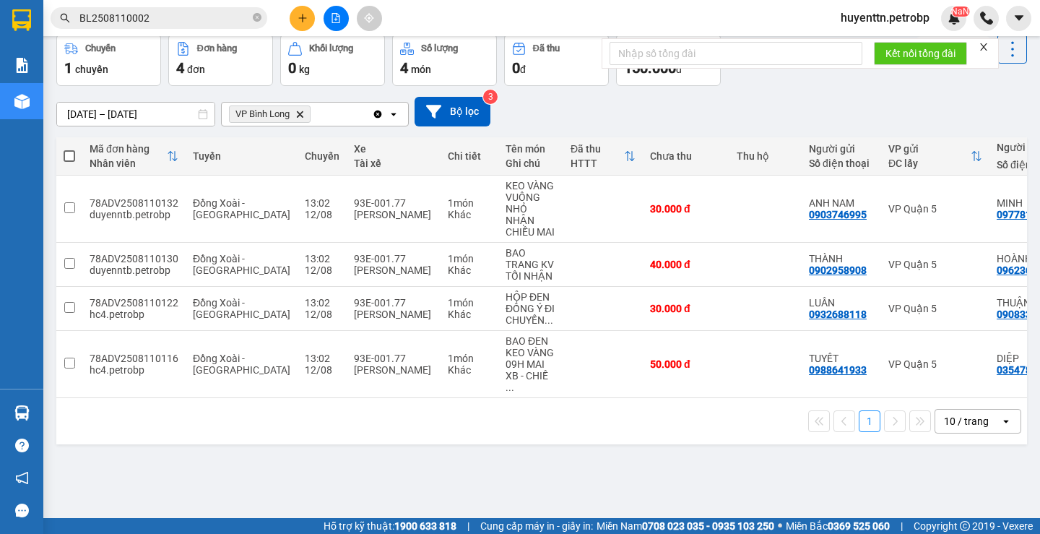
click at [194, 22] on input "BL2508110002" at bounding box center [164, 18] width 170 height 16
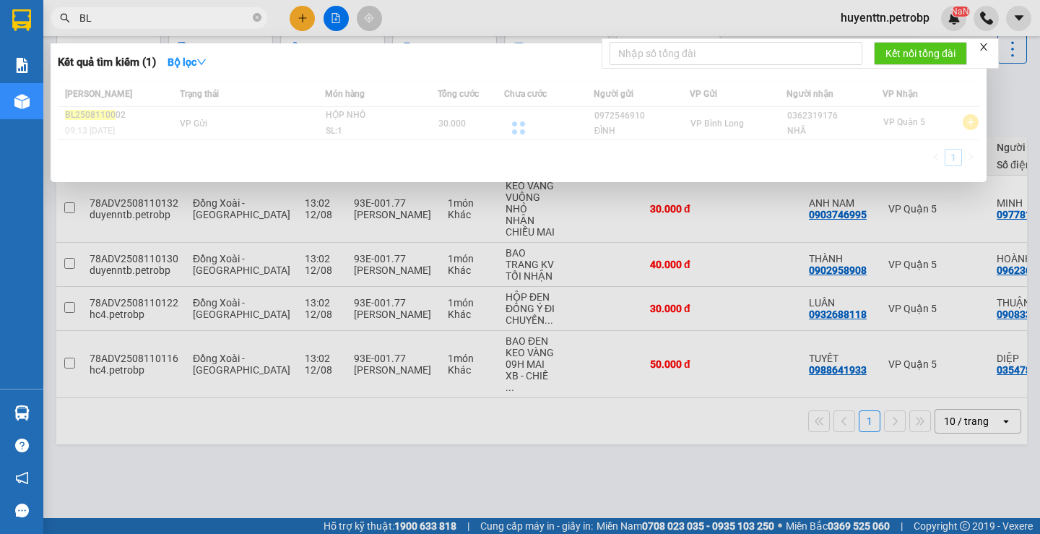
type input "B"
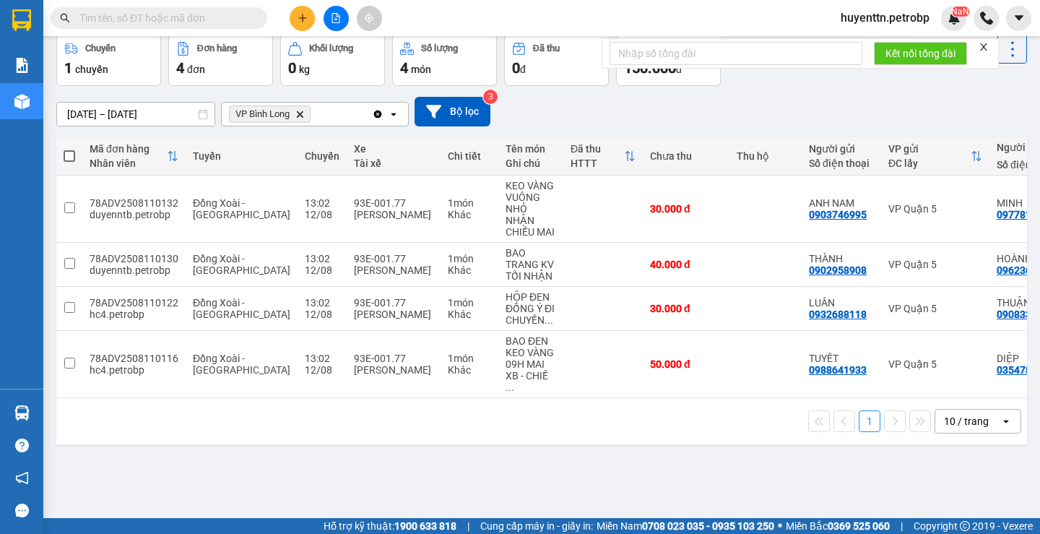
paste input "78ADV2508110116"
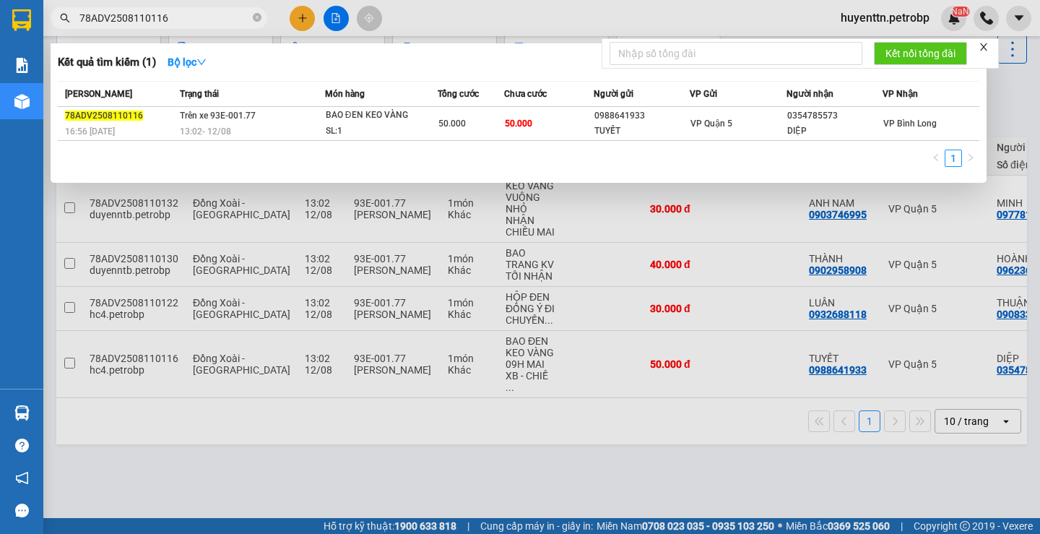
click at [597, 501] on div at bounding box center [520, 267] width 1040 height 534
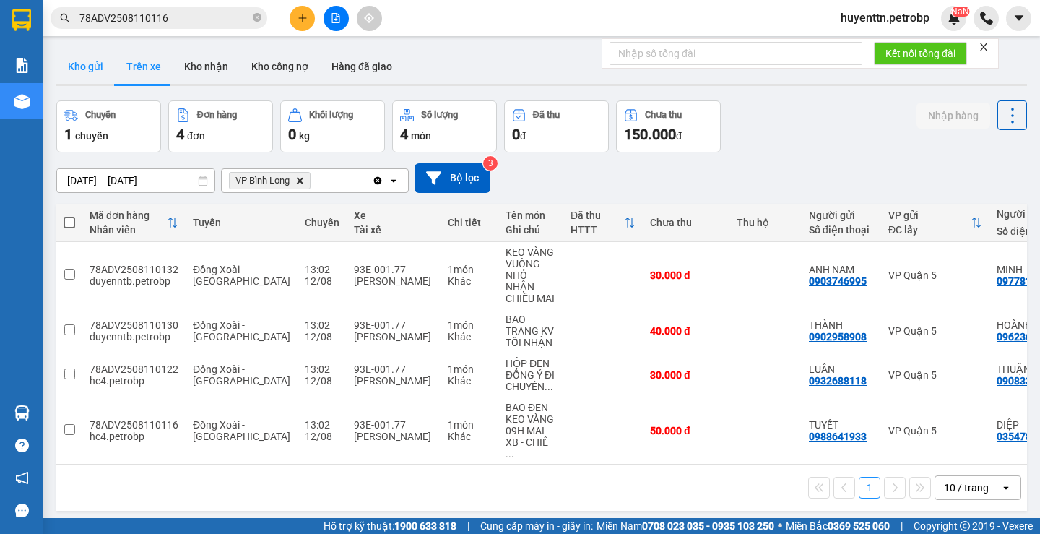
click at [85, 64] on button "Kho gửi" at bounding box center [85, 66] width 59 height 35
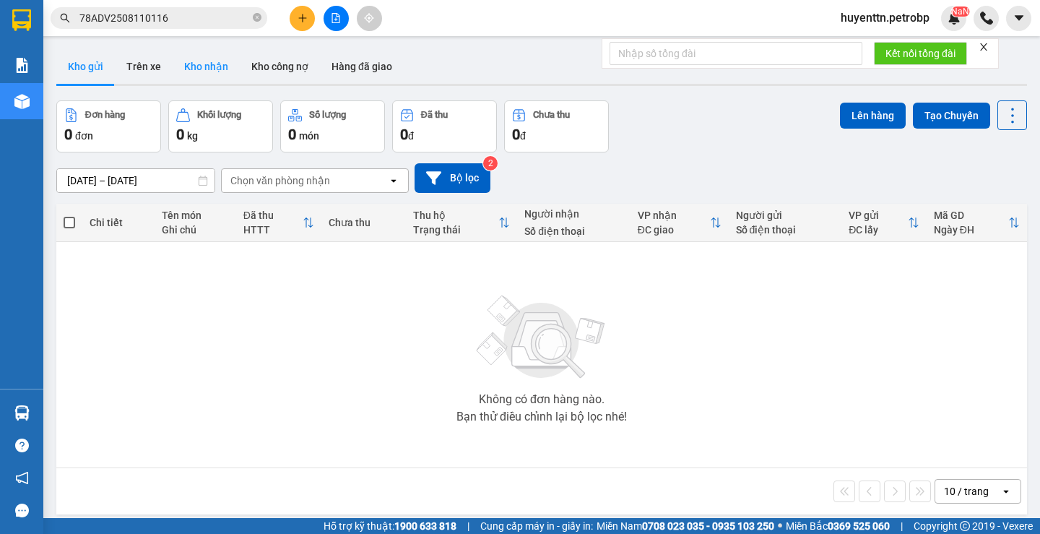
click at [197, 62] on button "Kho nhận" at bounding box center [206, 66] width 67 height 35
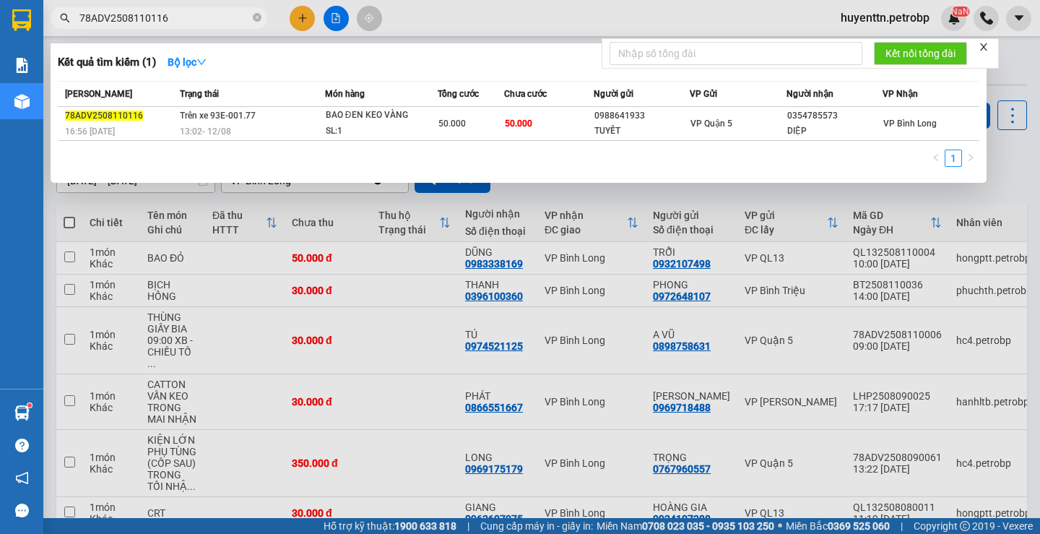
click at [193, 21] on input "78ADV2508110116" at bounding box center [164, 18] width 170 height 16
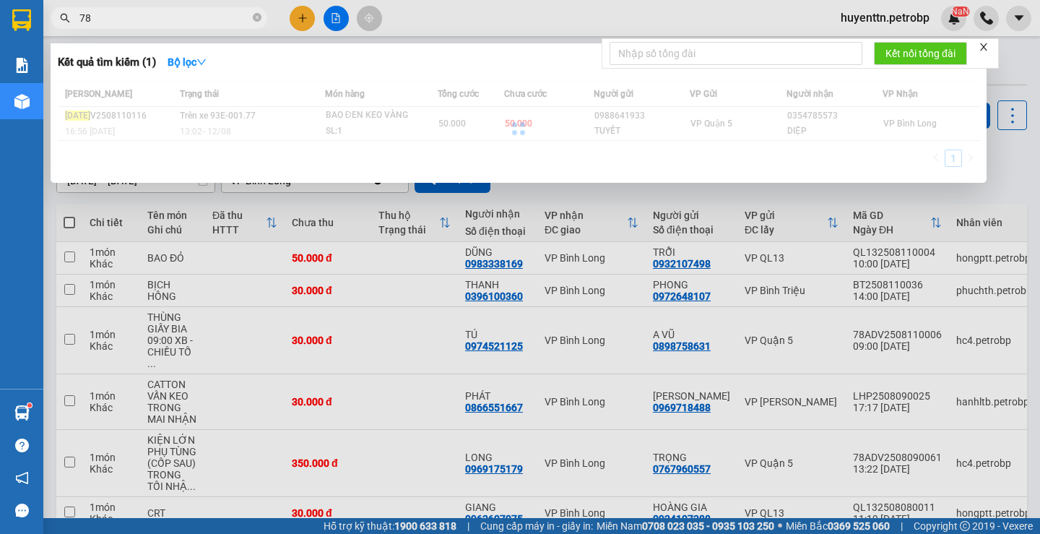
type input "7"
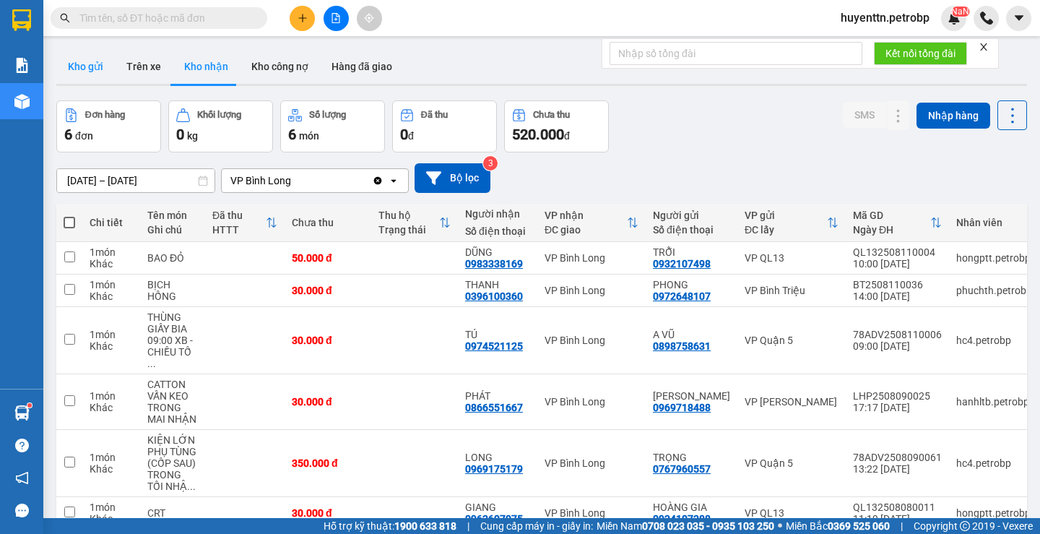
click at [96, 67] on button "Kho gửi" at bounding box center [85, 66] width 59 height 35
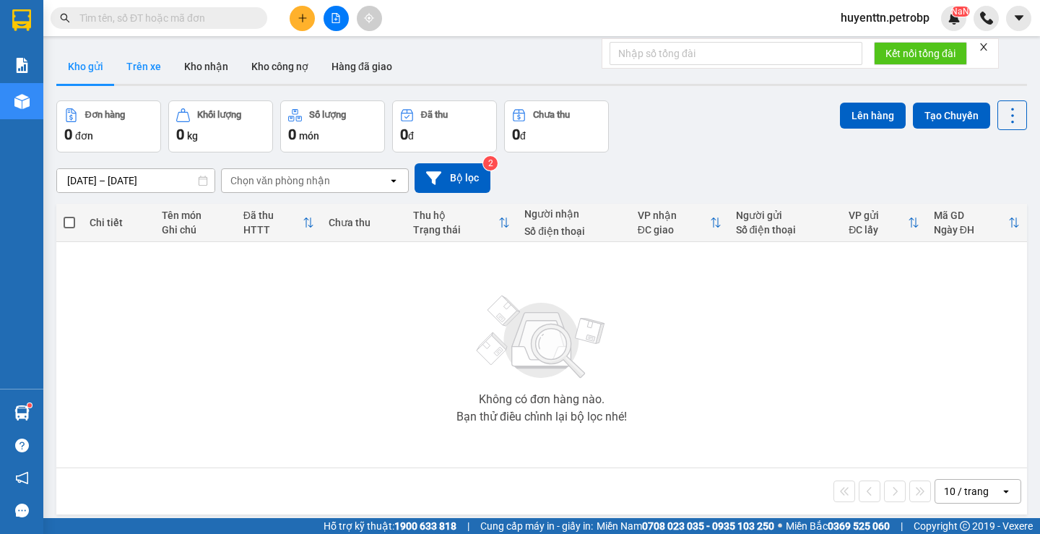
click at [131, 61] on button "Trên xe" at bounding box center [144, 66] width 58 height 35
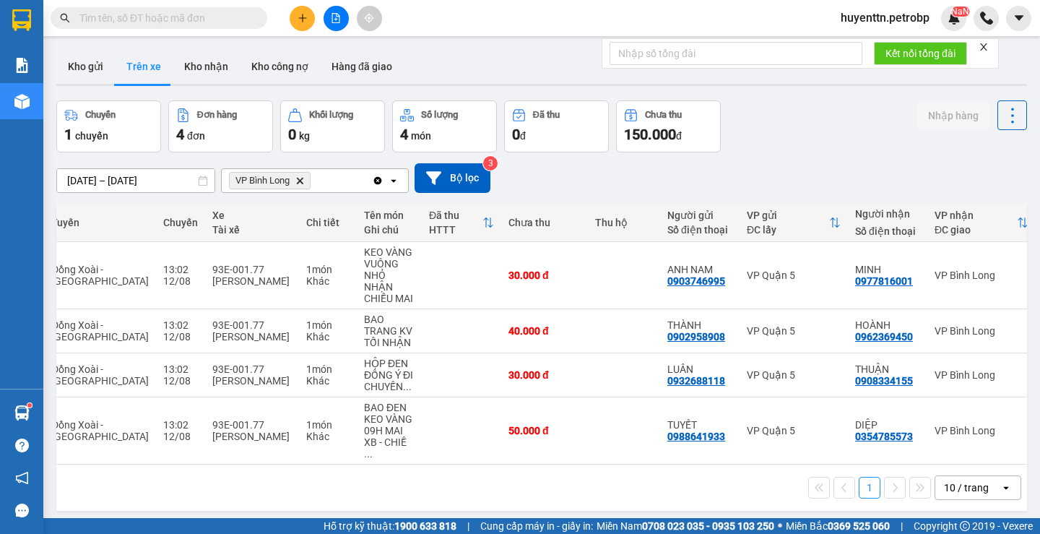
scroll to position [0, 170]
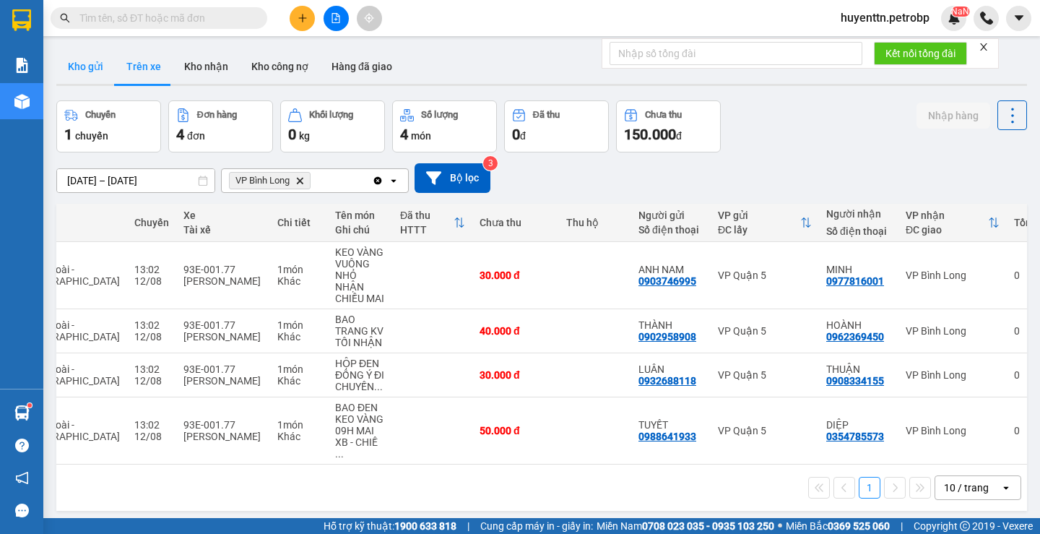
click at [70, 56] on button "Kho gửi" at bounding box center [85, 66] width 59 height 35
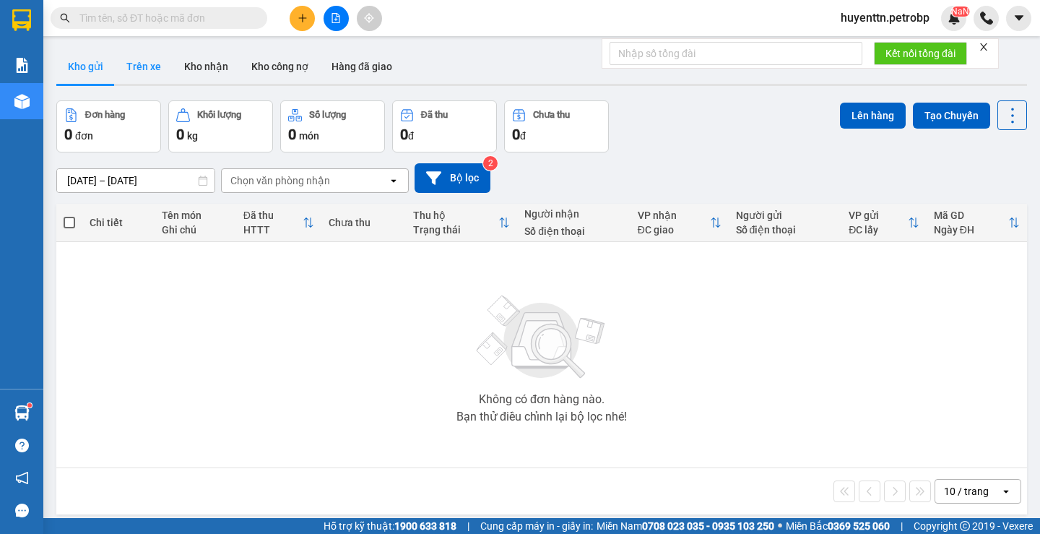
click at [143, 67] on button "Trên xe" at bounding box center [144, 66] width 58 height 35
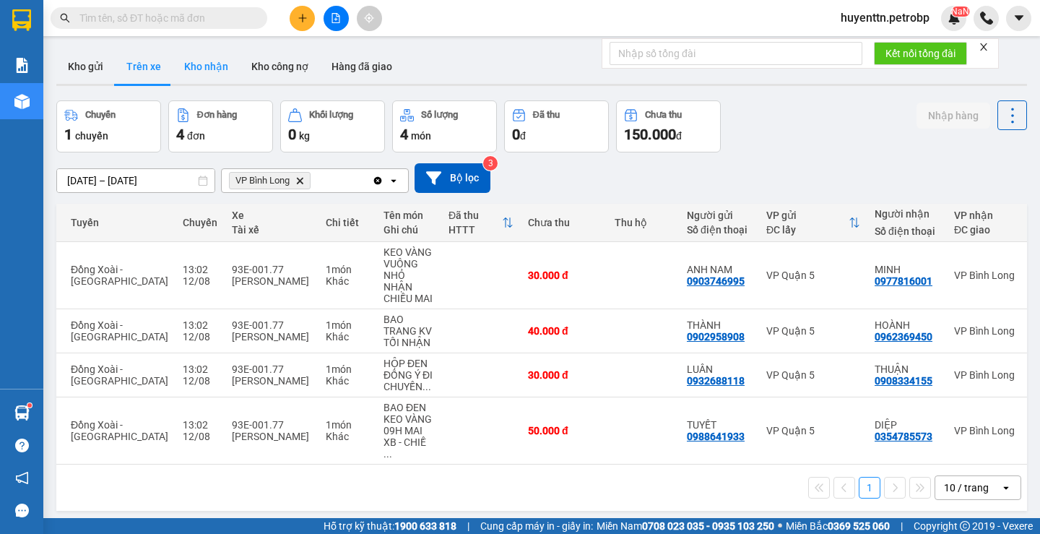
click at [215, 74] on button "Kho nhận" at bounding box center [206, 66] width 67 height 35
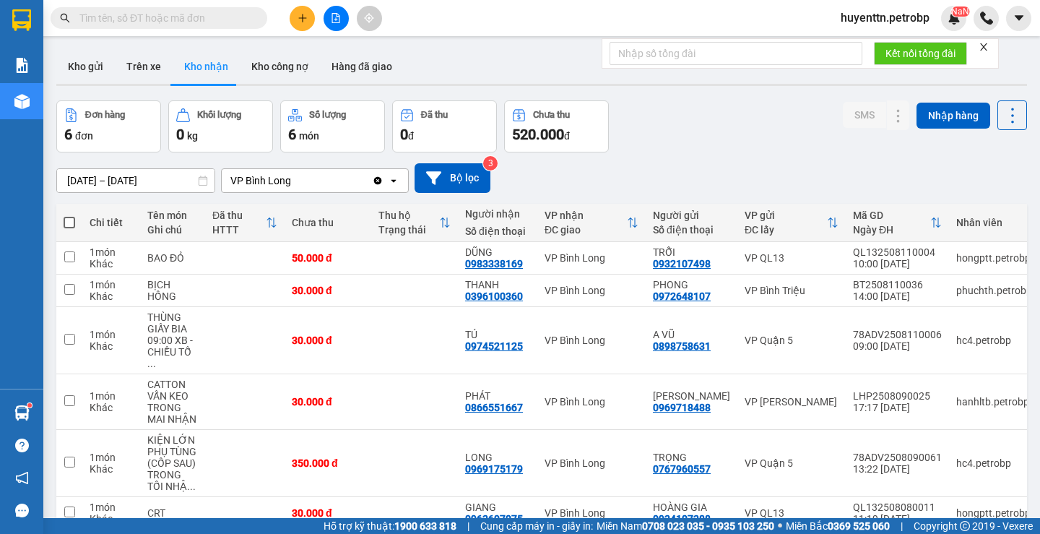
click at [105, 77] on button "Kho gửi" at bounding box center [85, 66] width 59 height 35
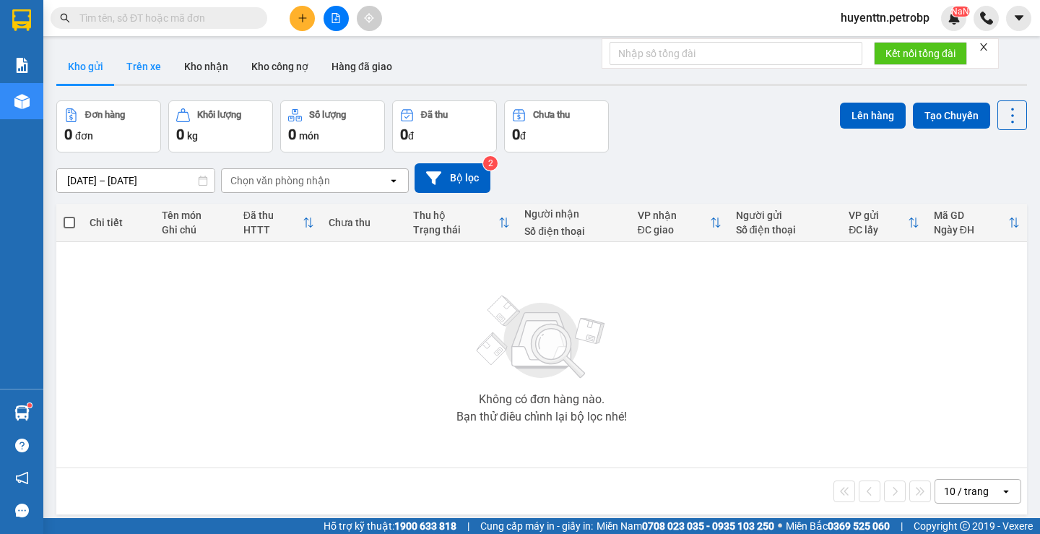
click at [146, 66] on button "Trên xe" at bounding box center [144, 66] width 58 height 35
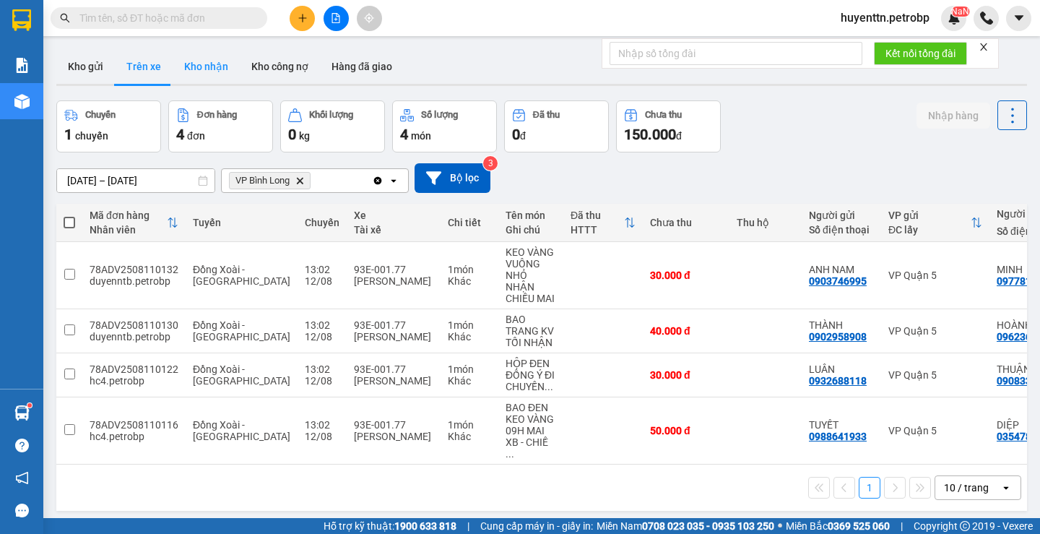
click at [222, 54] on button "Kho nhận" at bounding box center [206, 66] width 67 height 35
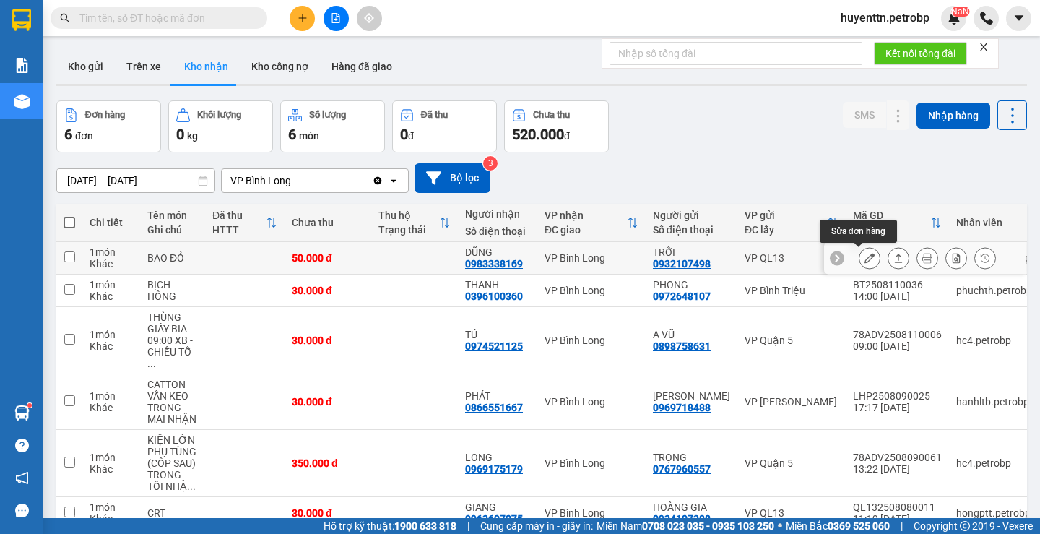
click at [865, 259] on icon at bounding box center [870, 258] width 10 height 10
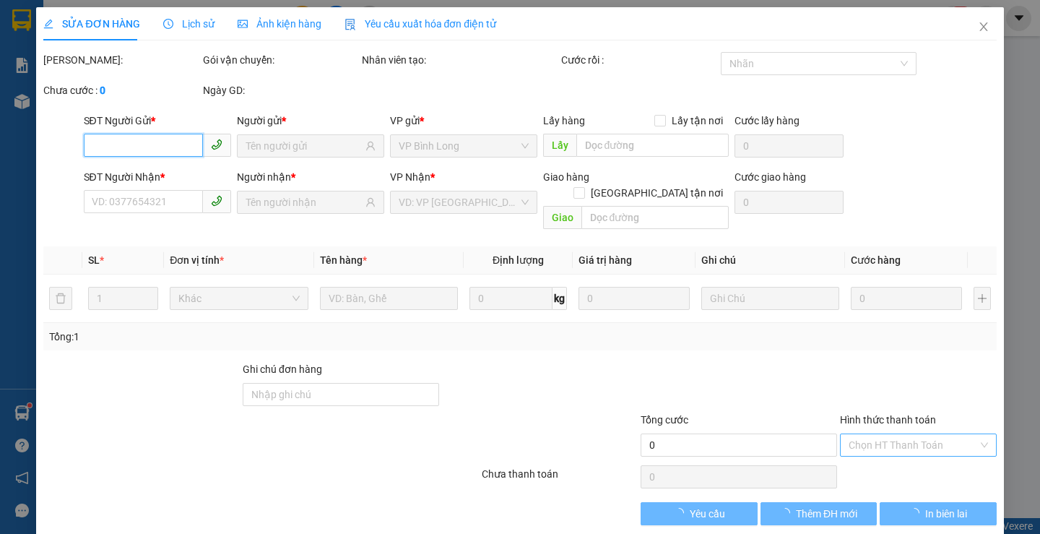
type input "0932107498"
type input "TRỖI"
type input "0983338169"
type input "DŨNG"
type input "50.000"
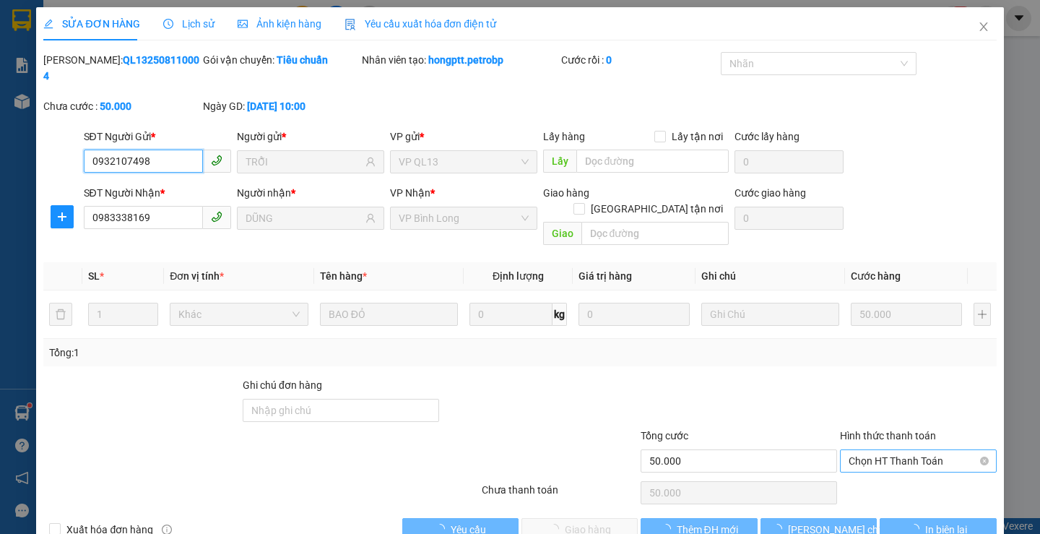
click at [883, 450] on span "Chọn HT Thanh Toán" at bounding box center [918, 461] width 139 height 22
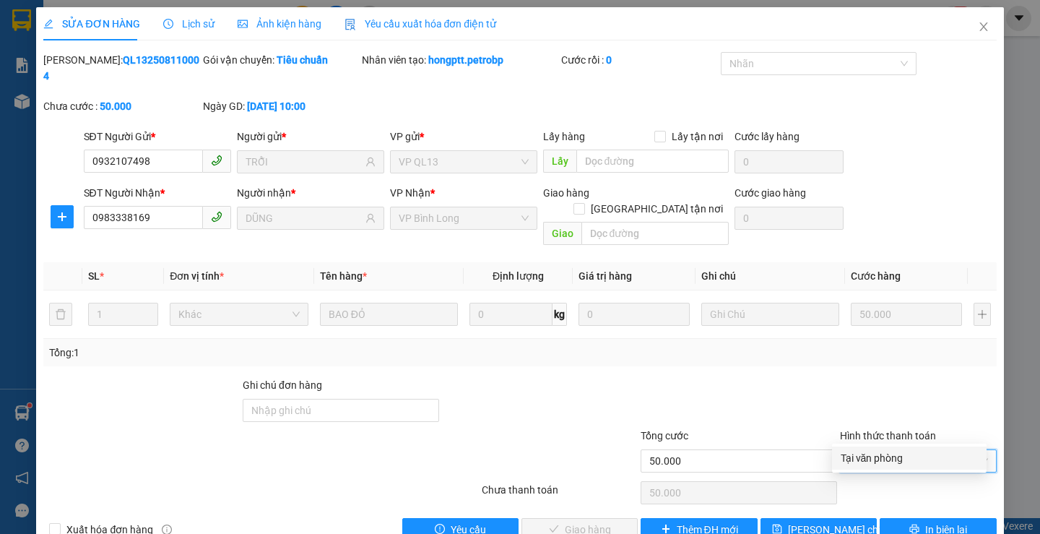
click at [854, 454] on div "Tại văn phòng" at bounding box center [909, 458] width 137 height 16
type input "0"
click at [586, 521] on span "Giao hàng" at bounding box center [588, 529] width 46 height 16
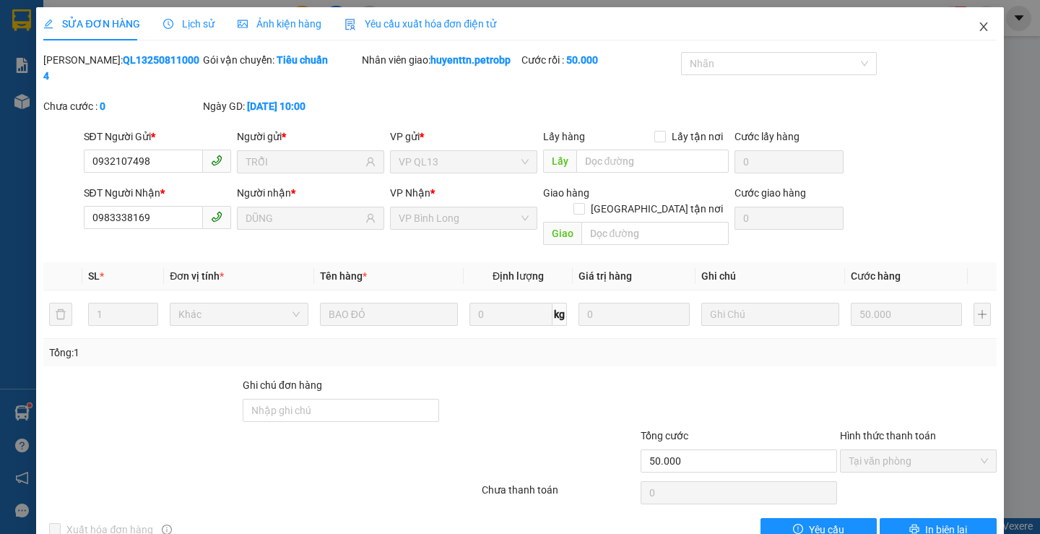
click at [975, 17] on span "Close" at bounding box center [983, 27] width 40 height 40
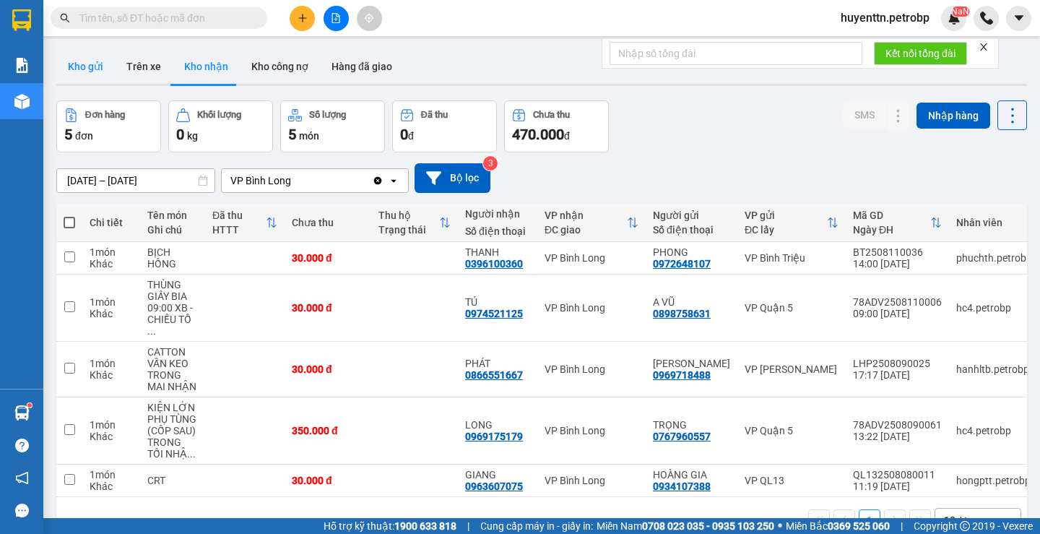
click at [94, 68] on button "Kho gửi" at bounding box center [85, 66] width 59 height 35
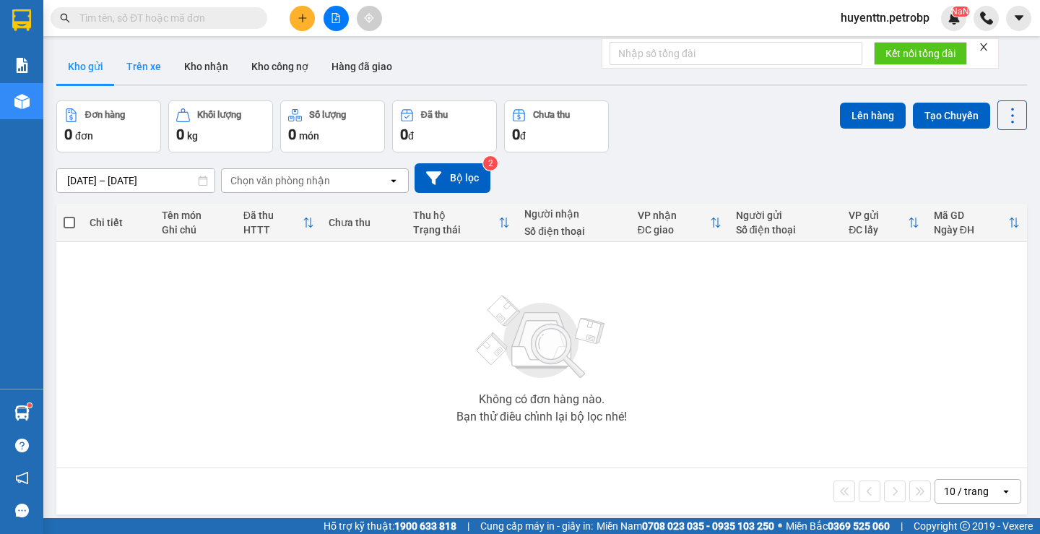
click at [139, 67] on button "Trên xe" at bounding box center [144, 66] width 58 height 35
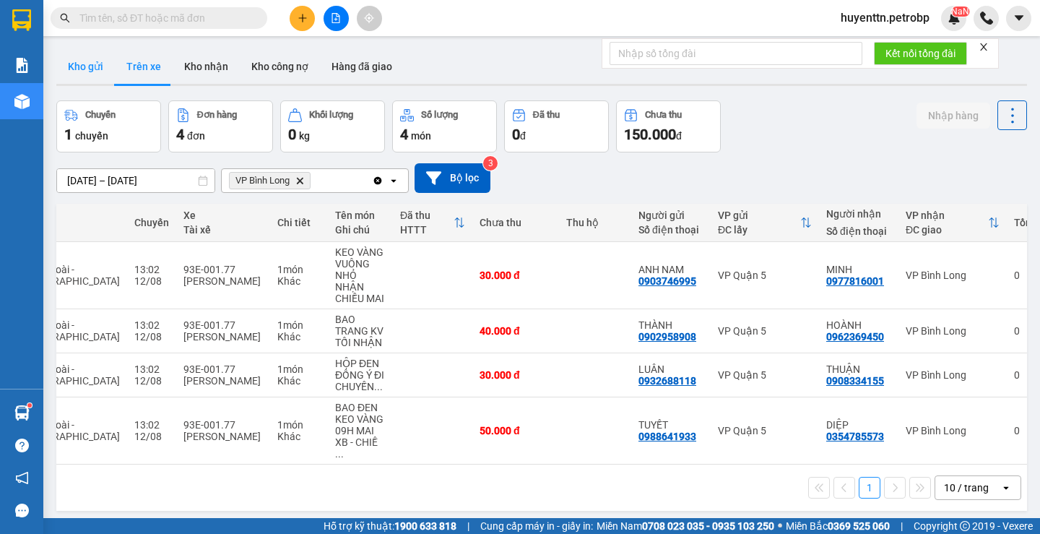
click at [85, 71] on button "Kho gửi" at bounding box center [85, 66] width 59 height 35
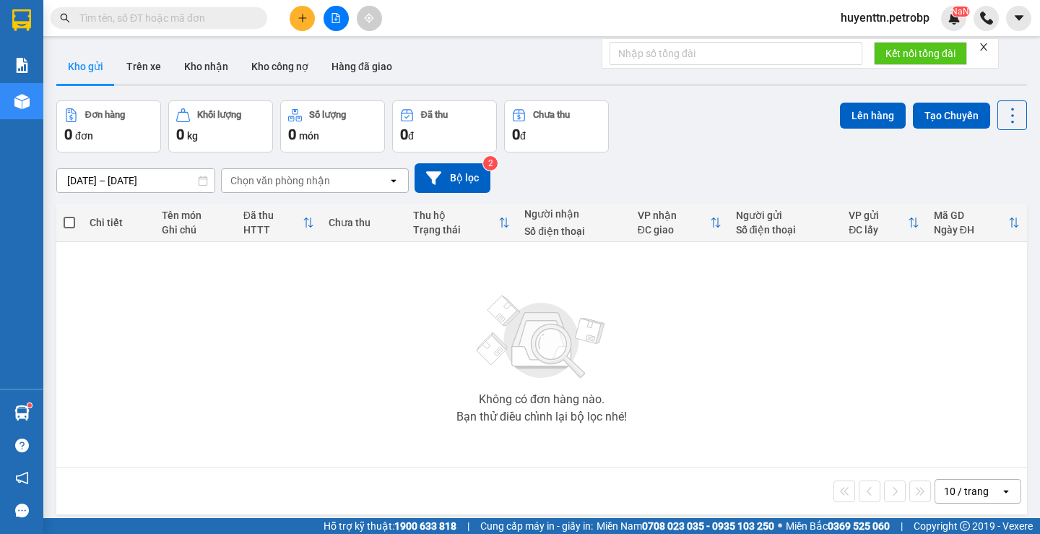
click at [133, 89] on div "ver 1.8.137 Kho gửi Trên xe Kho nhận Kho công nợ Hàng đã giao Đơn hàng 0 đơn Kh…" at bounding box center [542, 310] width 982 height 534
click at [141, 82] on button "Trên xe" at bounding box center [144, 66] width 58 height 35
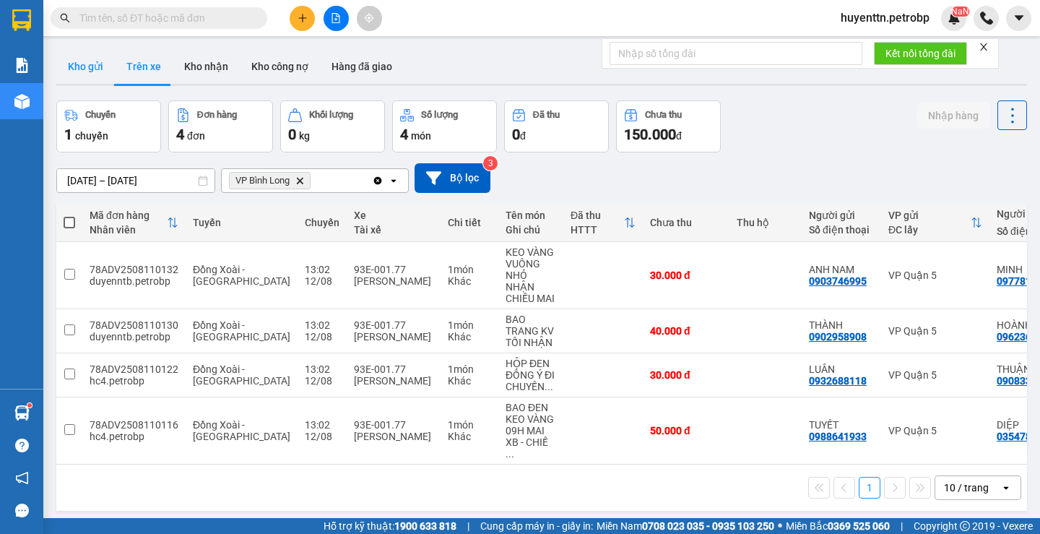
click at [68, 71] on button "Kho gửi" at bounding box center [85, 66] width 59 height 35
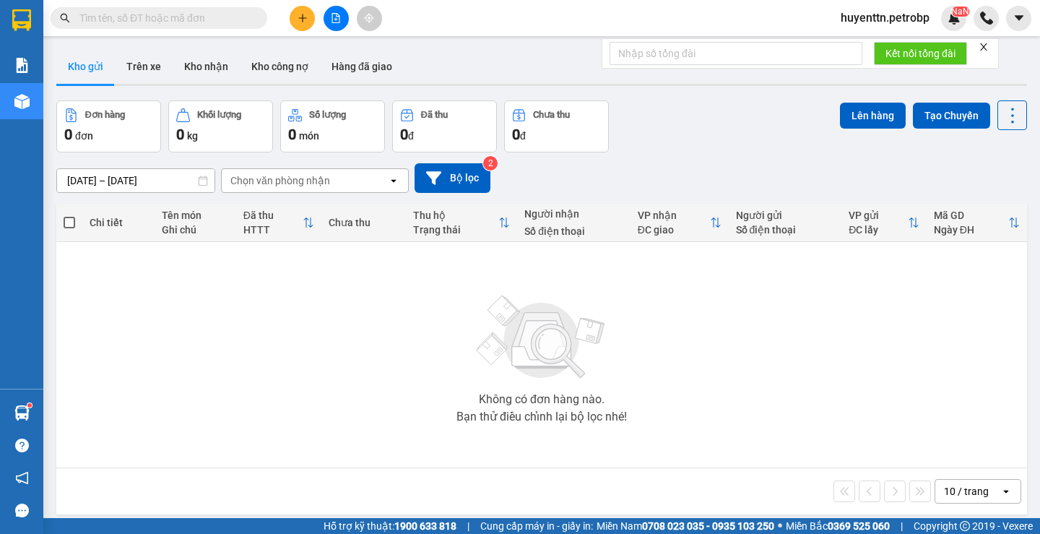
scroll to position [66, 0]
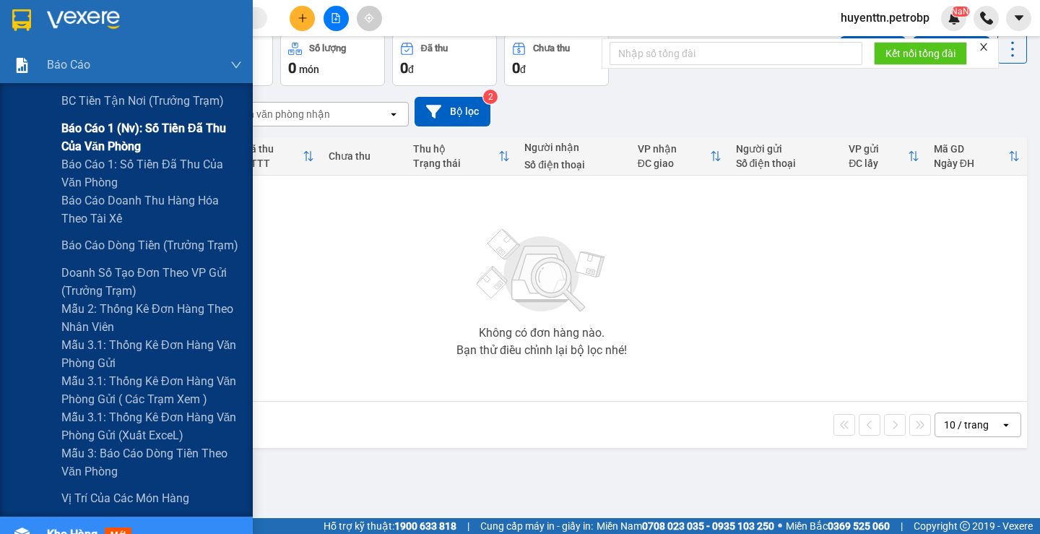
click at [96, 145] on span "Báo cáo 1 (nv): Số tiền đã thu của văn phòng" at bounding box center [151, 137] width 181 height 36
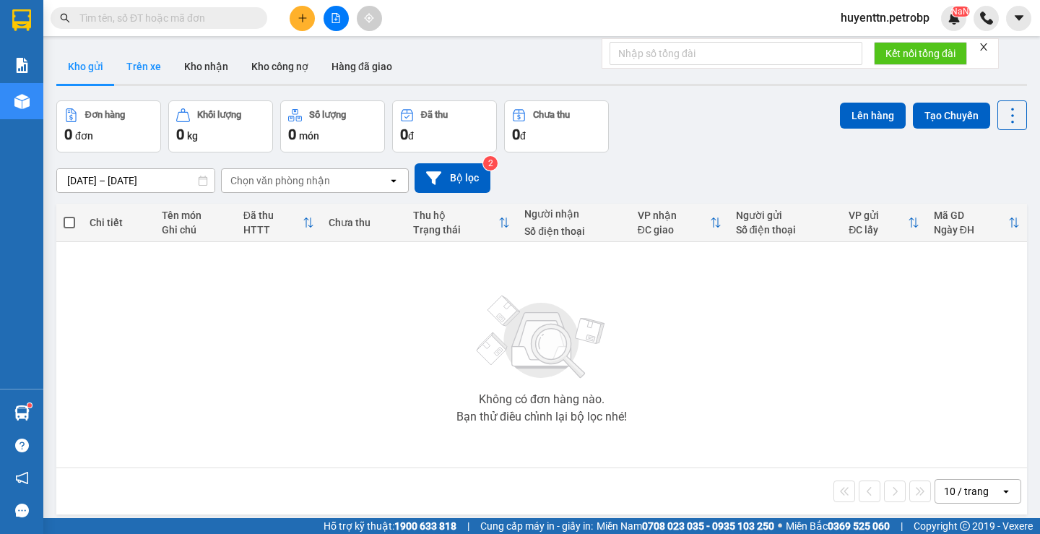
click at [150, 76] on button "Trên xe" at bounding box center [144, 66] width 58 height 35
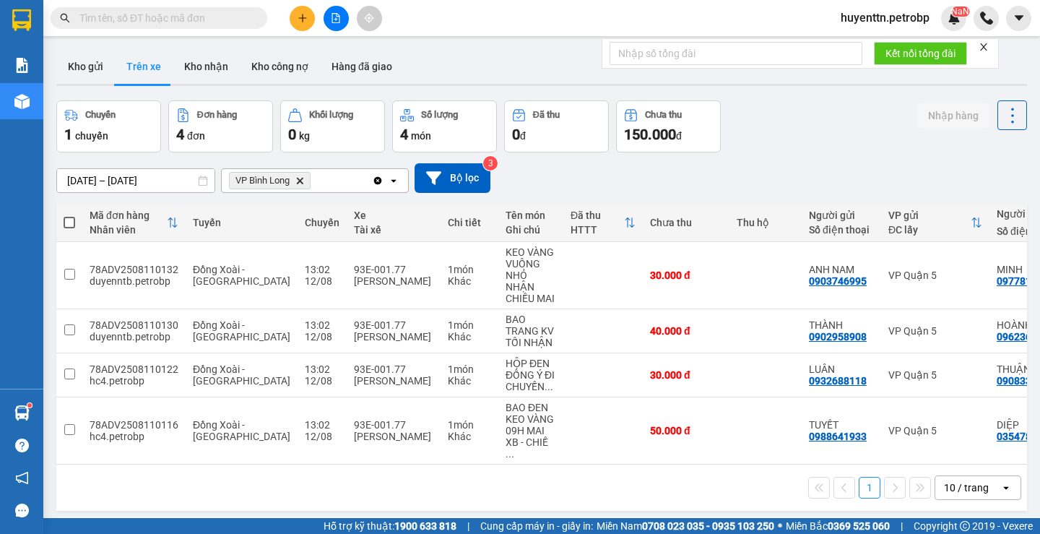
click at [141, 20] on input "text" at bounding box center [164, 18] width 170 height 16
paste input "LHP2508110012"
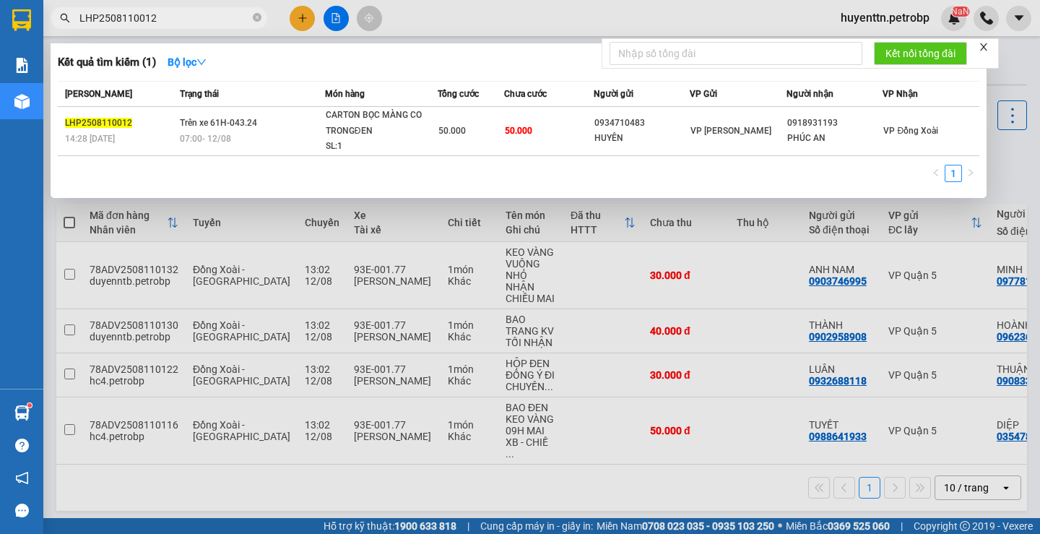
click at [560, 7] on div at bounding box center [520, 267] width 1040 height 534
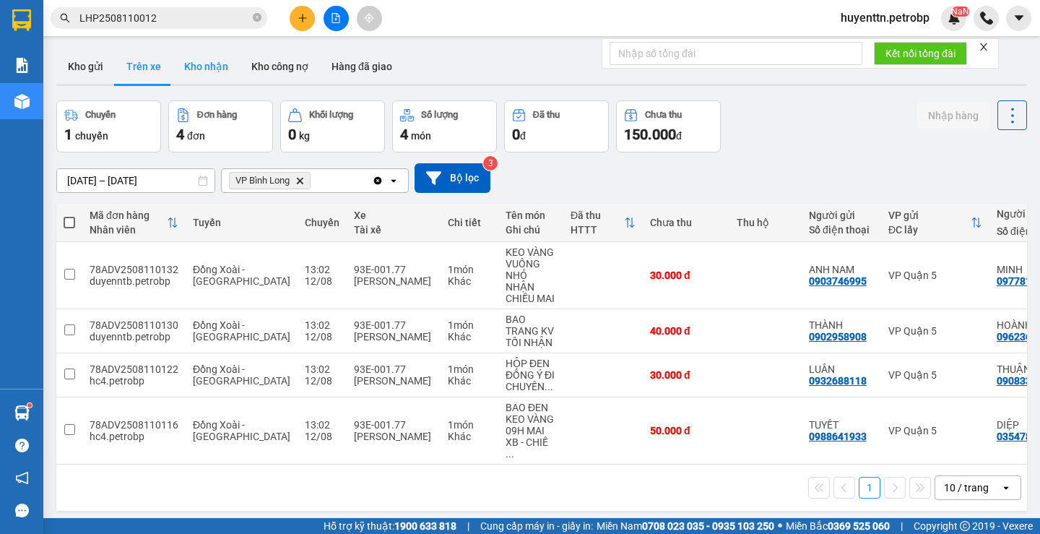
click at [194, 77] on button "Kho nhận" at bounding box center [206, 66] width 67 height 35
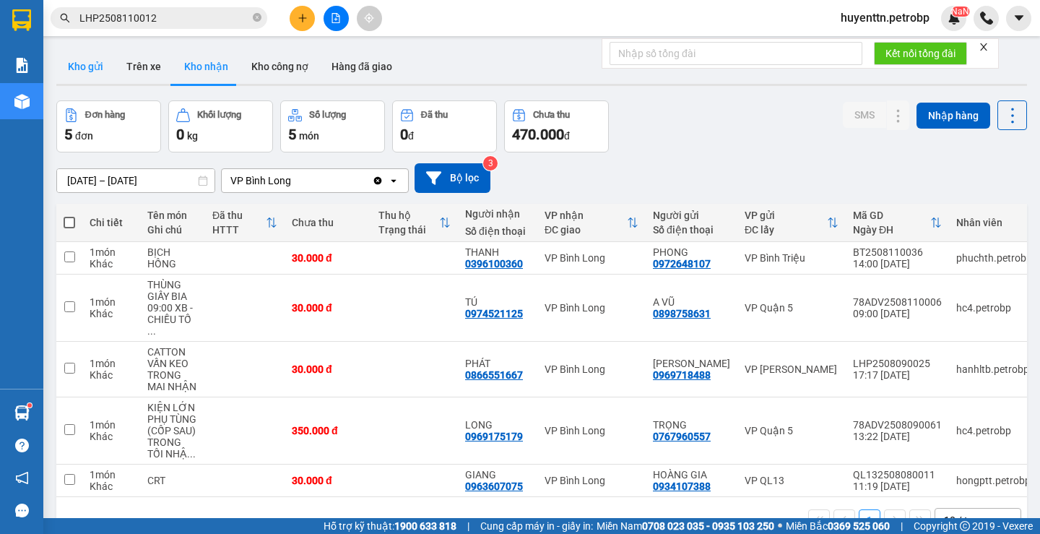
click at [85, 69] on button "Kho gửi" at bounding box center [85, 66] width 59 height 35
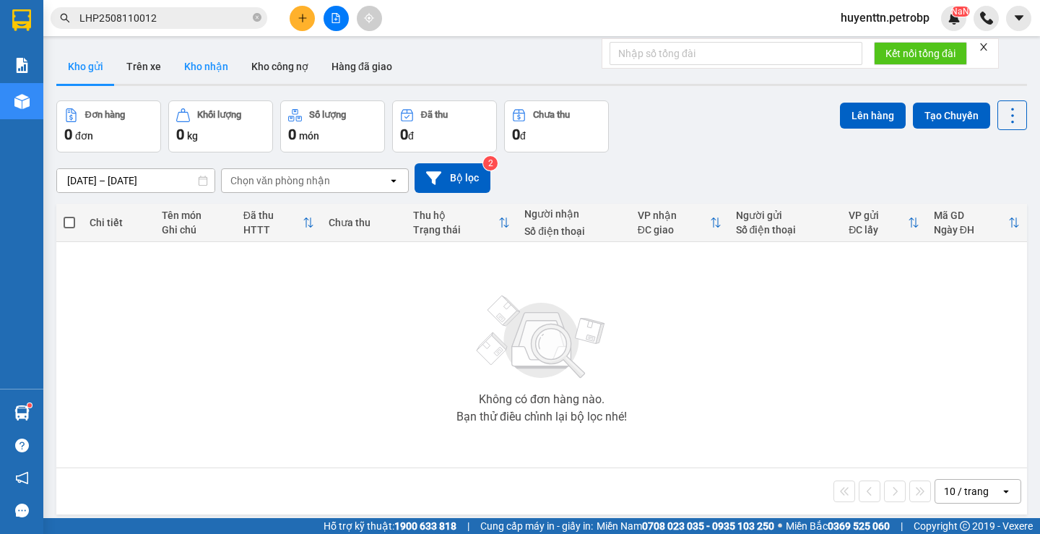
click at [228, 66] on button "Kho nhận" at bounding box center [206, 66] width 67 height 35
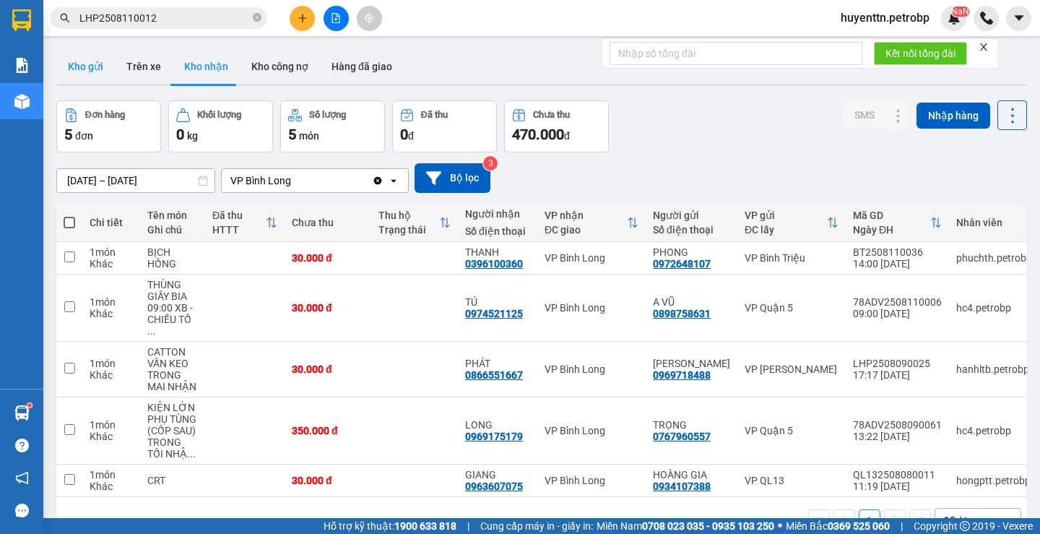
click at [68, 70] on button "Kho gửi" at bounding box center [85, 66] width 59 height 35
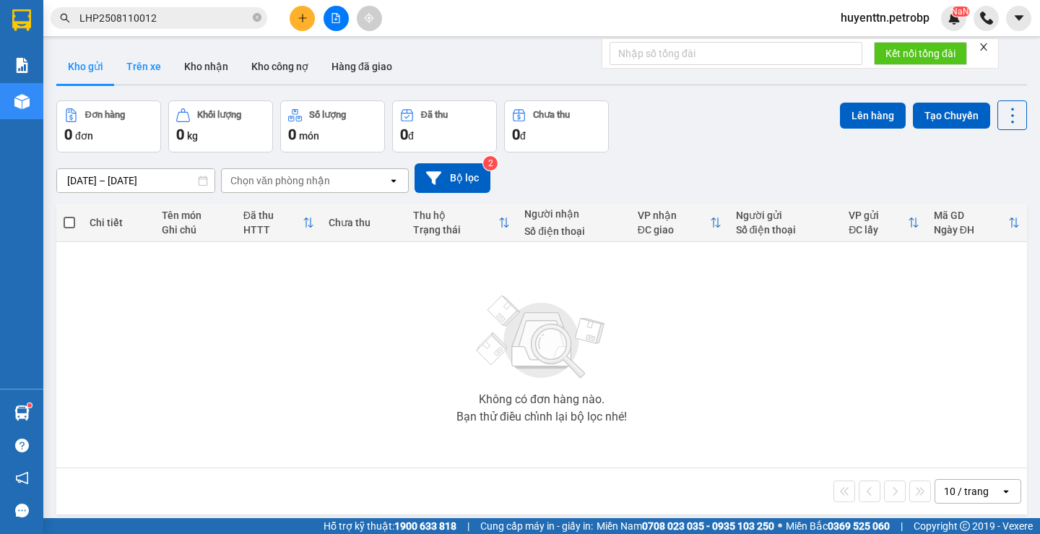
click at [156, 65] on button "Trên xe" at bounding box center [144, 66] width 58 height 35
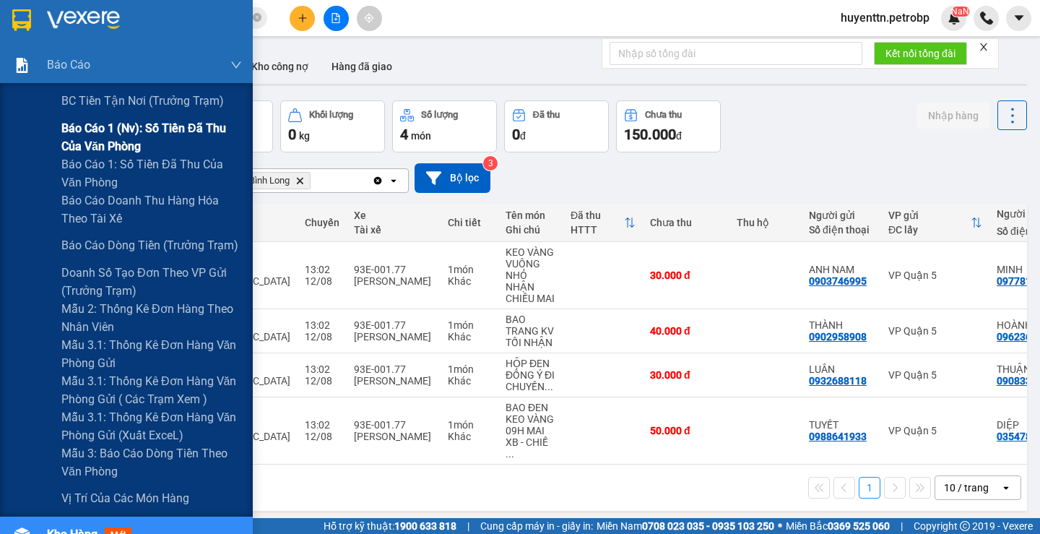
click at [72, 134] on span "Báo cáo 1 (nv): Số tiền đã thu của văn phòng" at bounding box center [151, 137] width 181 height 36
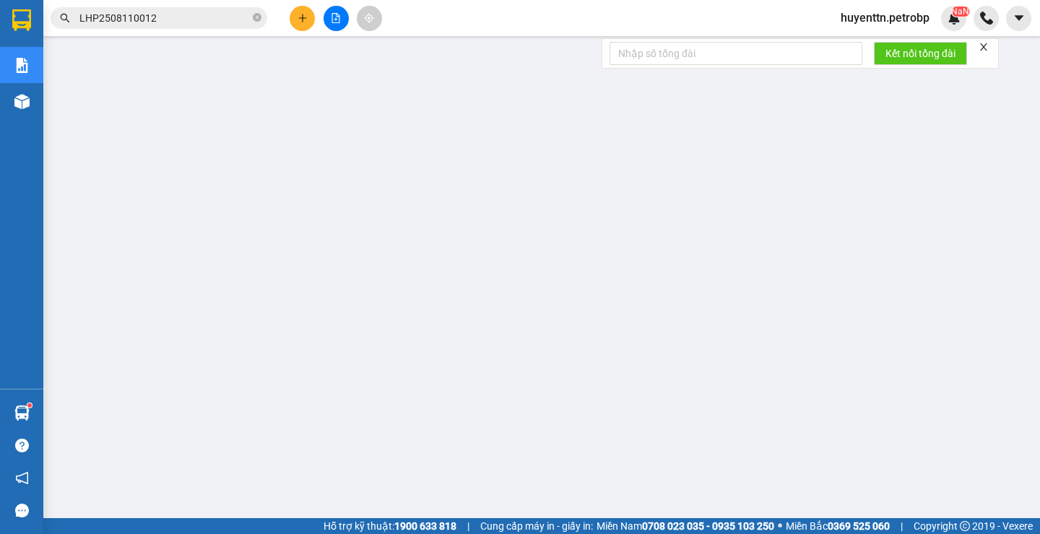
click at [181, 13] on input "LHP2508110012" at bounding box center [164, 18] width 170 height 16
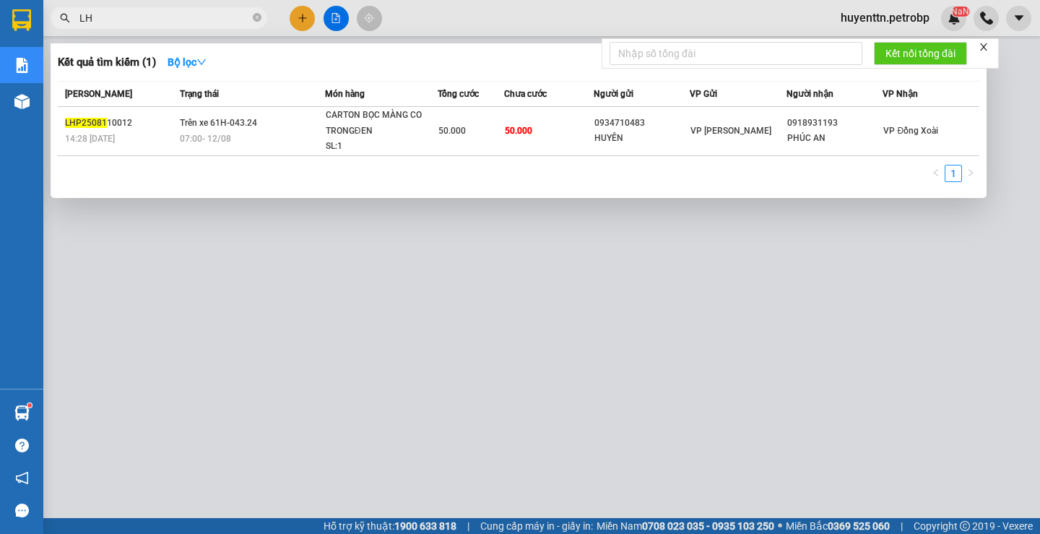
type input "L"
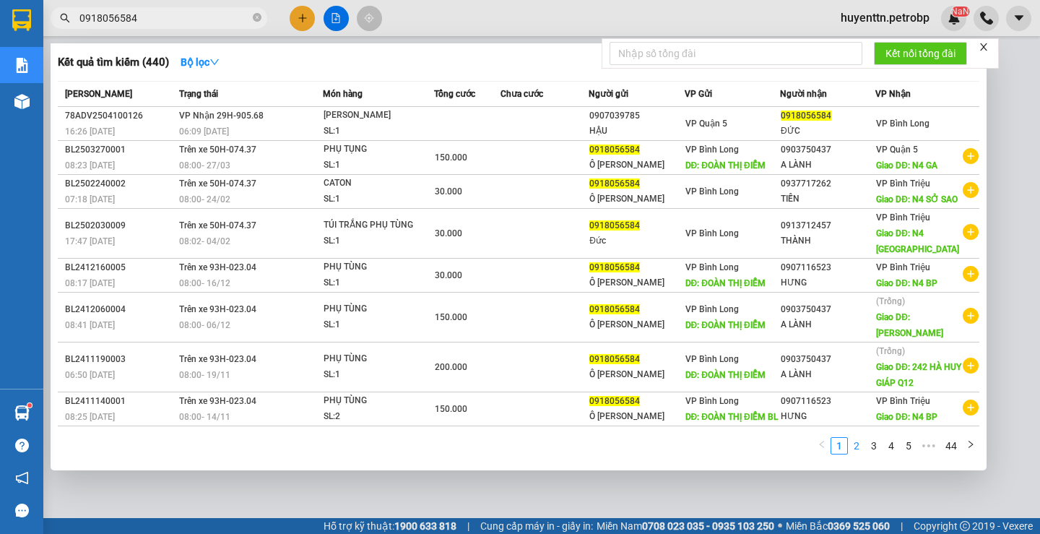
type input "0918056584"
click at [857, 446] on link "2" at bounding box center [857, 446] width 16 height 16
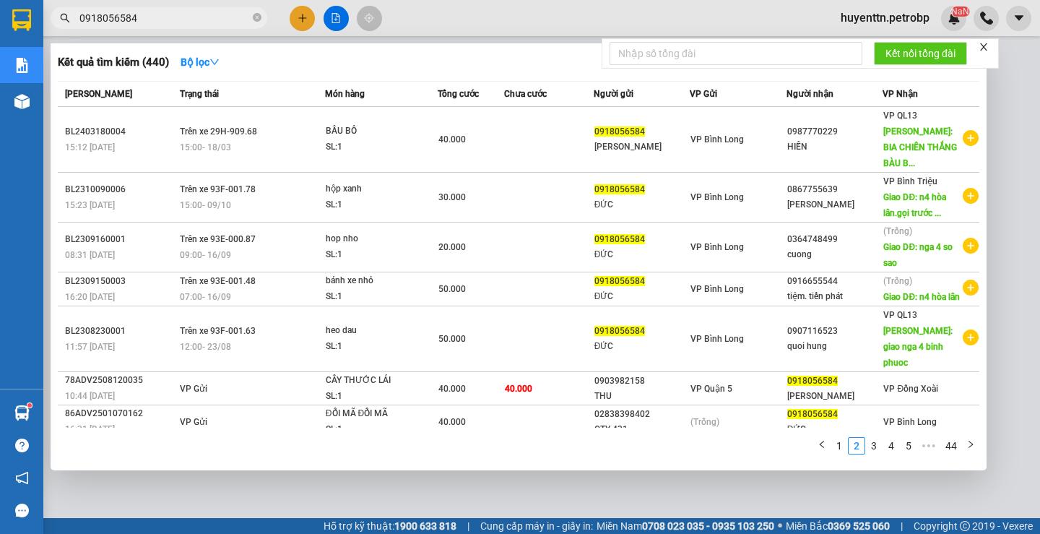
click at [534, 489] on div at bounding box center [520, 267] width 1040 height 534
